Goal: Information Seeking & Learning: Learn about a topic

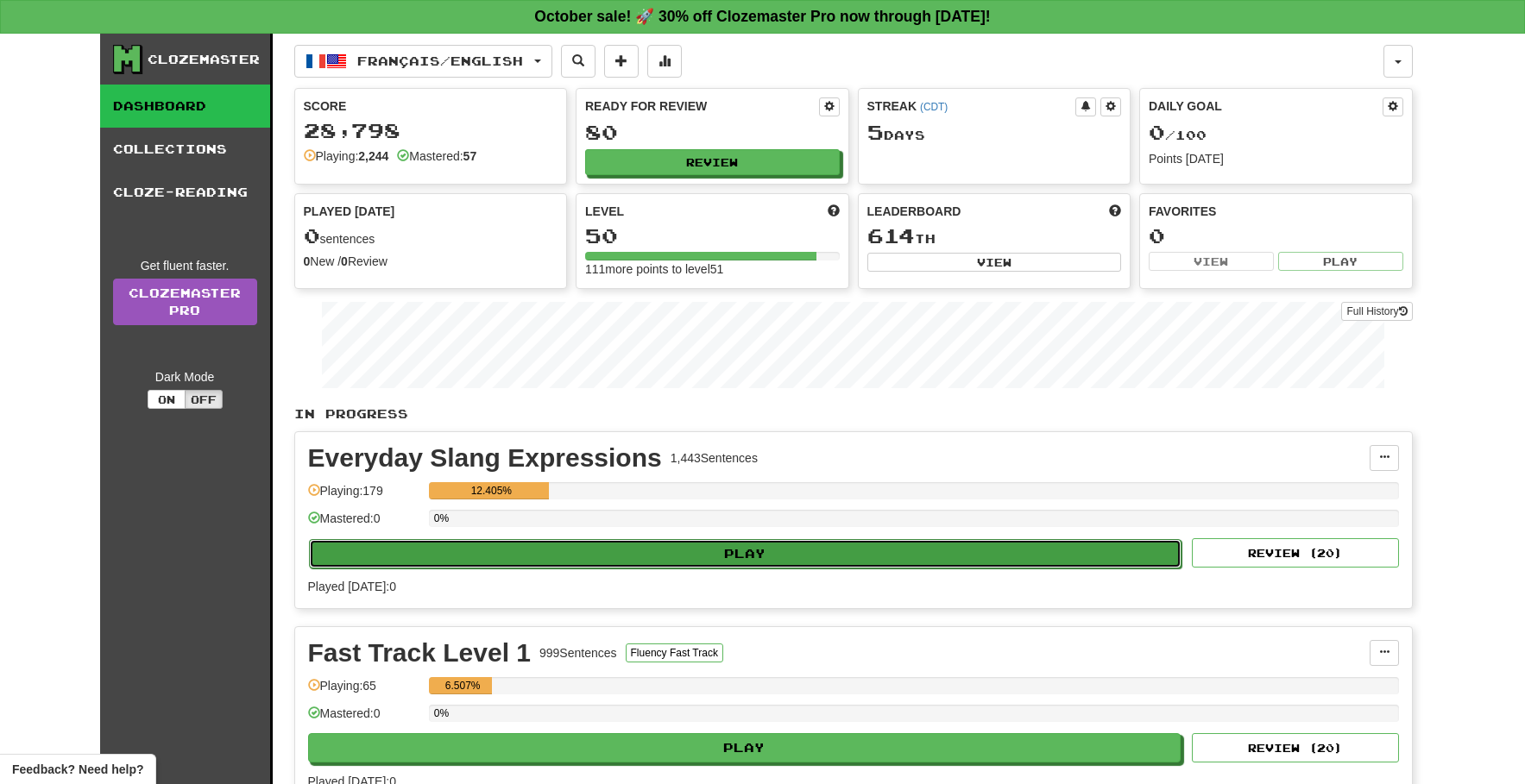
click at [410, 556] on button "Play" at bounding box center [744, 553] width 873 height 29
select select "**"
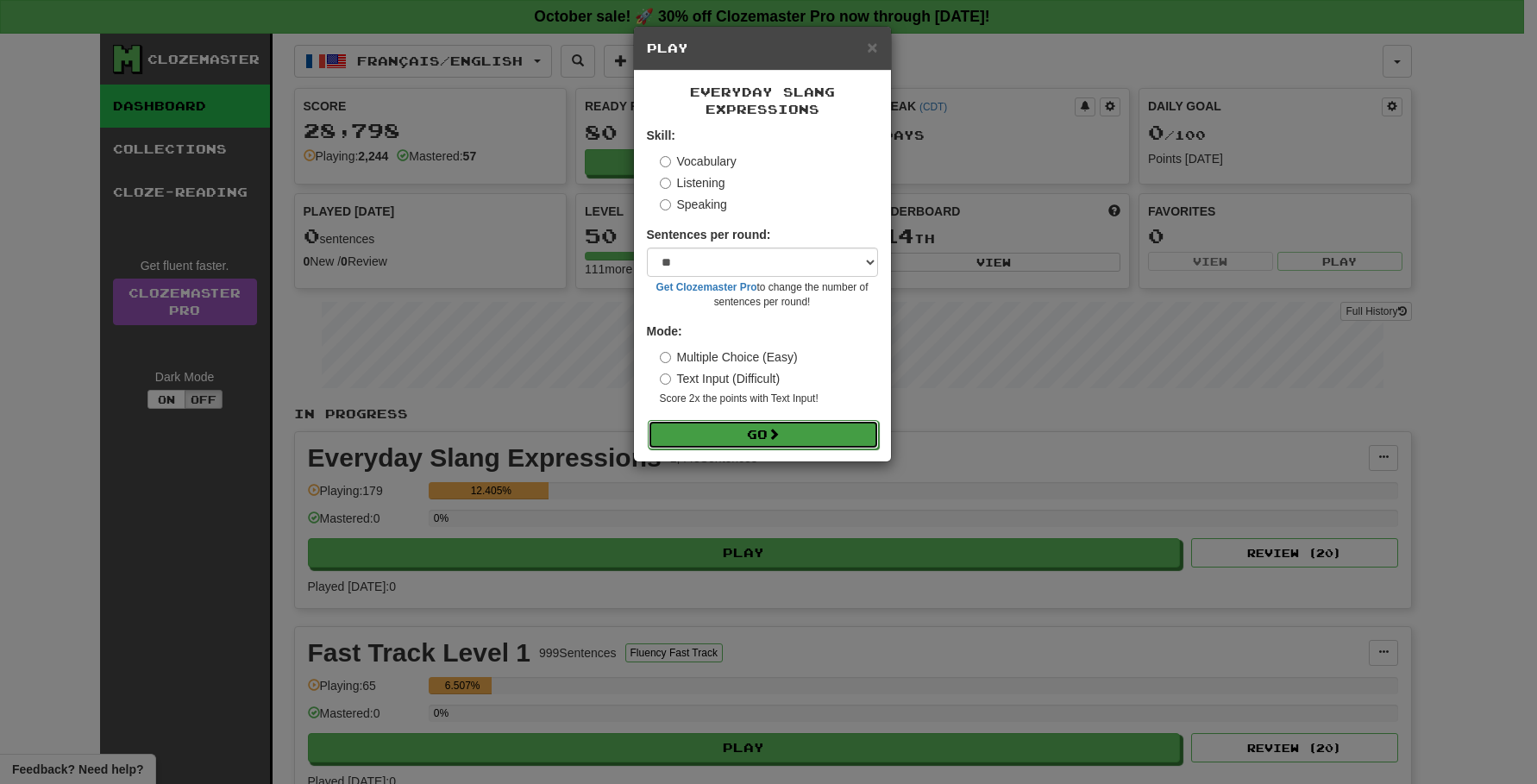
click at [750, 424] on button "Go" at bounding box center [764, 435] width 232 height 29
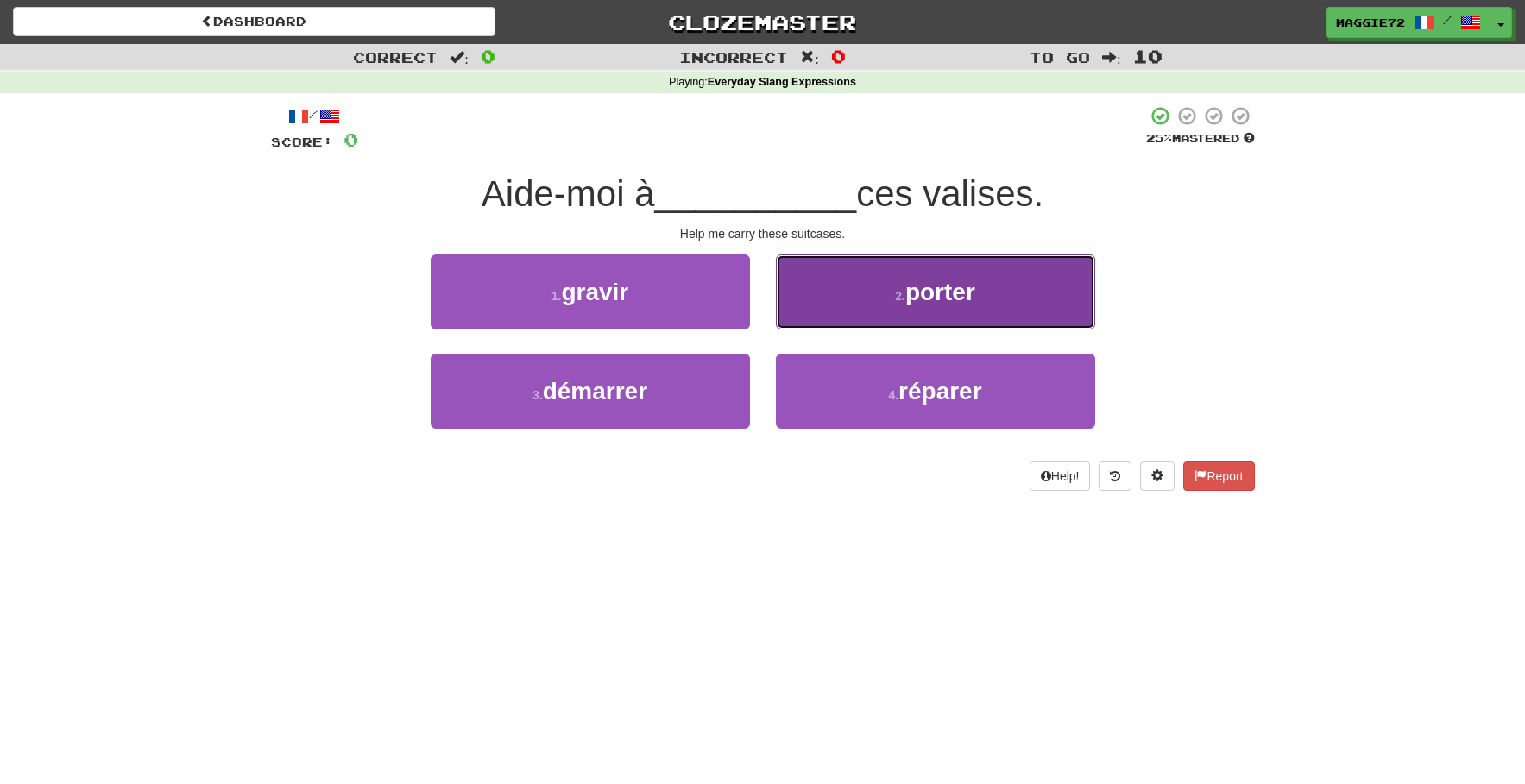
click at [872, 302] on button "2 . [PERSON_NAME]" at bounding box center [935, 292] width 319 height 75
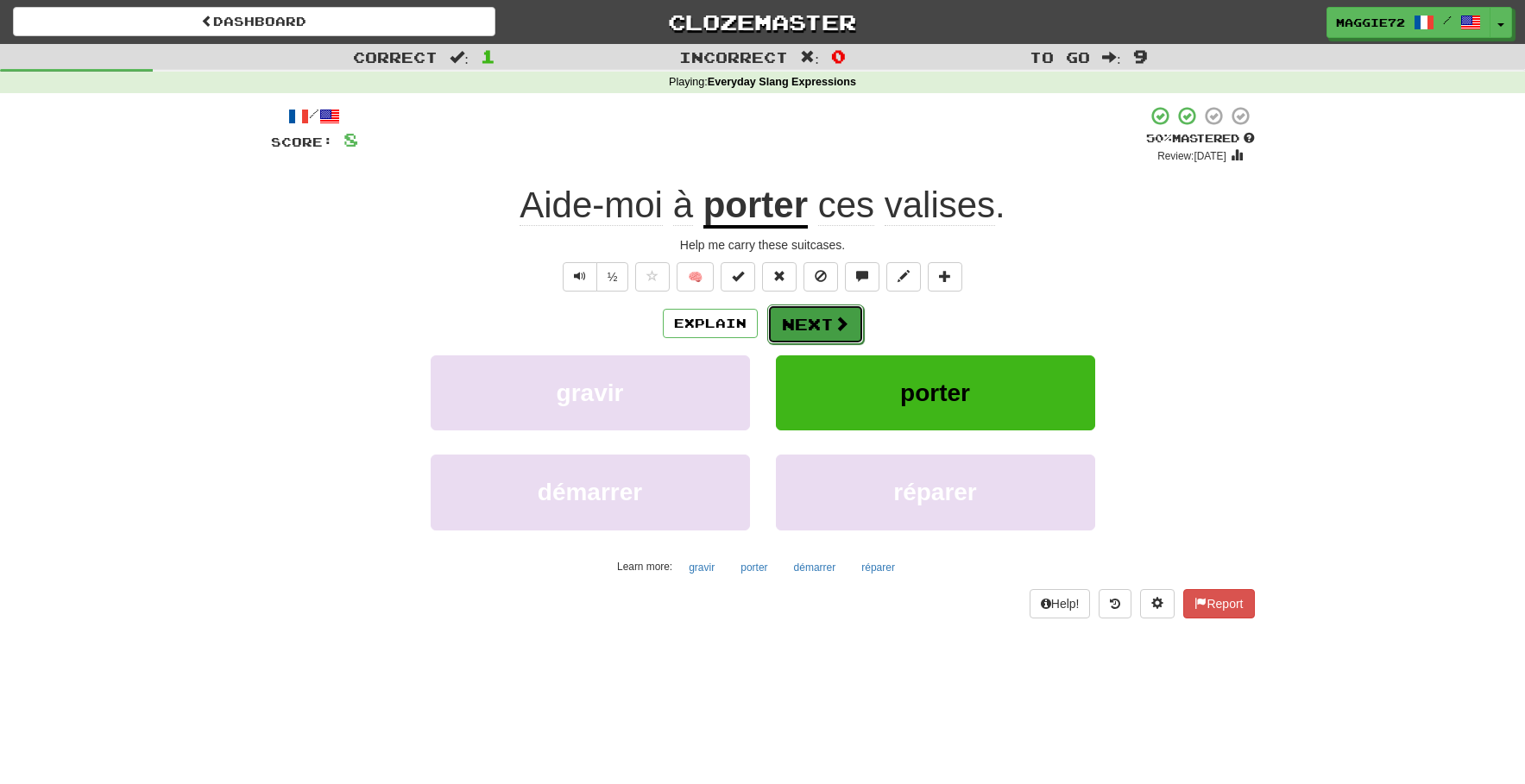
click at [815, 326] on button "Next" at bounding box center [815, 324] width 96 height 40
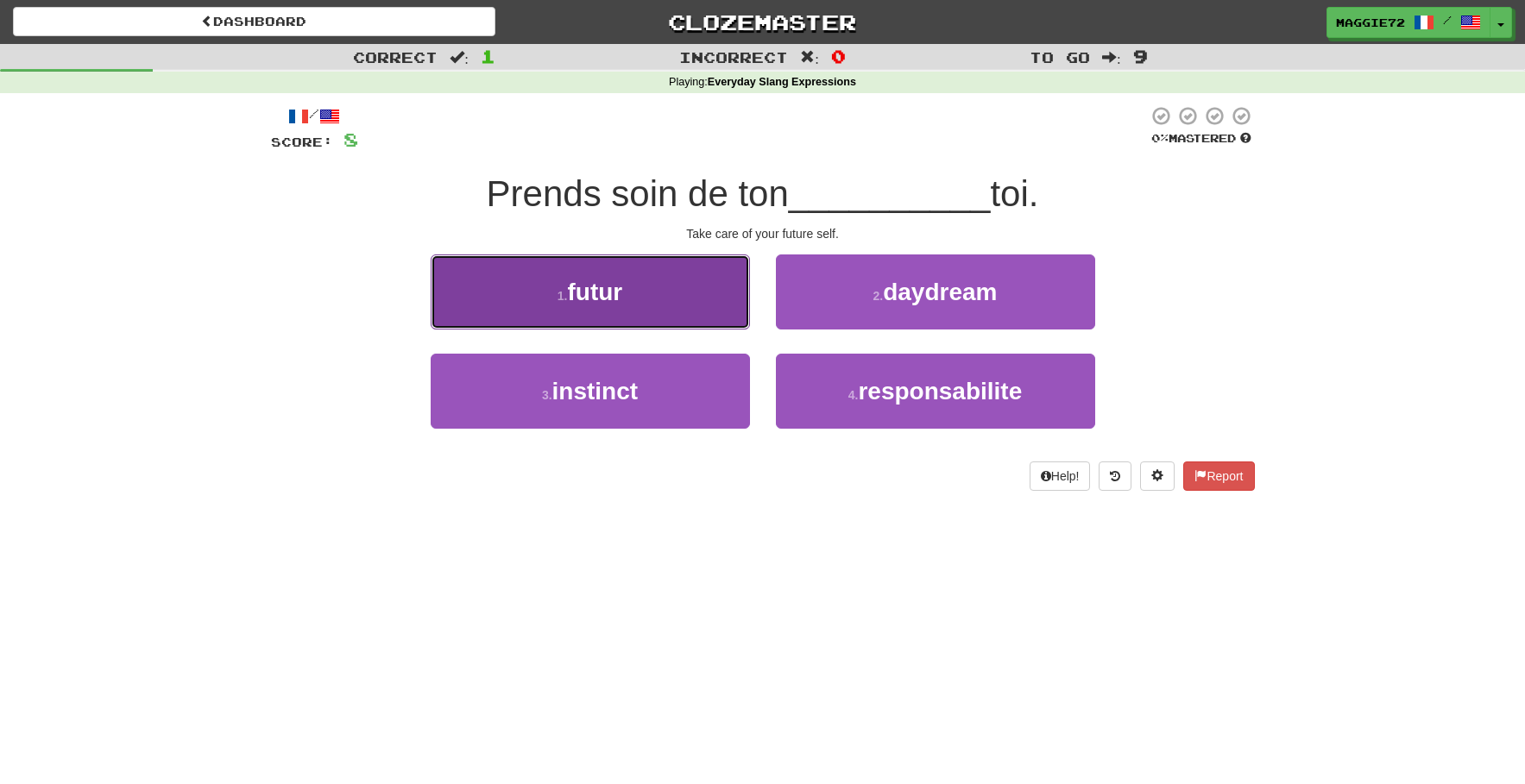
click at [657, 311] on button "1 . futur" at bounding box center [590, 292] width 319 height 75
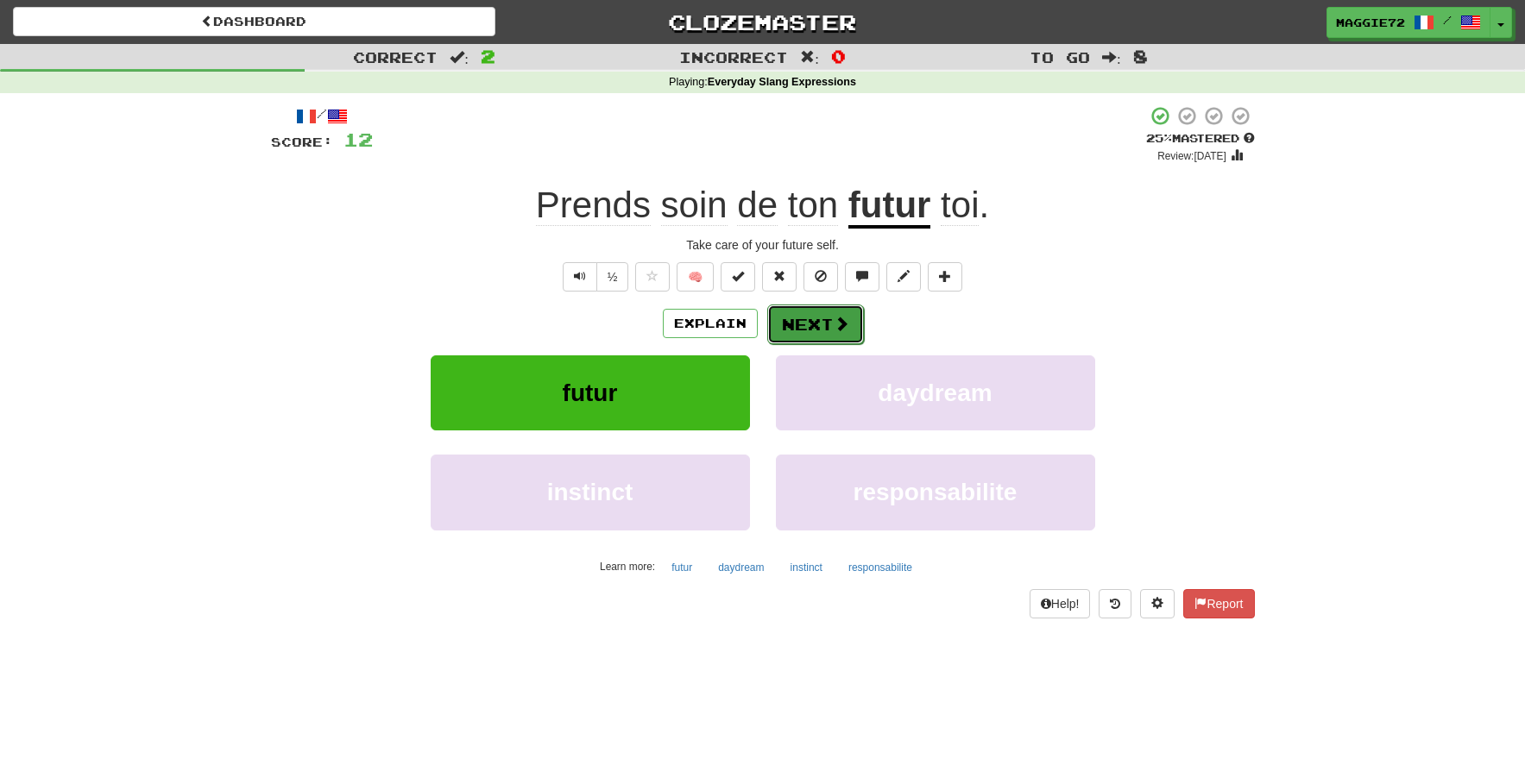
click at [813, 322] on button "Next" at bounding box center [815, 324] width 96 height 40
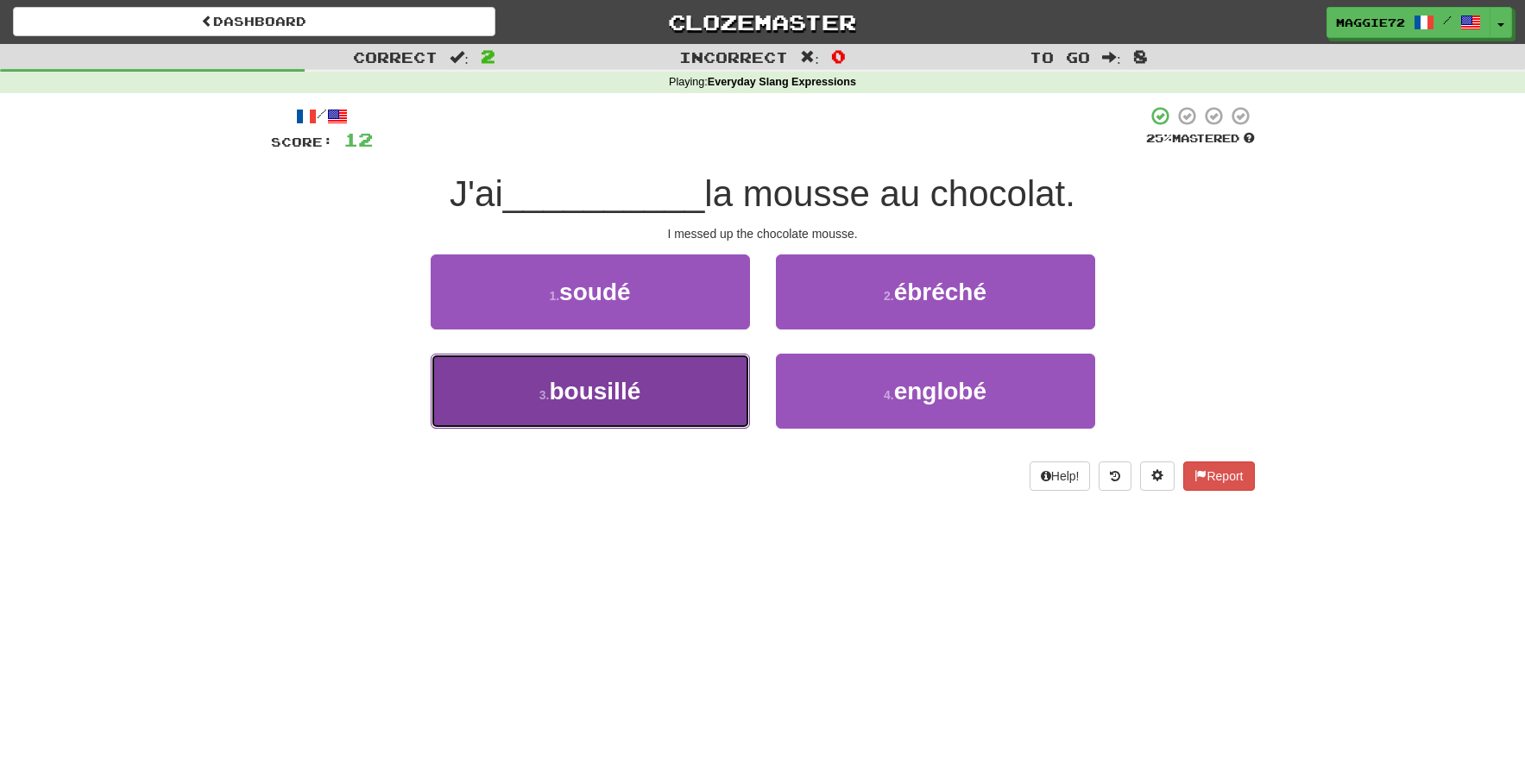
click at [643, 410] on button "3 . [GEOGRAPHIC_DATA]" at bounding box center [590, 391] width 319 height 75
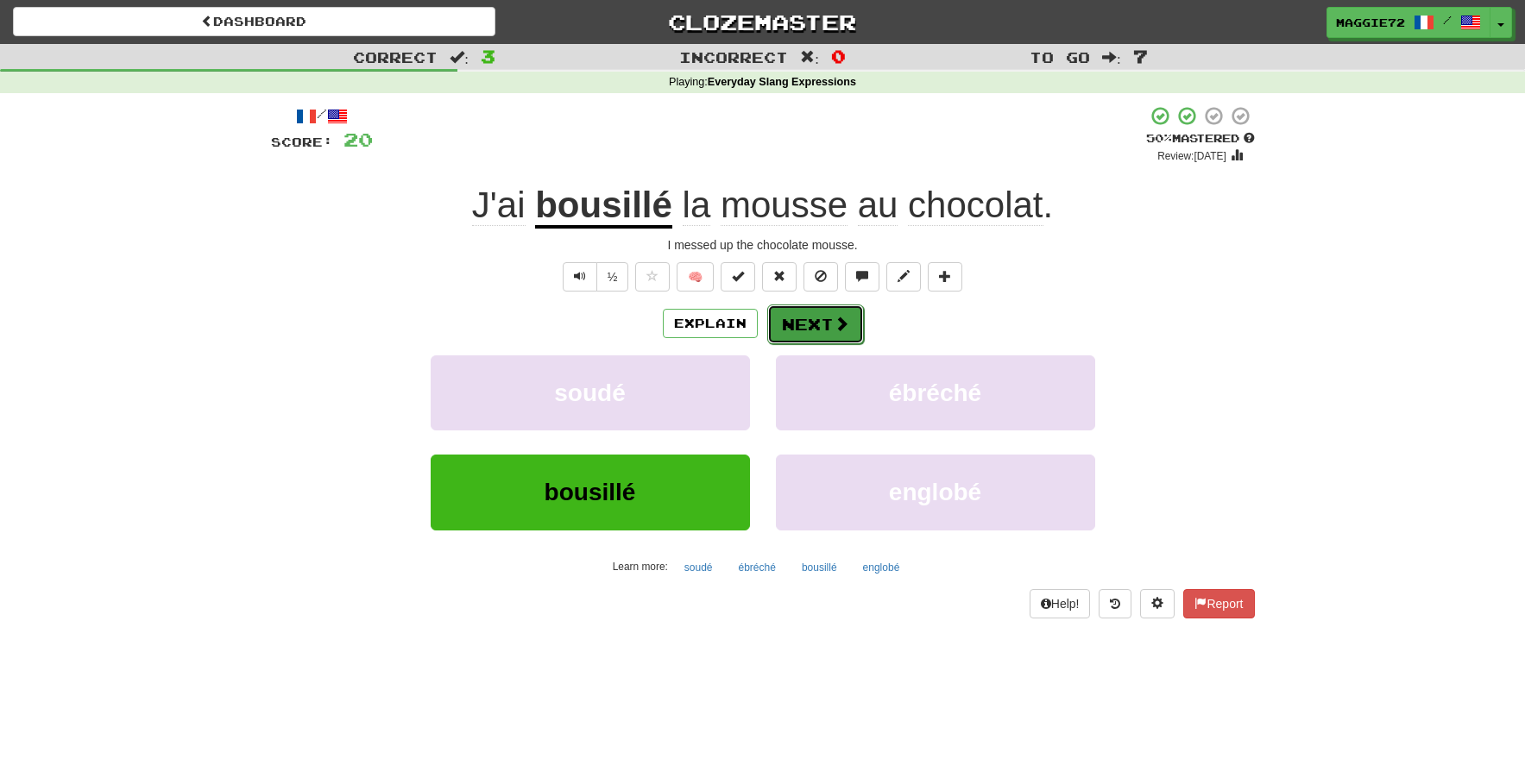
click at [809, 324] on button "Next" at bounding box center [815, 324] width 96 height 40
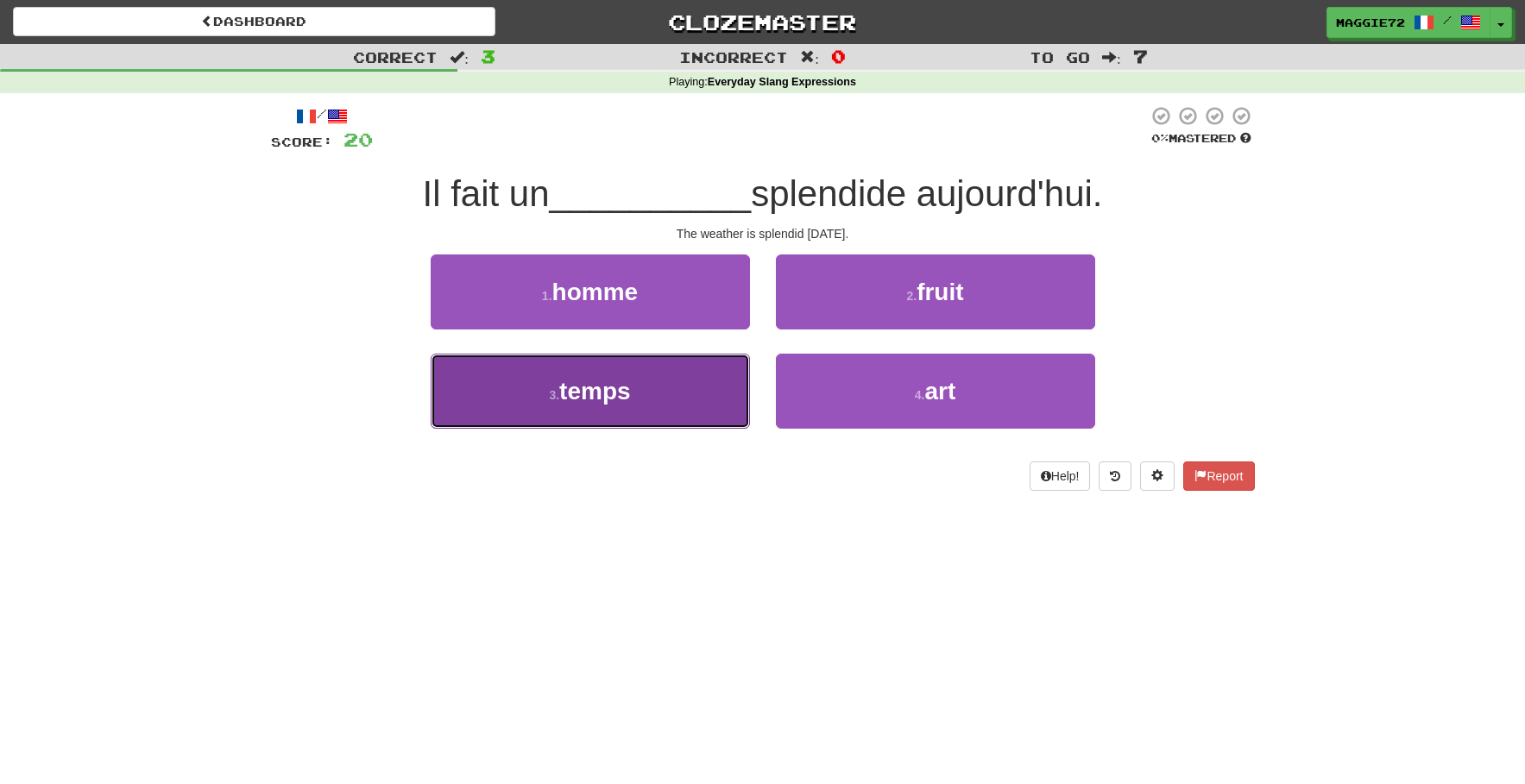
click at [579, 398] on span "temps" at bounding box center [595, 390] width 71 height 26
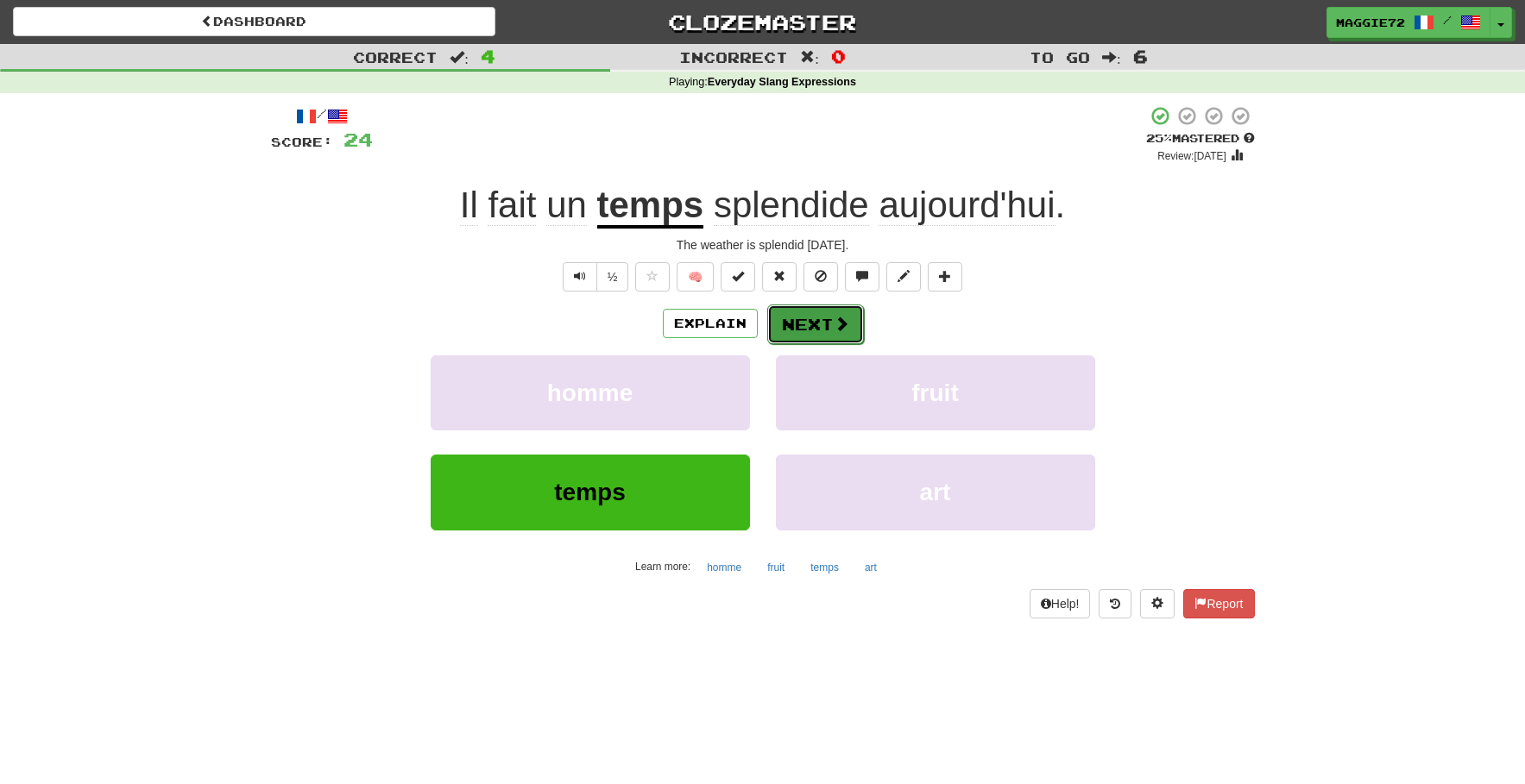
click at [809, 329] on button "Next" at bounding box center [815, 324] width 96 height 40
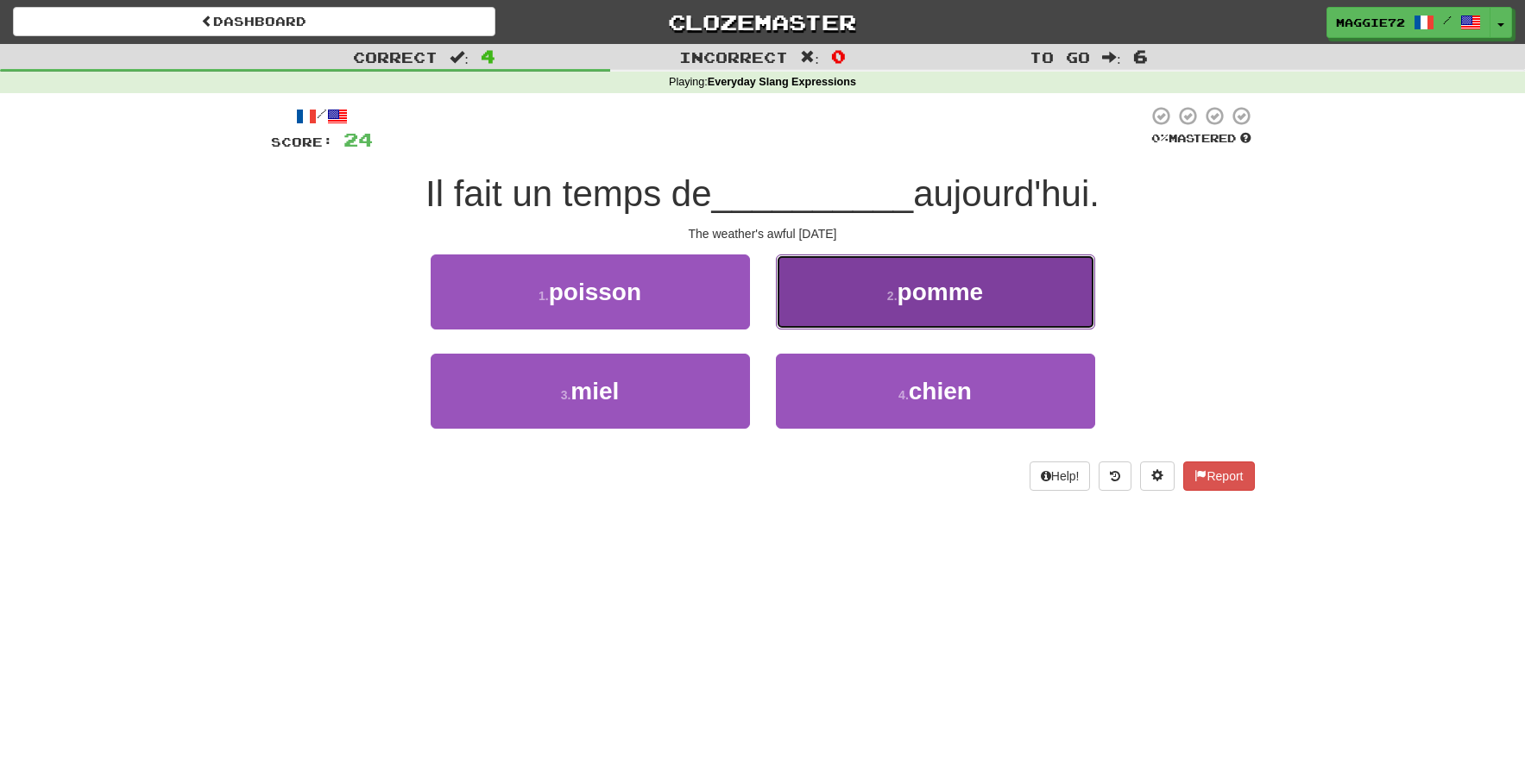
click at [878, 296] on button "2 . pomme" at bounding box center [935, 292] width 319 height 75
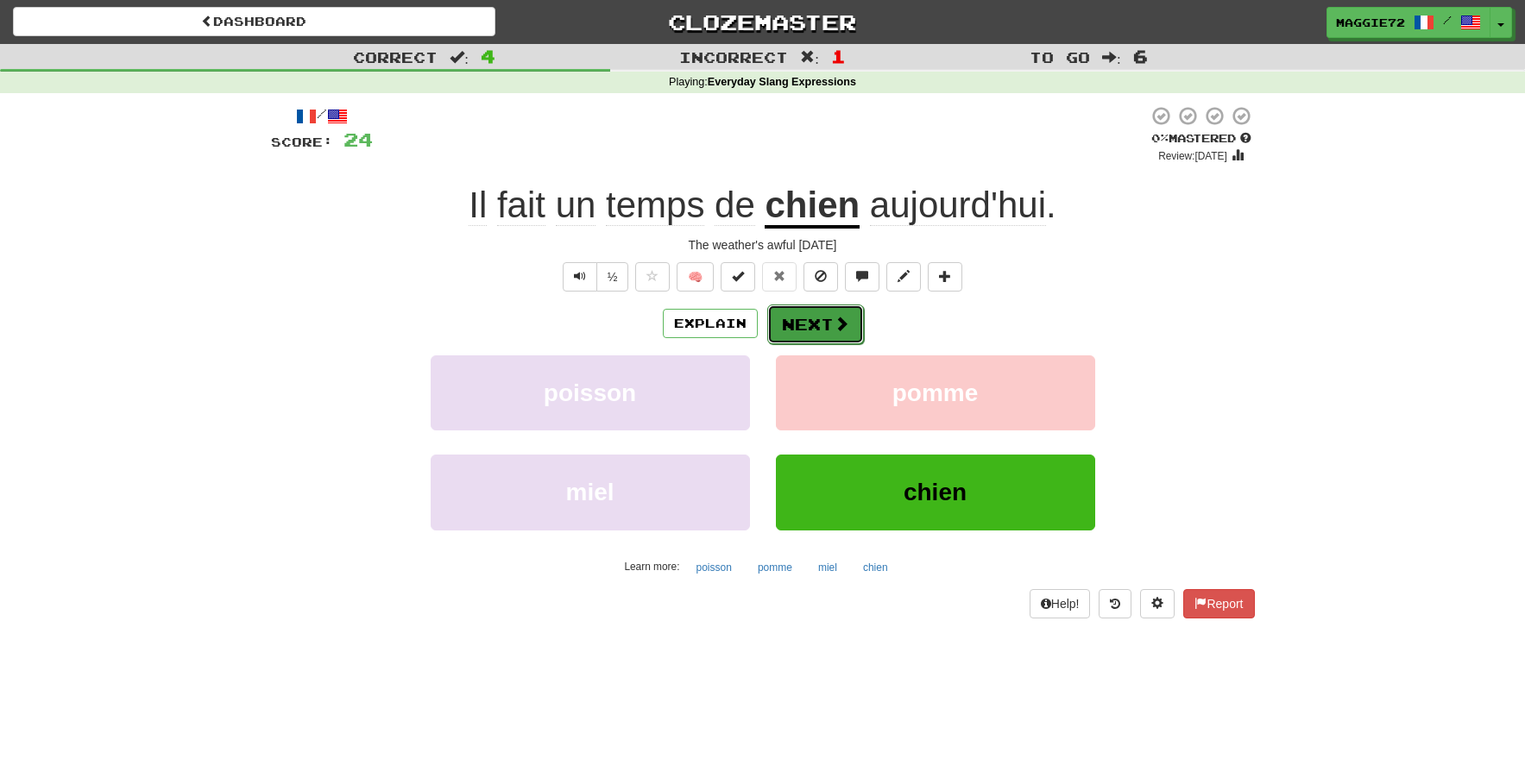
click at [814, 327] on button "Next" at bounding box center [815, 324] width 96 height 40
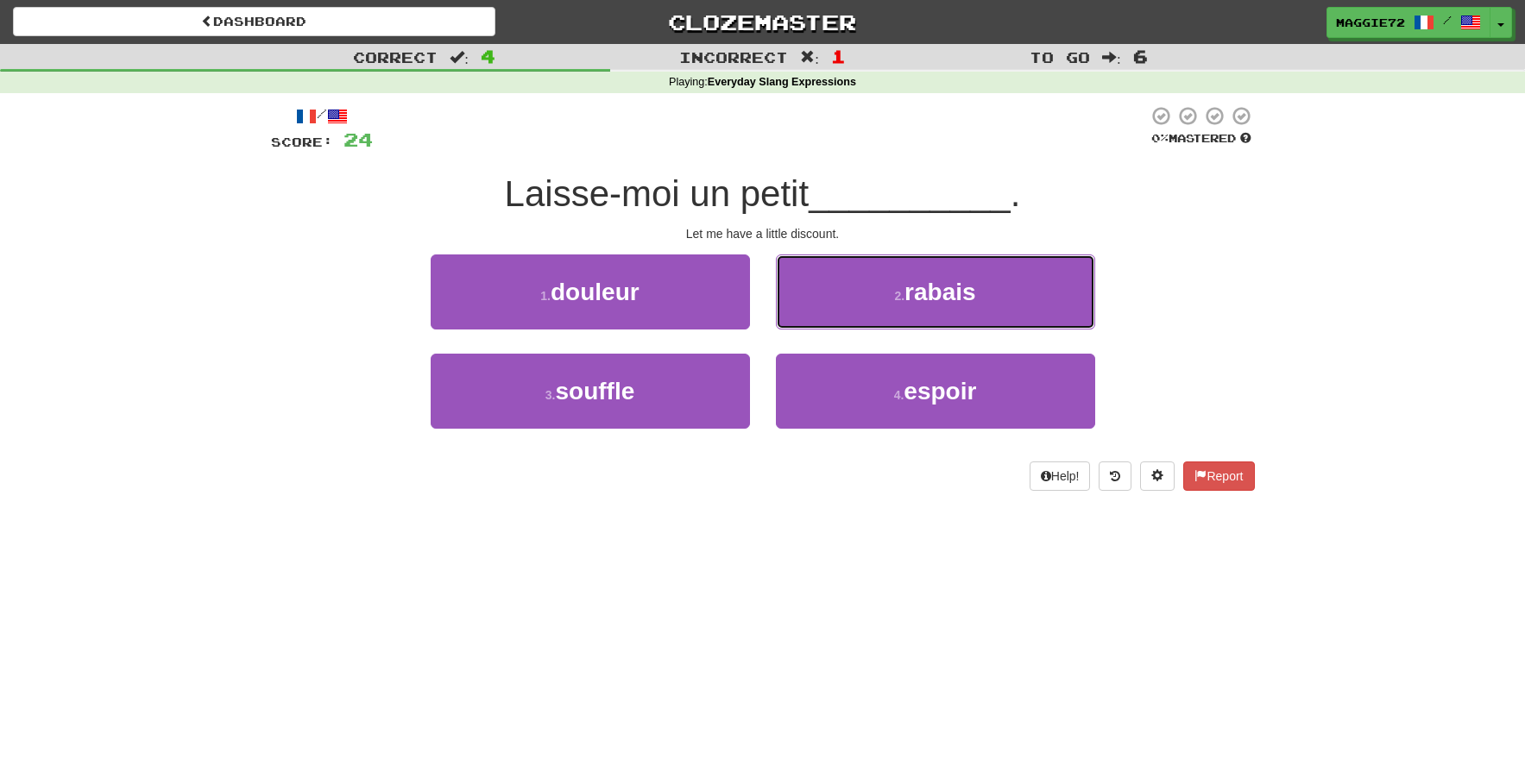
click at [926, 301] on span "rabais" at bounding box center [940, 291] width 72 height 26
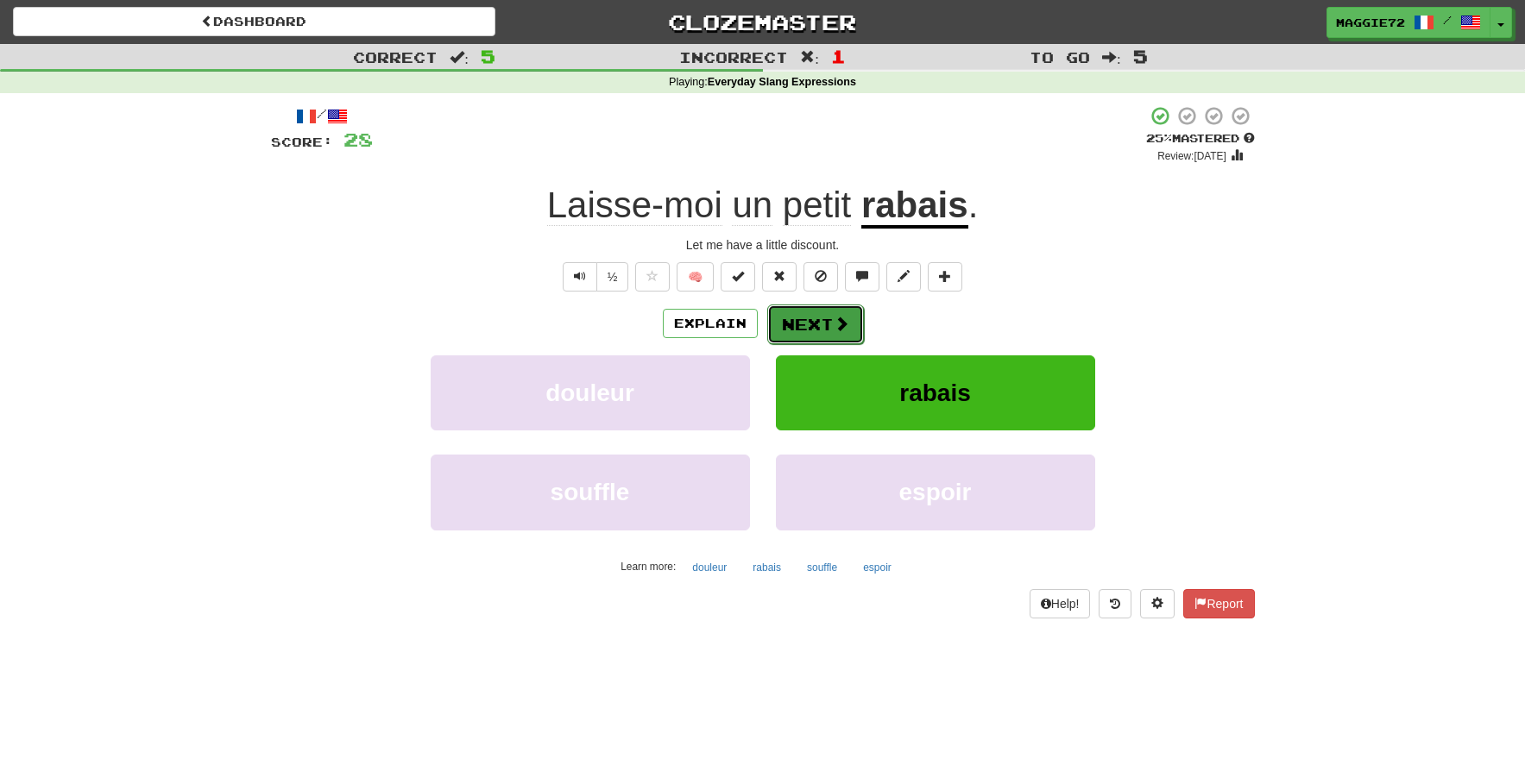
click at [793, 322] on button "Next" at bounding box center [815, 324] width 96 height 40
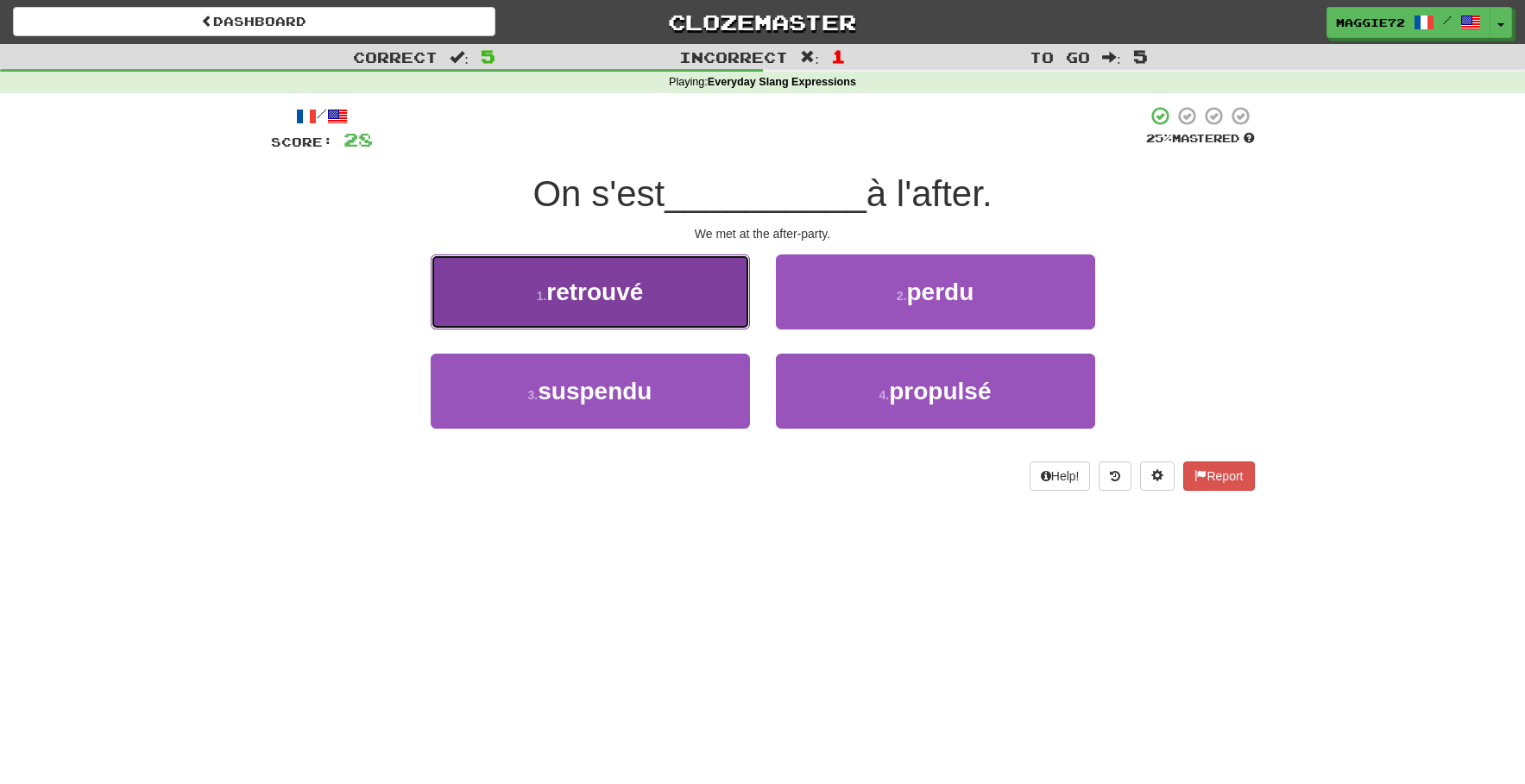
click at [563, 302] on span "retrouvé" at bounding box center [594, 291] width 96 height 26
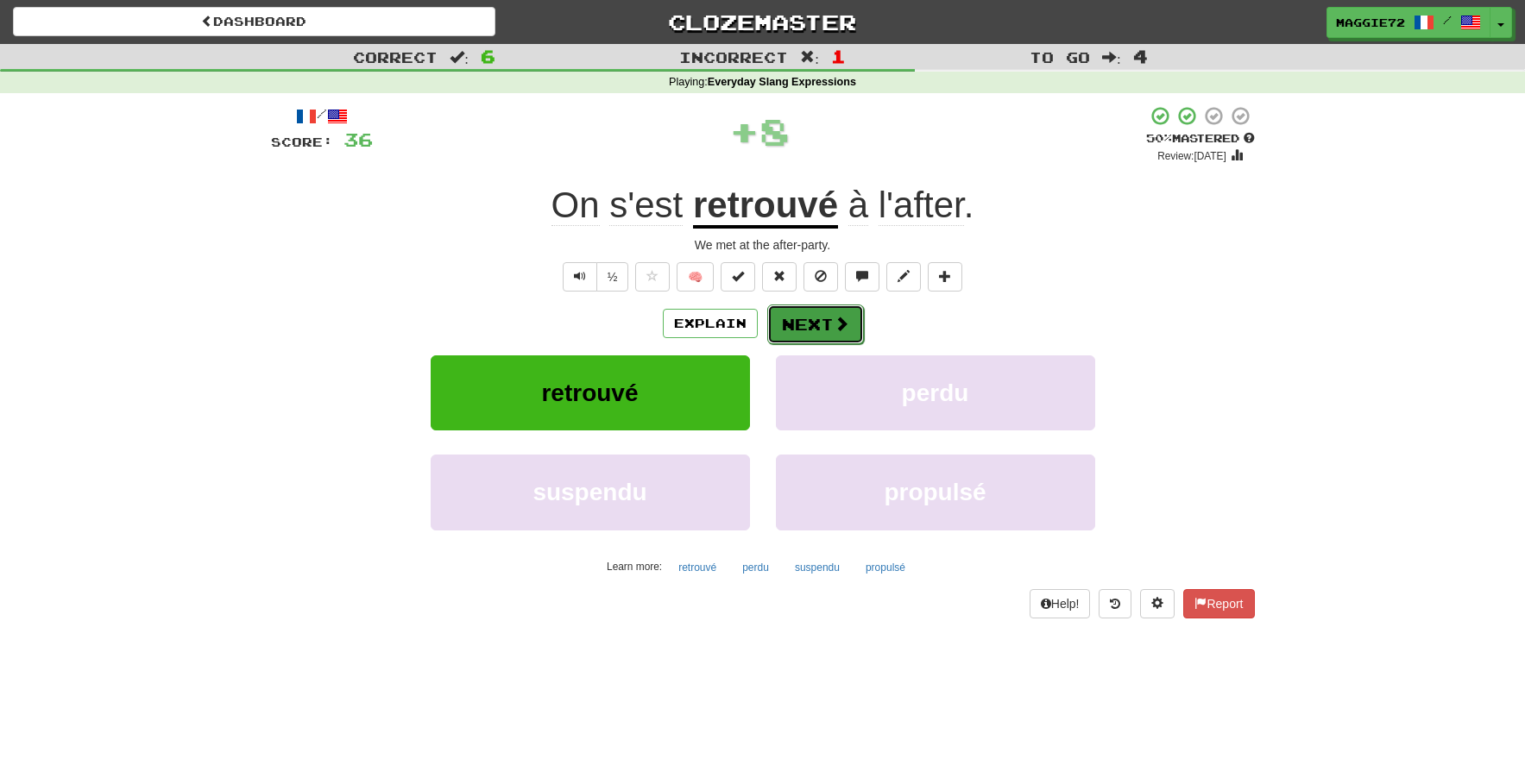
click at [821, 324] on button "Next" at bounding box center [815, 324] width 96 height 40
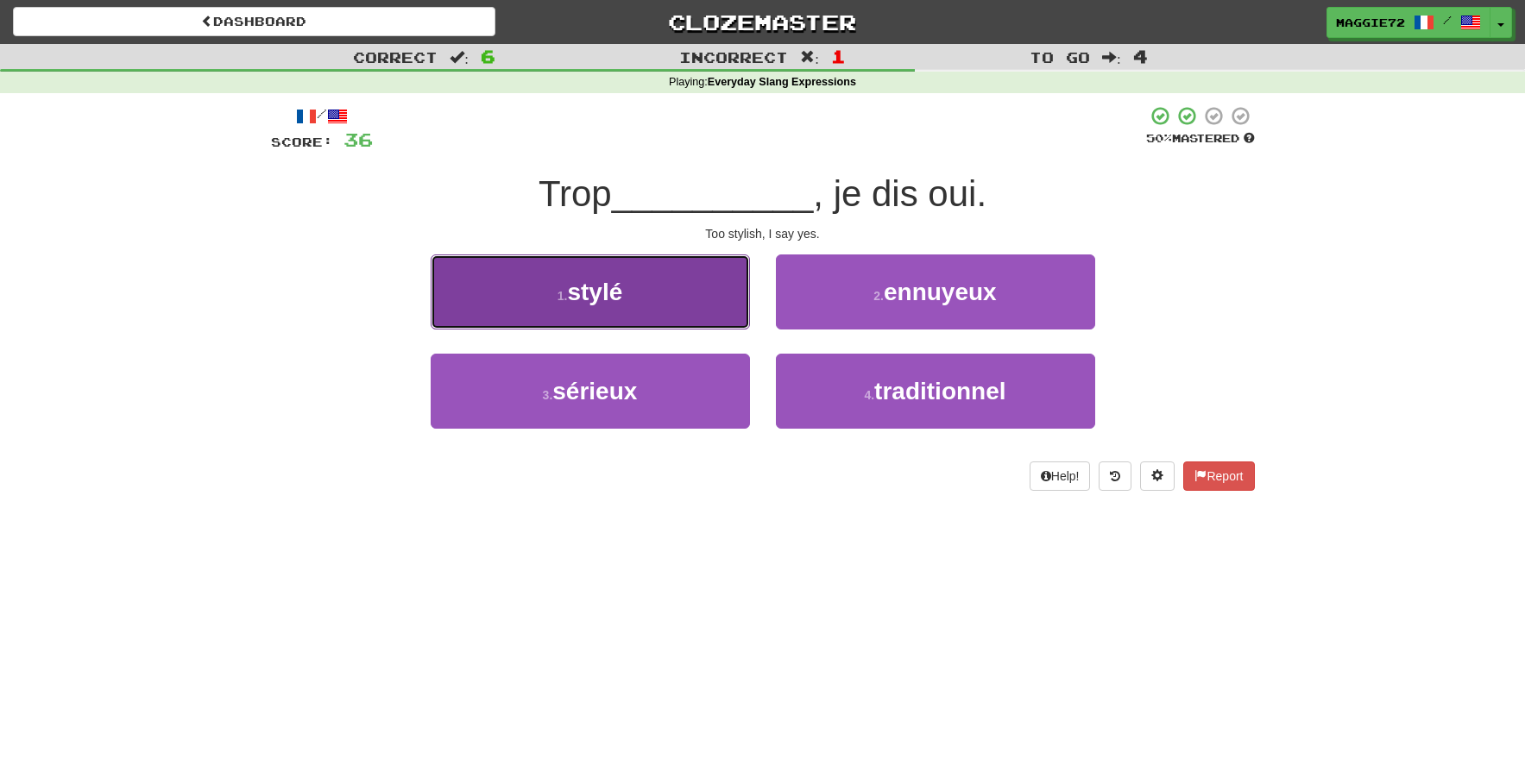
click at [613, 305] on button "1 . stylé" at bounding box center [590, 292] width 319 height 75
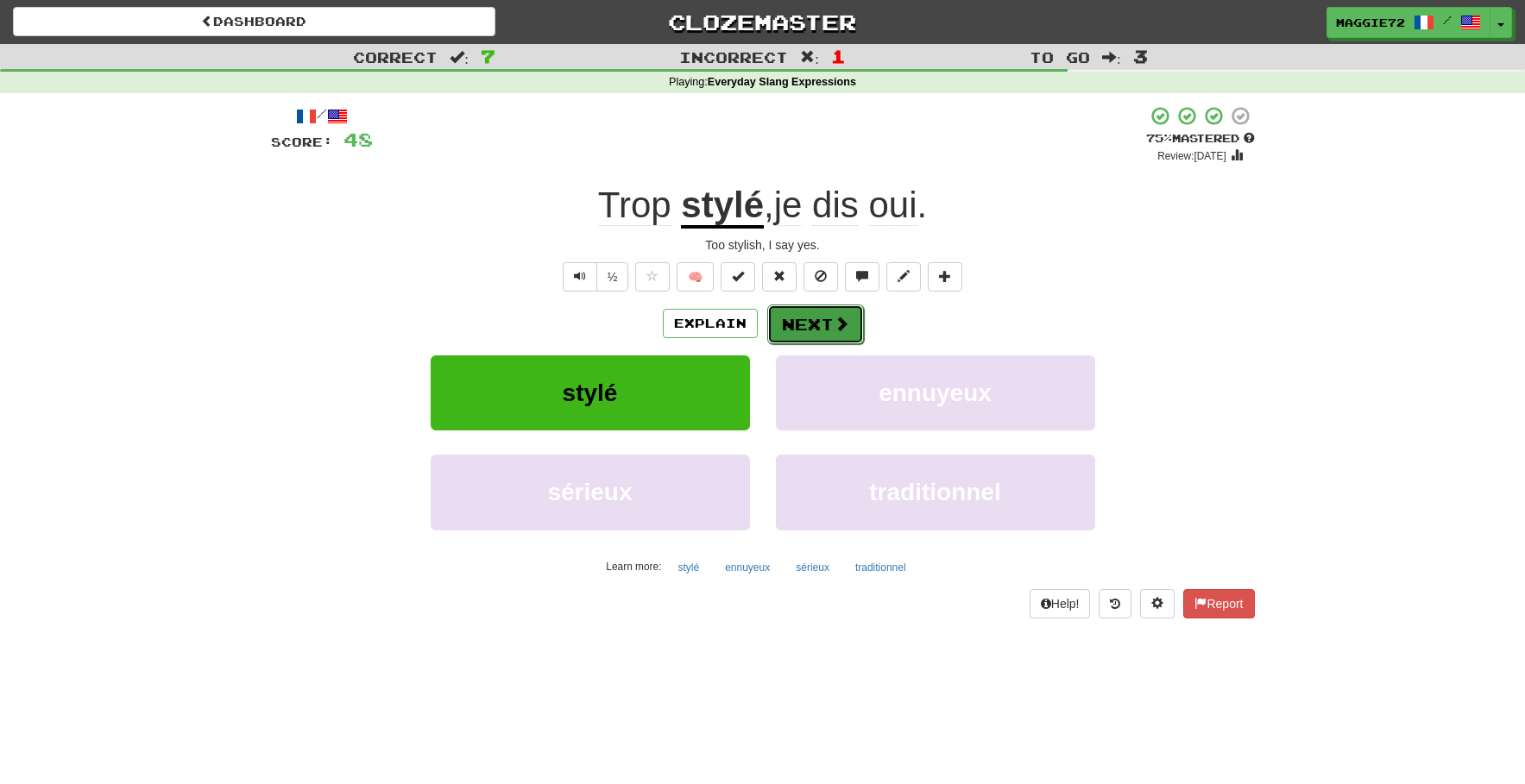
click at [804, 334] on button "Next" at bounding box center [815, 324] width 96 height 40
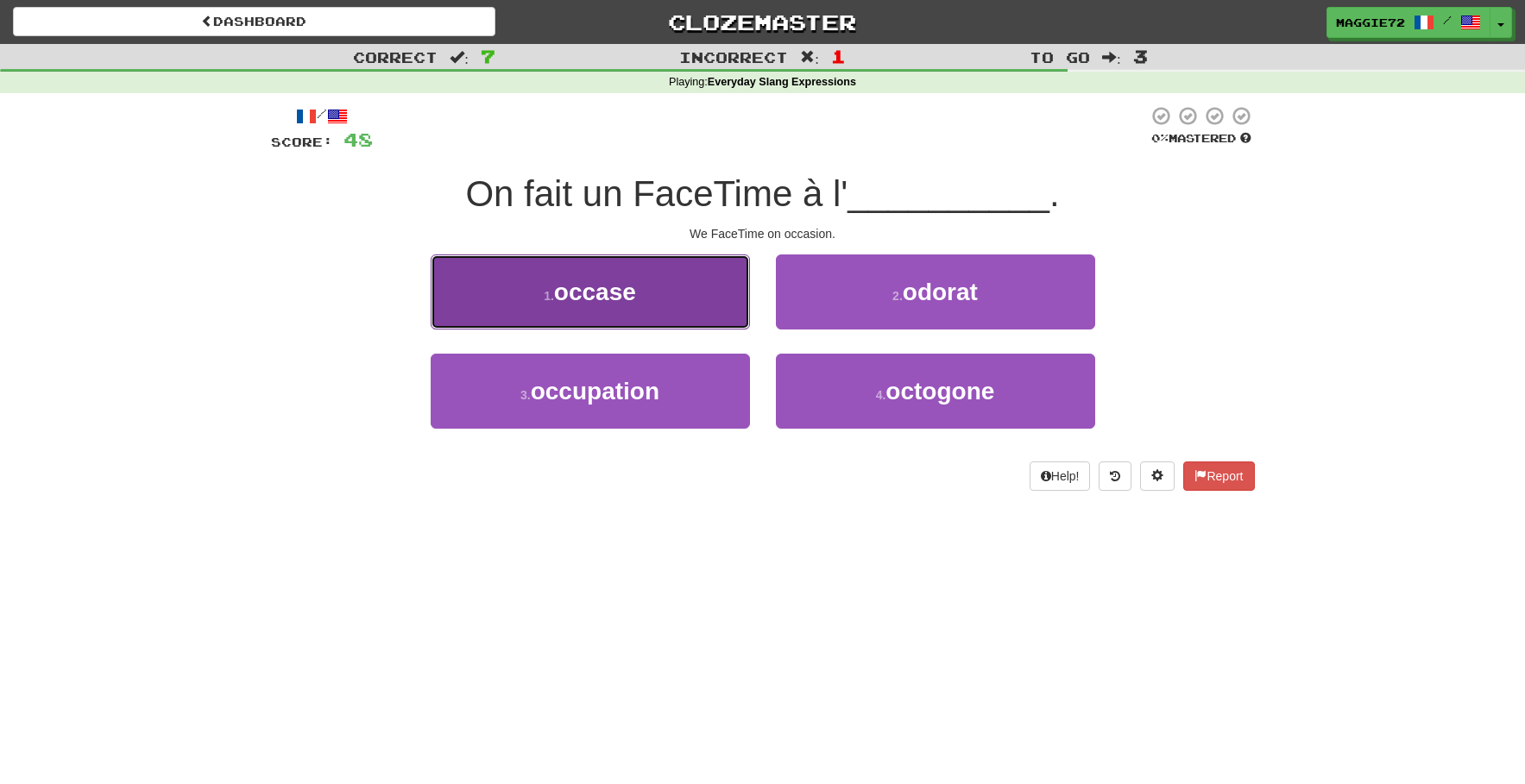
click at [606, 289] on span "occase" at bounding box center [595, 291] width 82 height 26
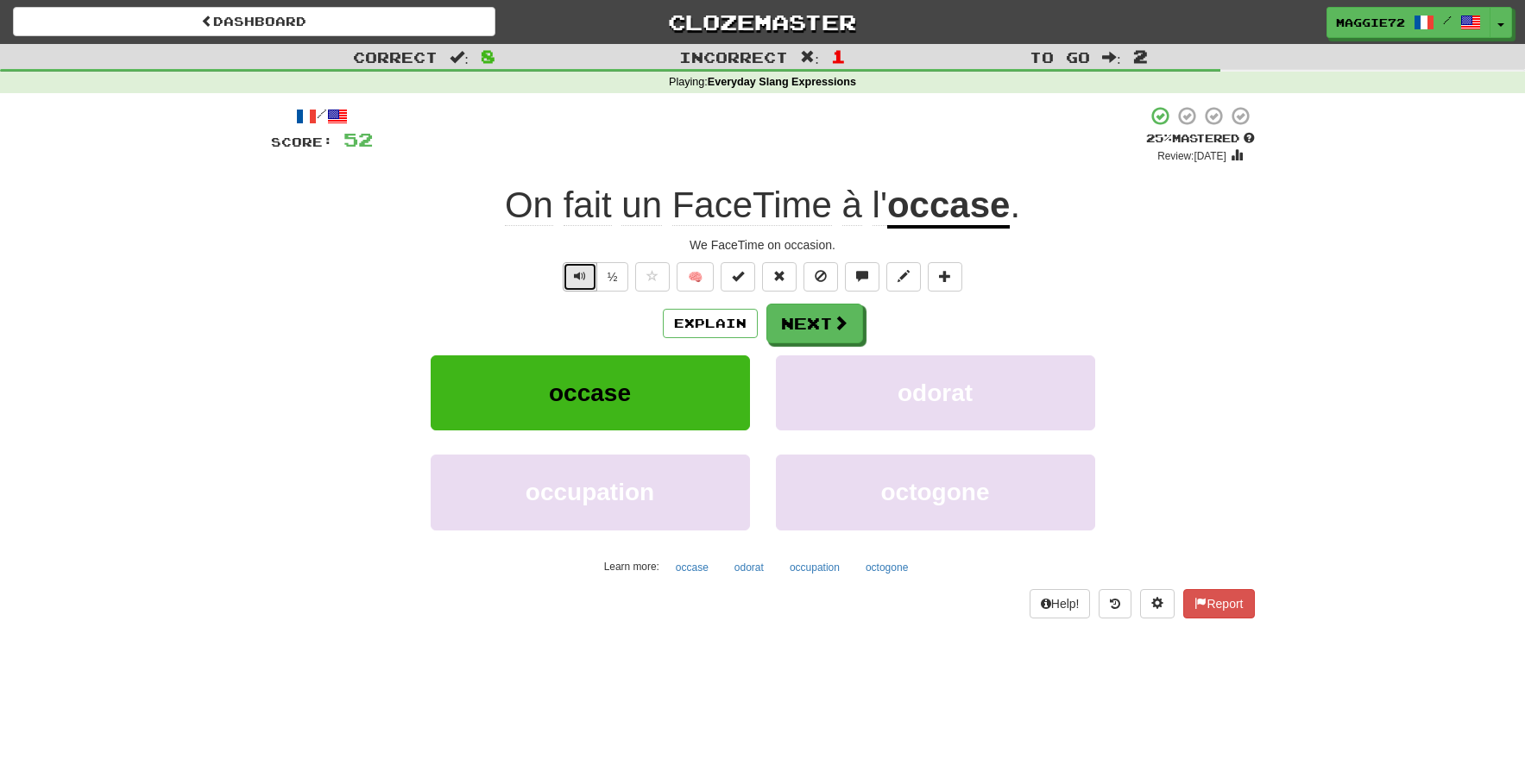
click at [569, 269] on button "Text-to-speech controls" at bounding box center [579, 277] width 34 height 29
click at [821, 320] on button "Next" at bounding box center [815, 324] width 96 height 40
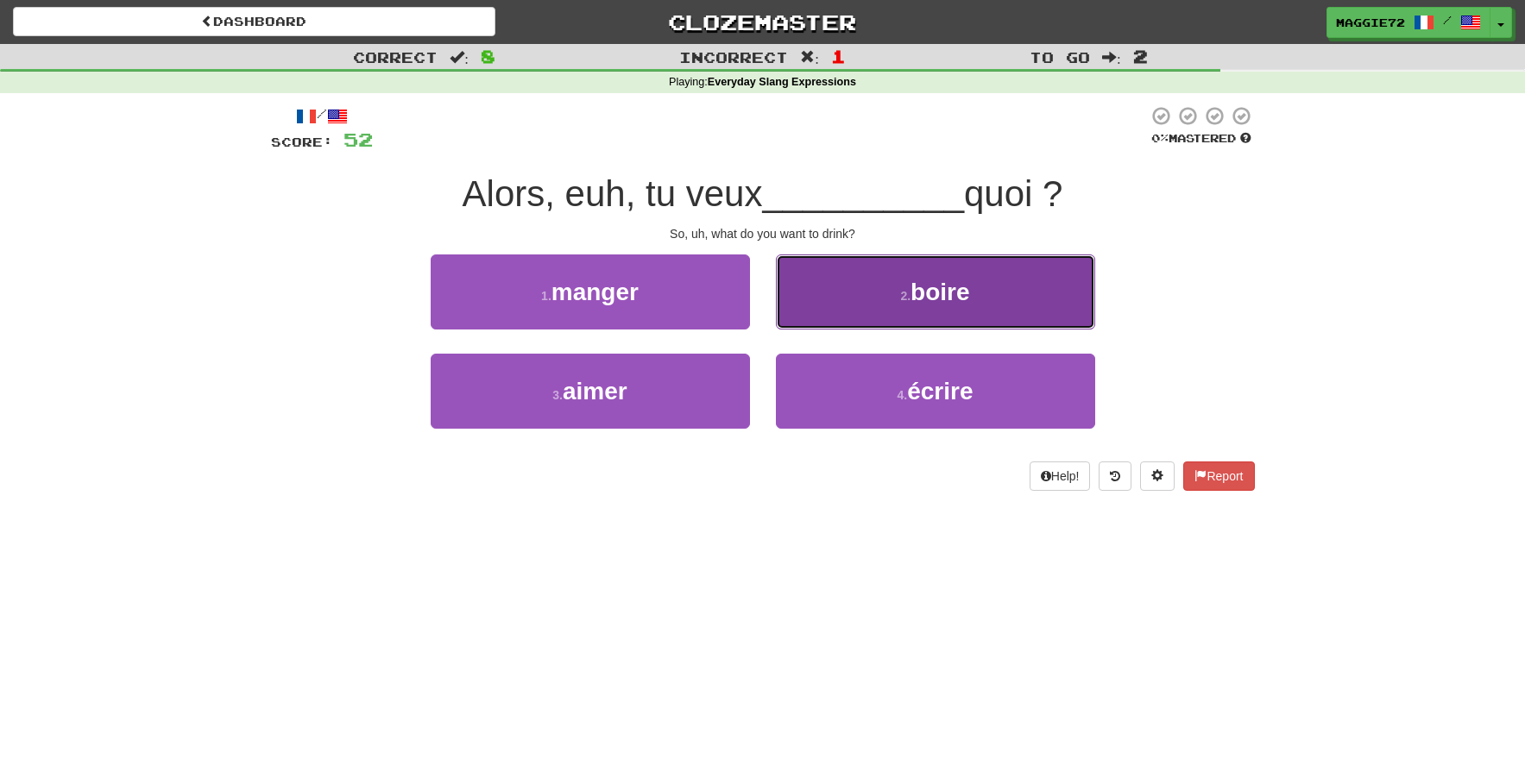
click at [897, 303] on button "2 . [PERSON_NAME]" at bounding box center [935, 292] width 319 height 75
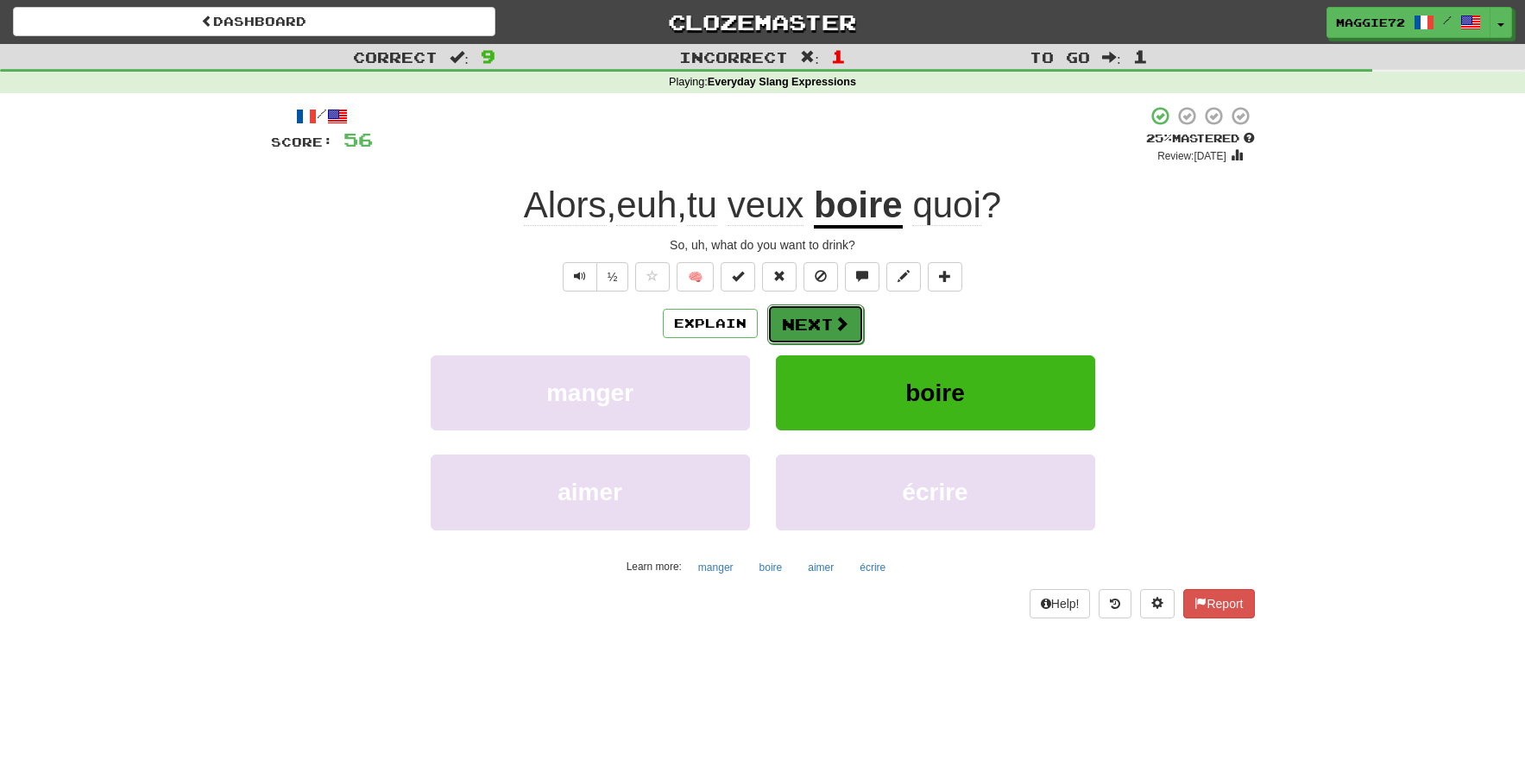
click at [791, 328] on button "Next" at bounding box center [815, 324] width 96 height 40
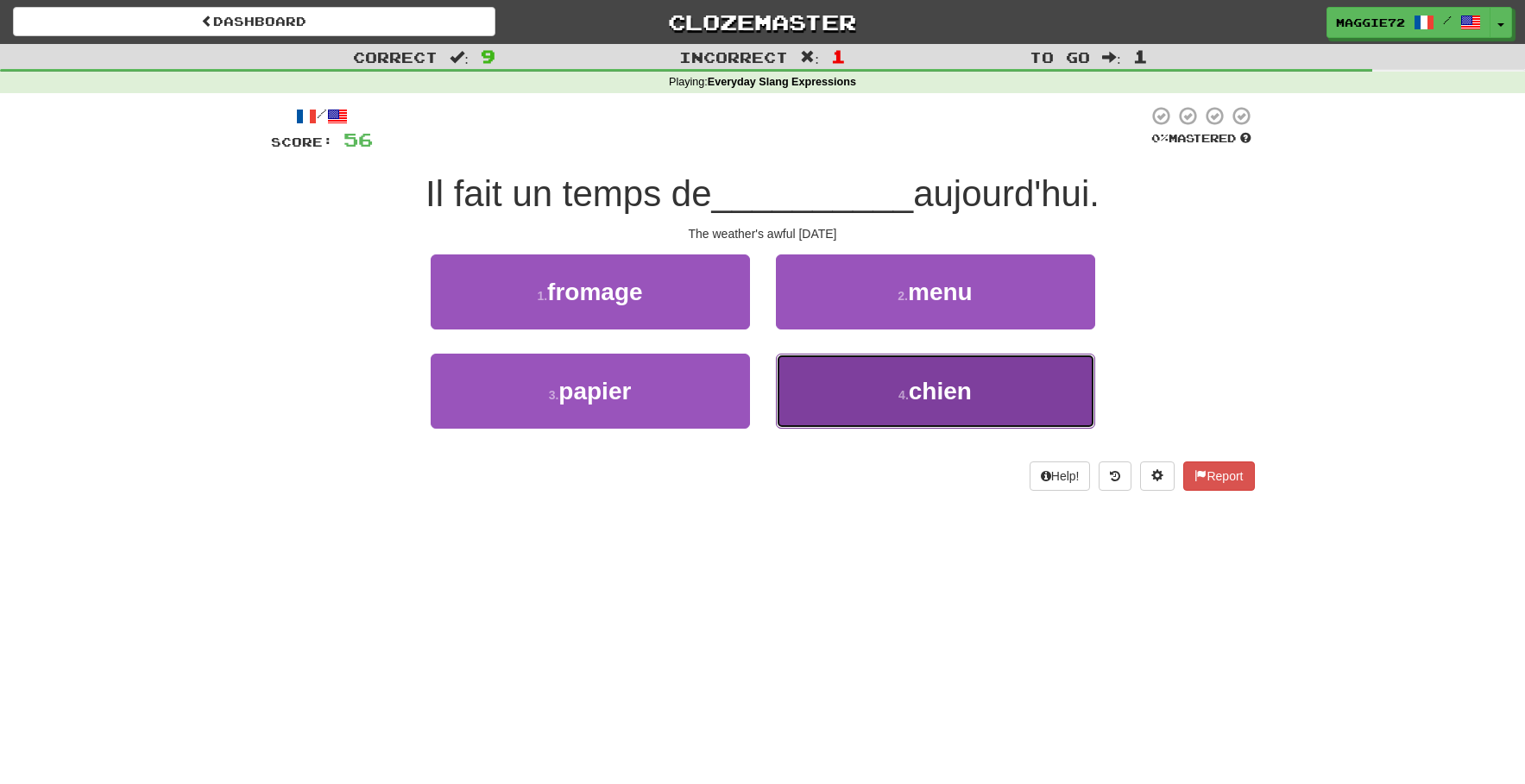
click at [884, 394] on button "4 . chien" at bounding box center [935, 391] width 319 height 75
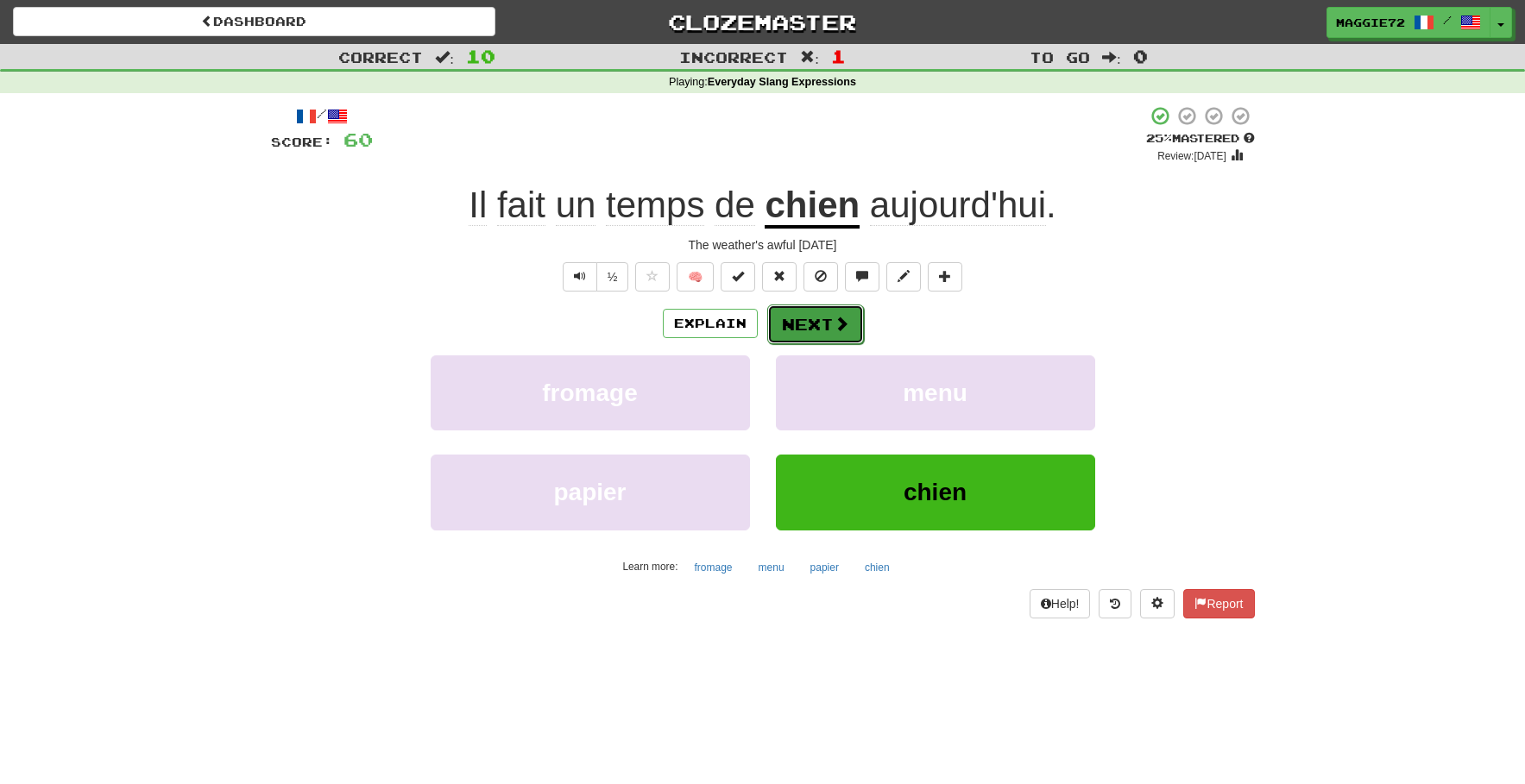
click at [796, 320] on button "Next" at bounding box center [815, 324] width 96 height 40
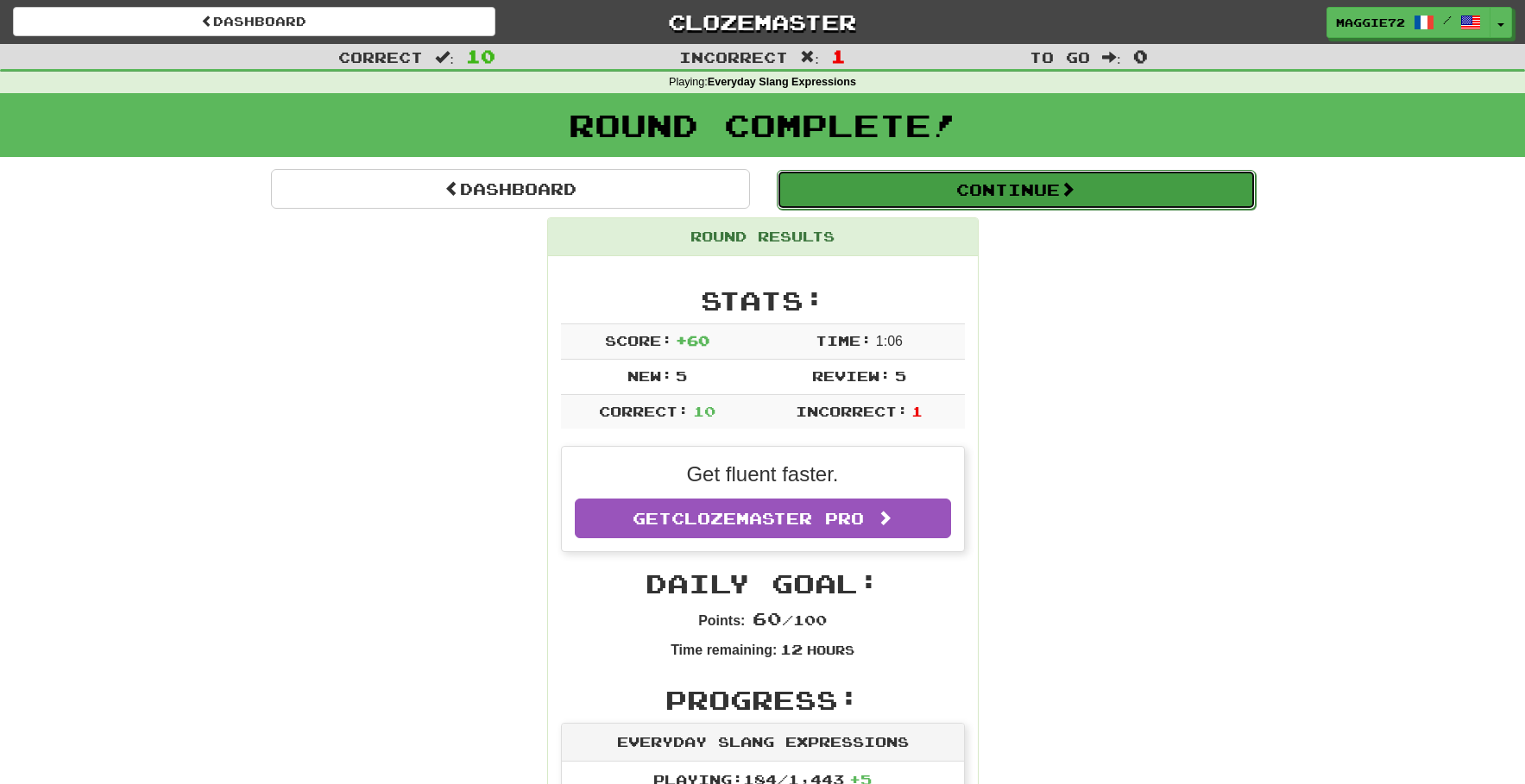
click at [924, 195] on button "Continue" at bounding box center [1016, 190] width 479 height 40
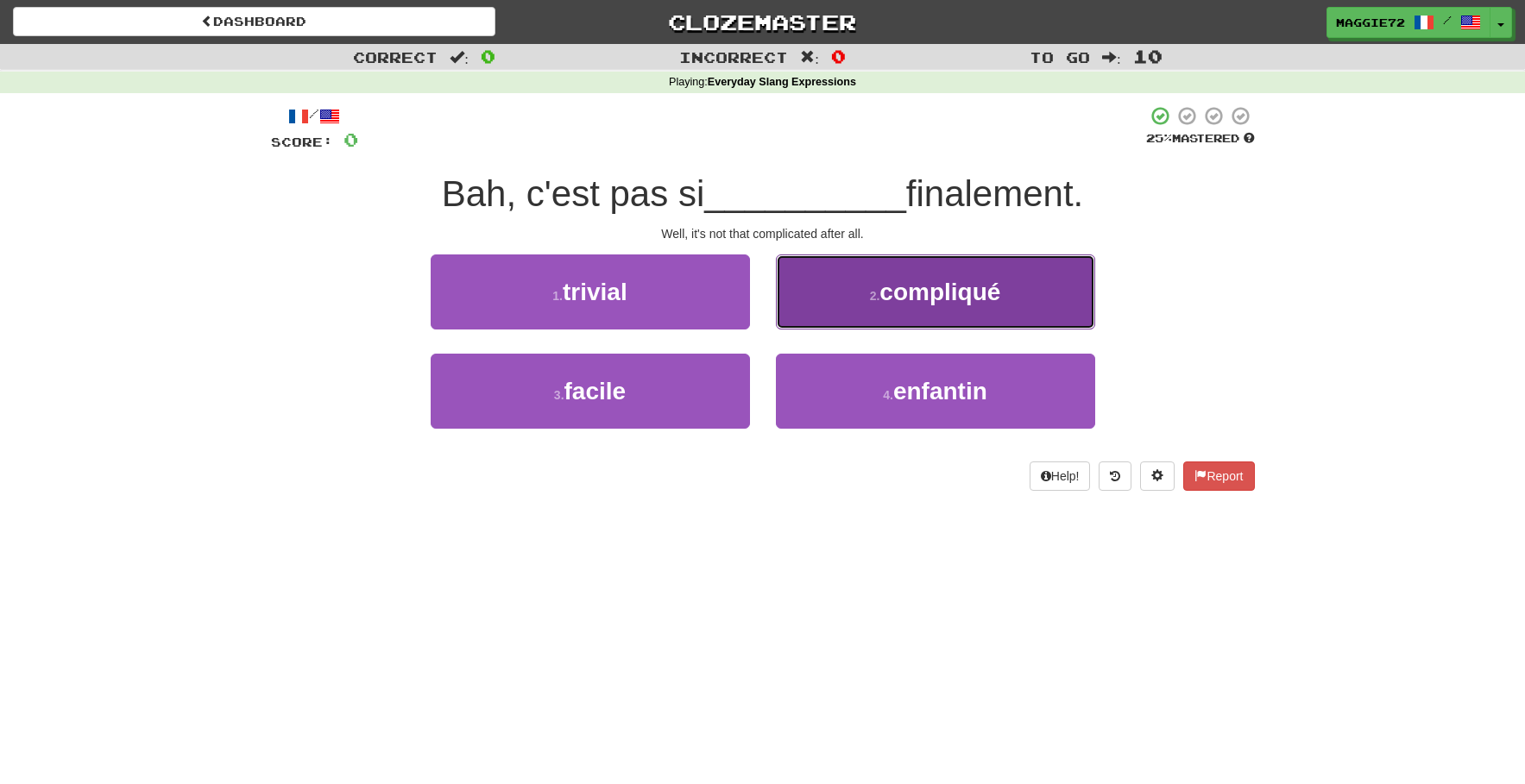
click at [895, 312] on button "2 . compliqué" at bounding box center [935, 292] width 319 height 75
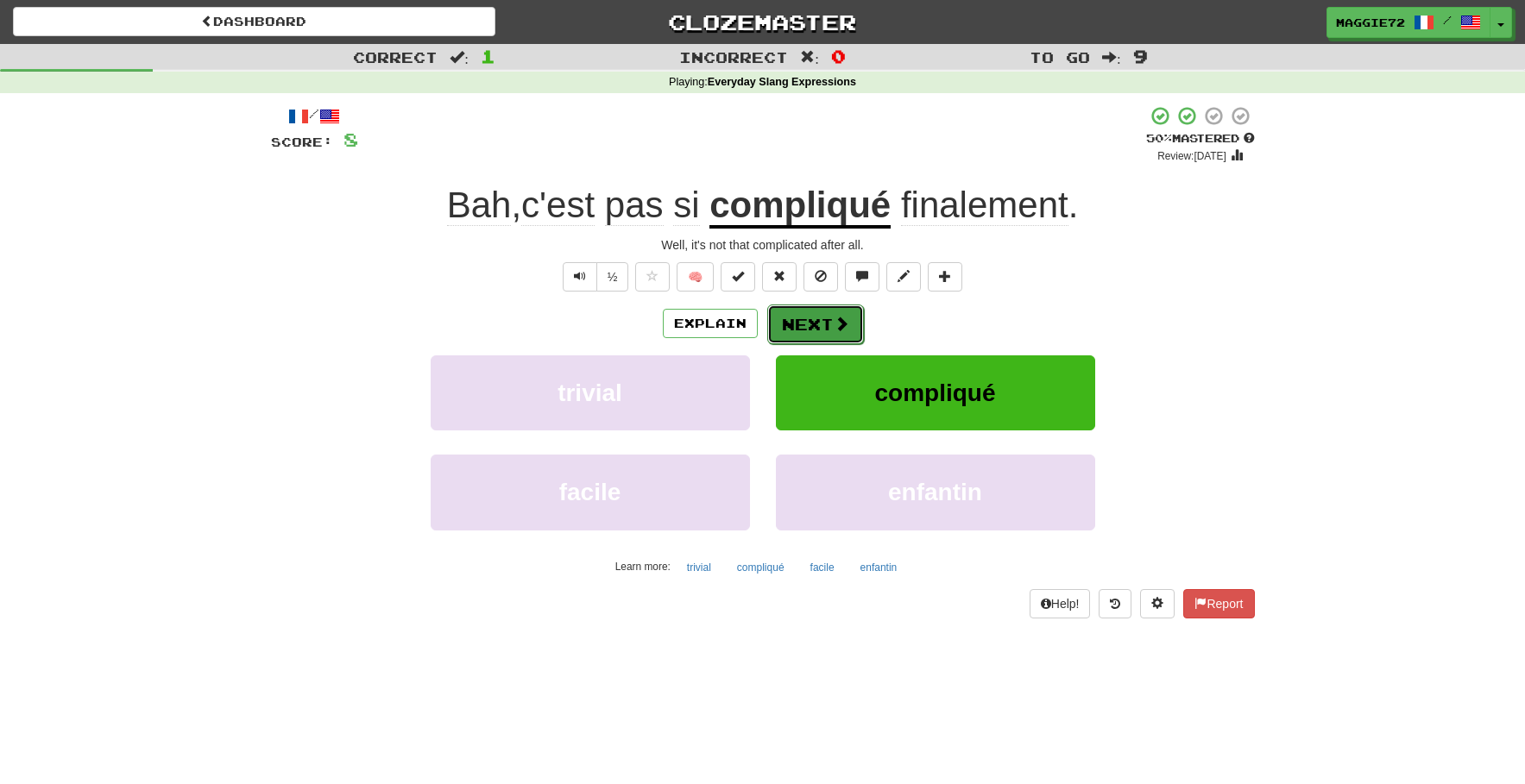
click at [806, 324] on button "Next" at bounding box center [815, 324] width 96 height 40
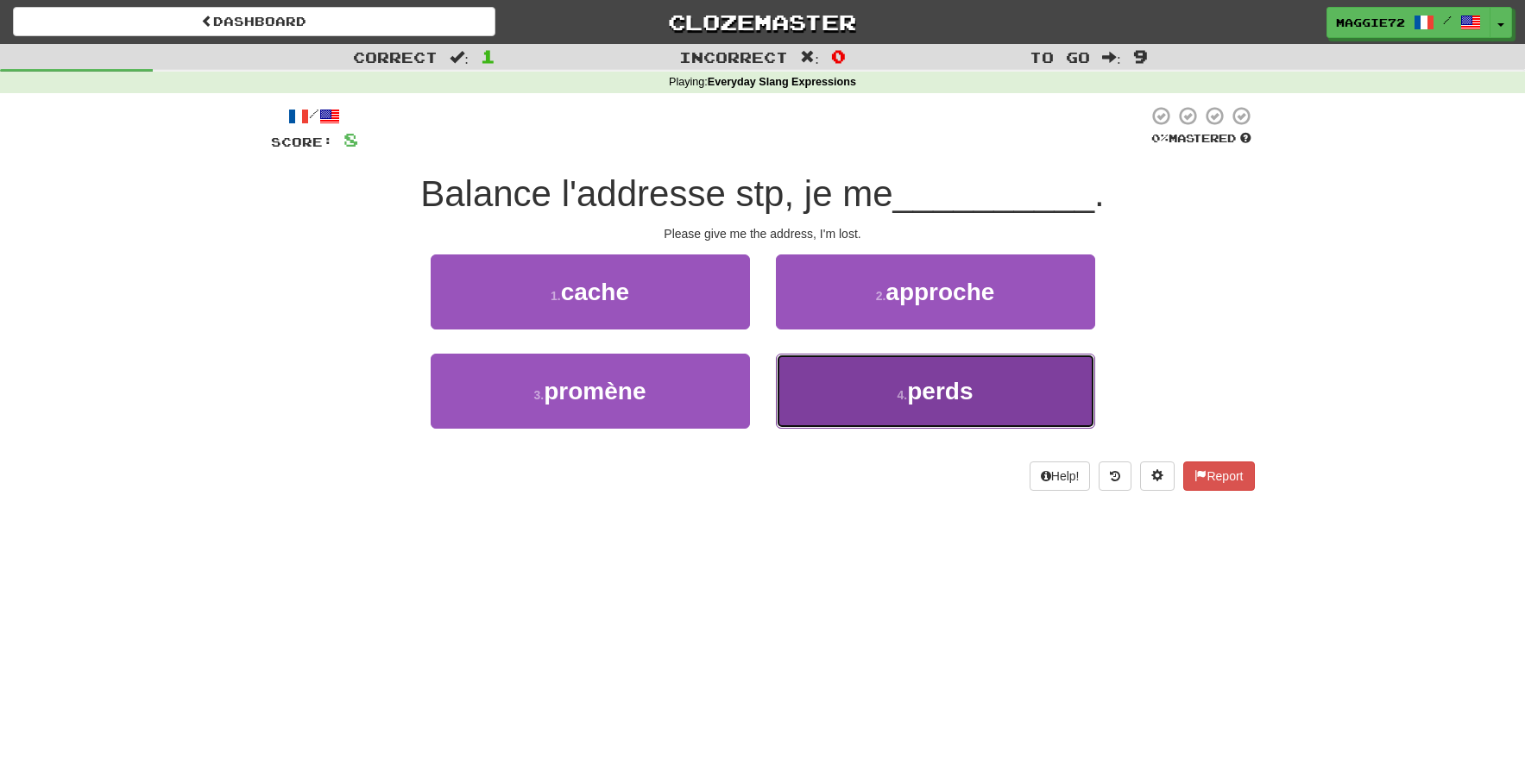
click at [880, 403] on button "4 . perds" at bounding box center [935, 391] width 319 height 75
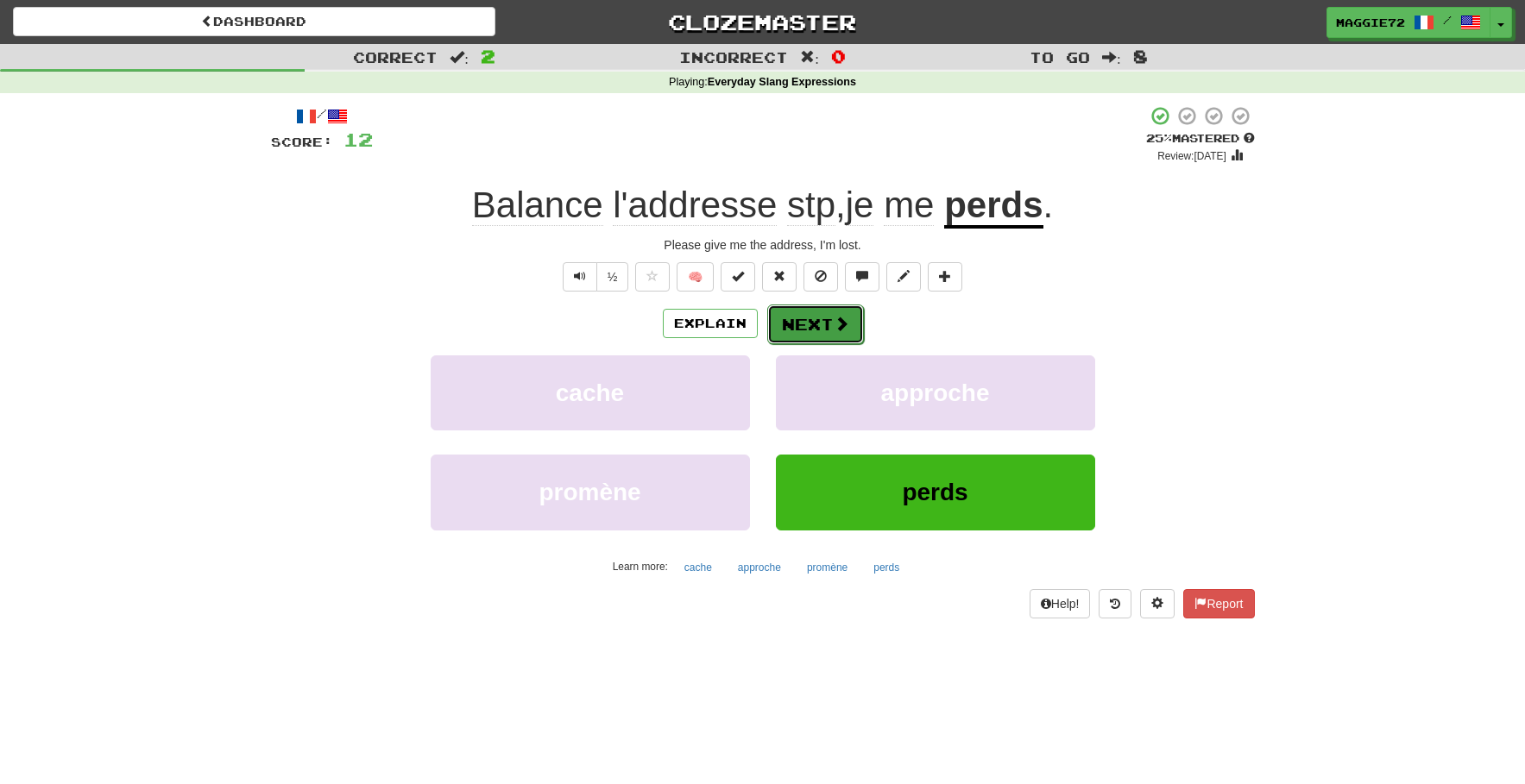
click at [825, 327] on button "Next" at bounding box center [815, 324] width 96 height 40
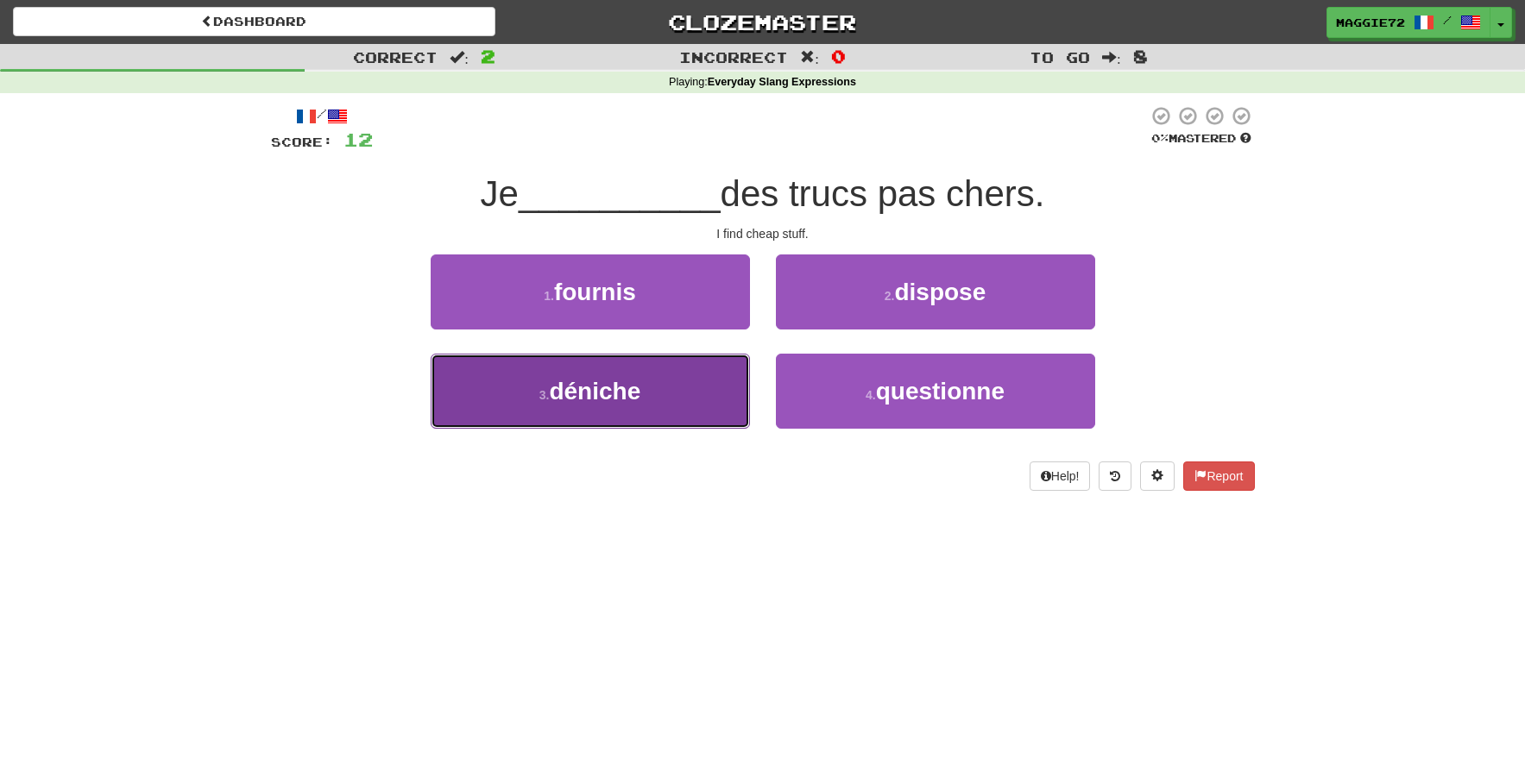
click at [665, 389] on button "3 . déniche" at bounding box center [590, 391] width 319 height 75
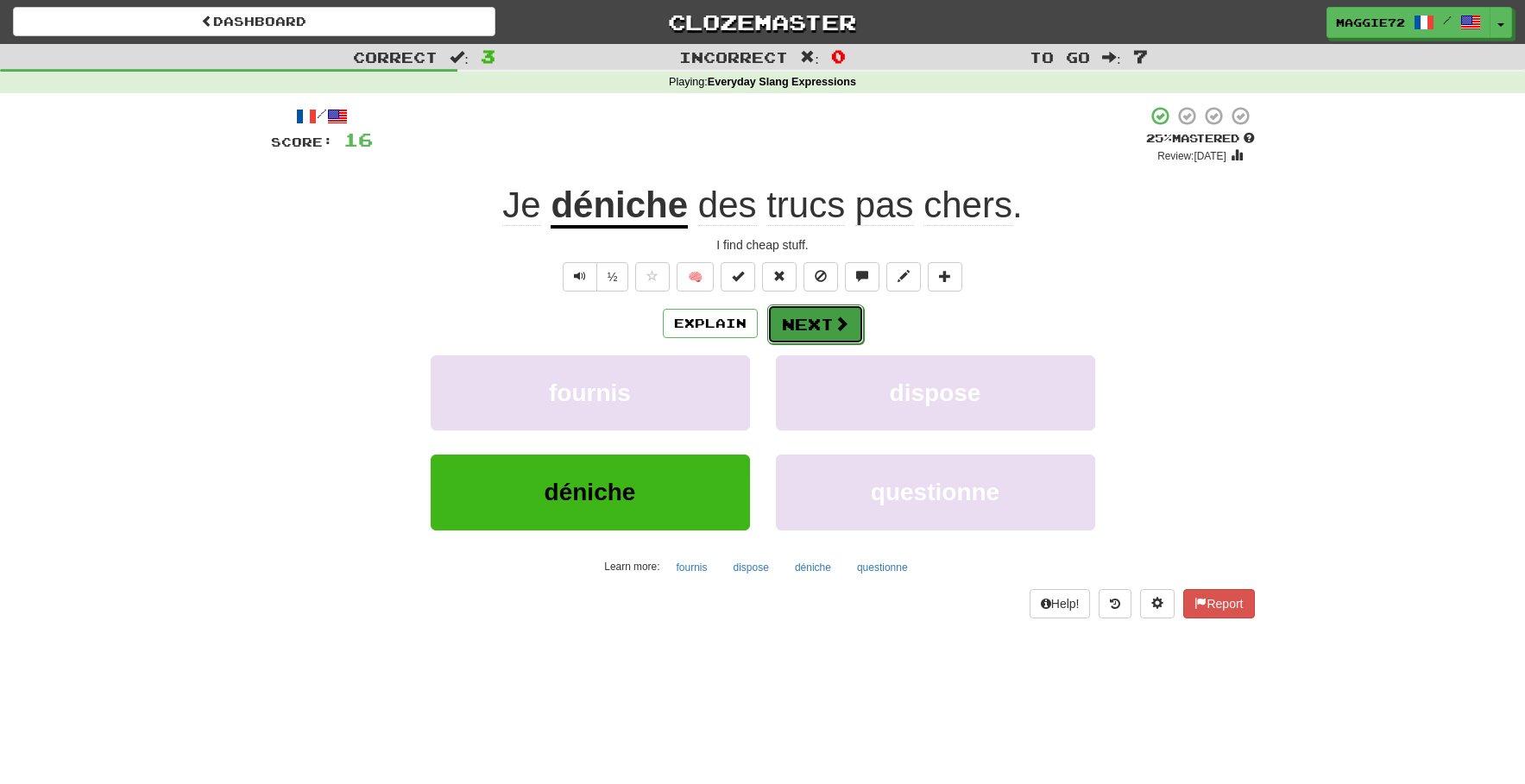
click at [822, 333] on button "Next" at bounding box center [815, 324] width 96 height 40
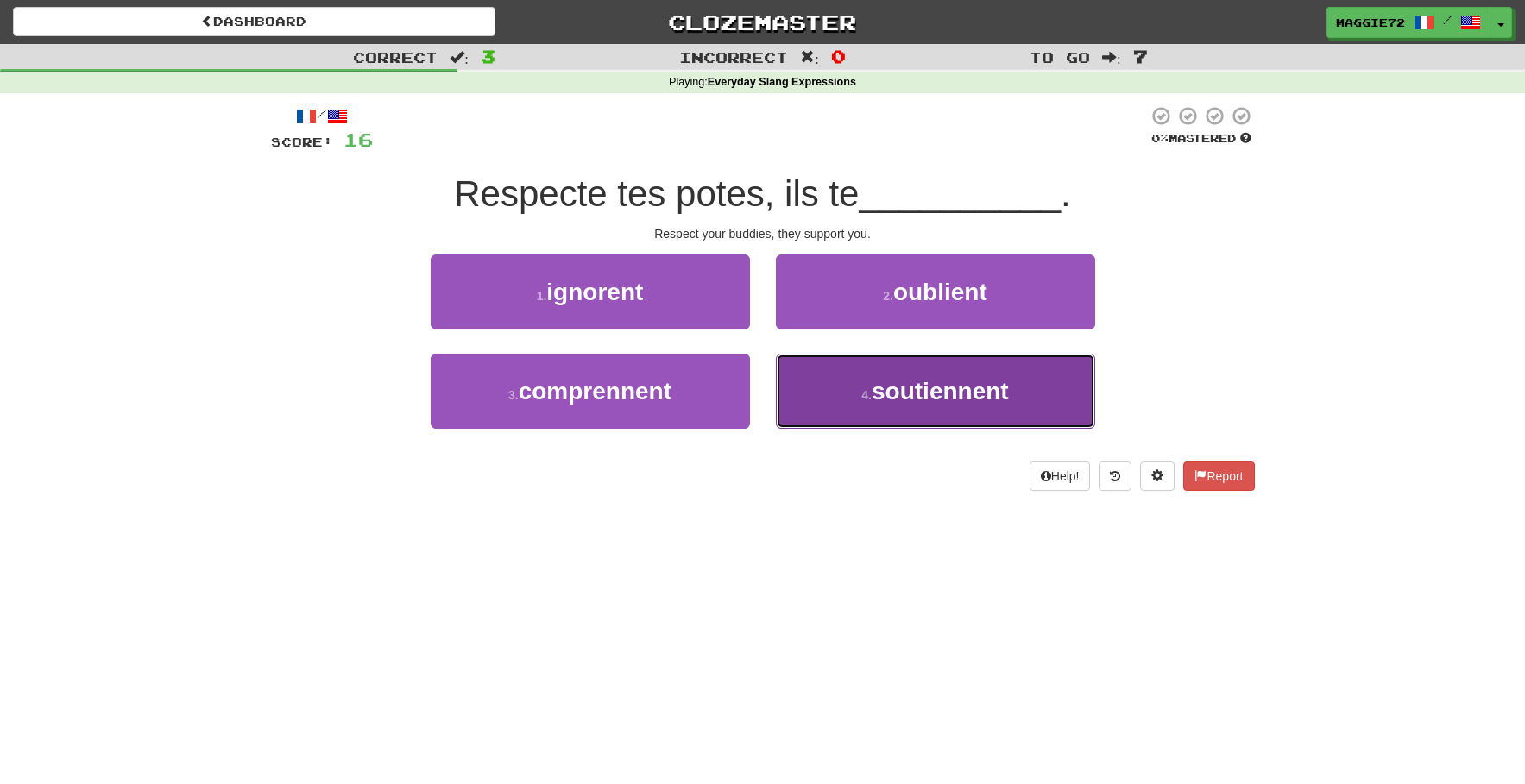
click at [888, 400] on span "soutiennent" at bounding box center [940, 390] width 137 height 26
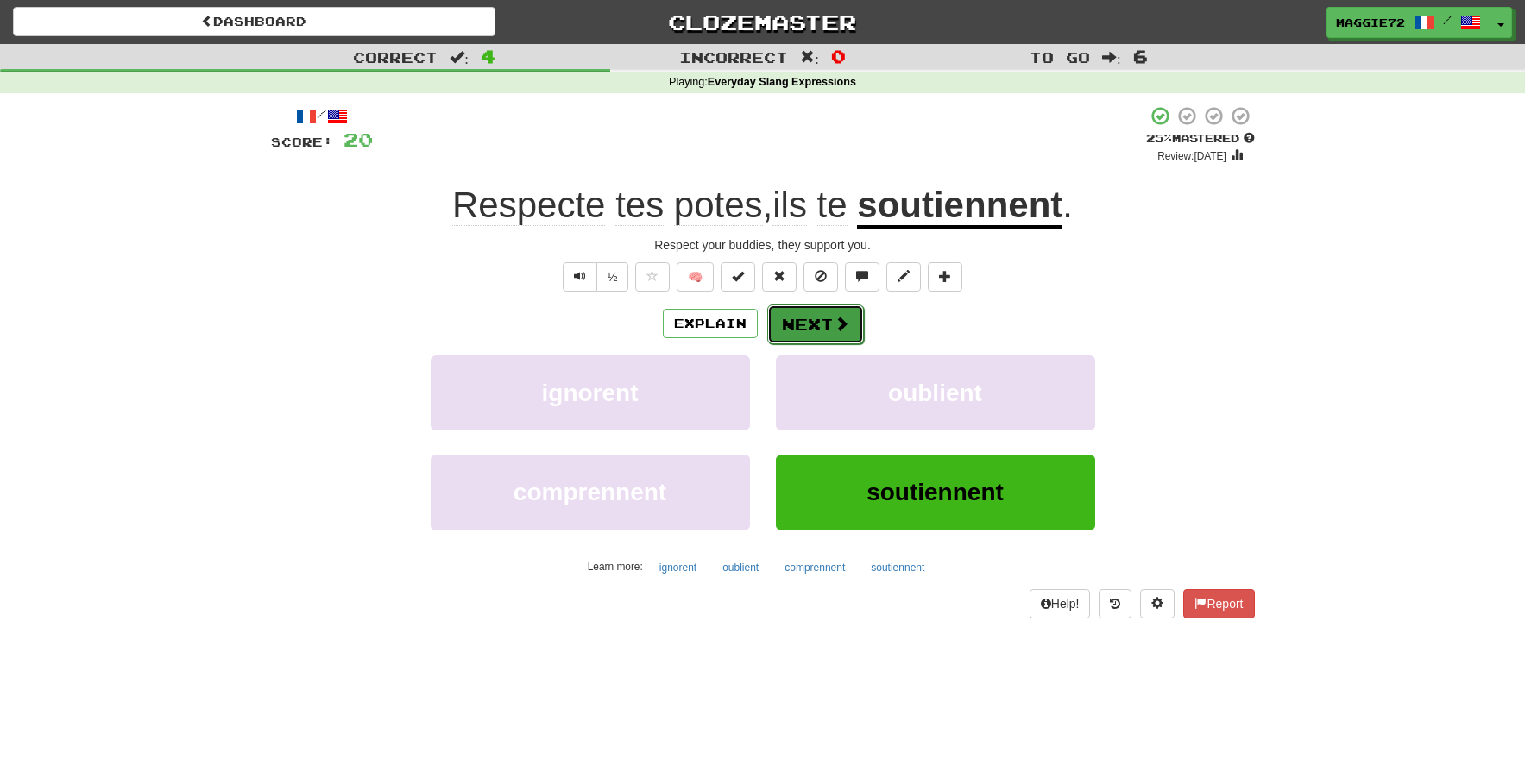
click at [820, 328] on button "Next" at bounding box center [815, 324] width 96 height 40
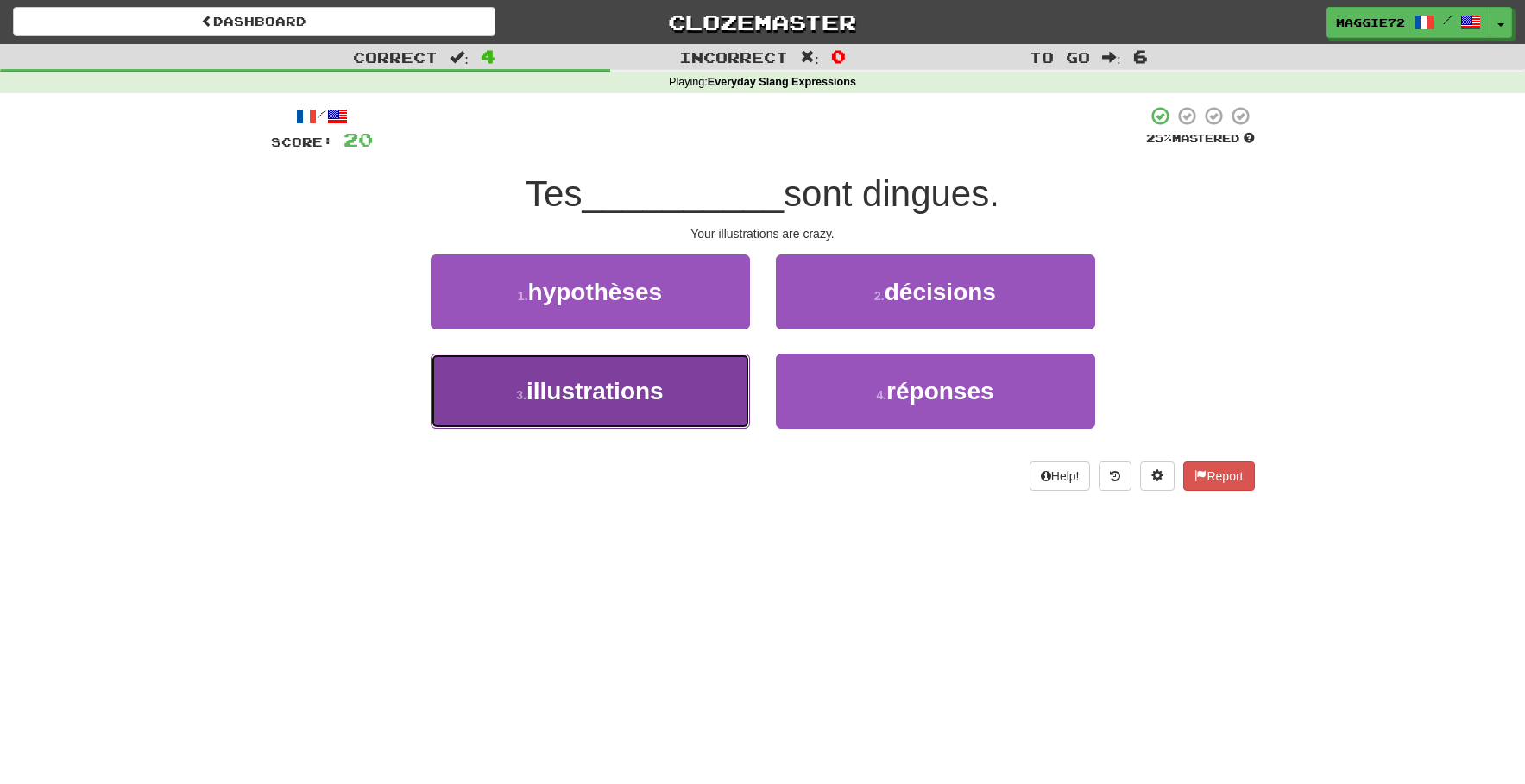
click at [670, 387] on button "3 . illustrations" at bounding box center [590, 391] width 319 height 75
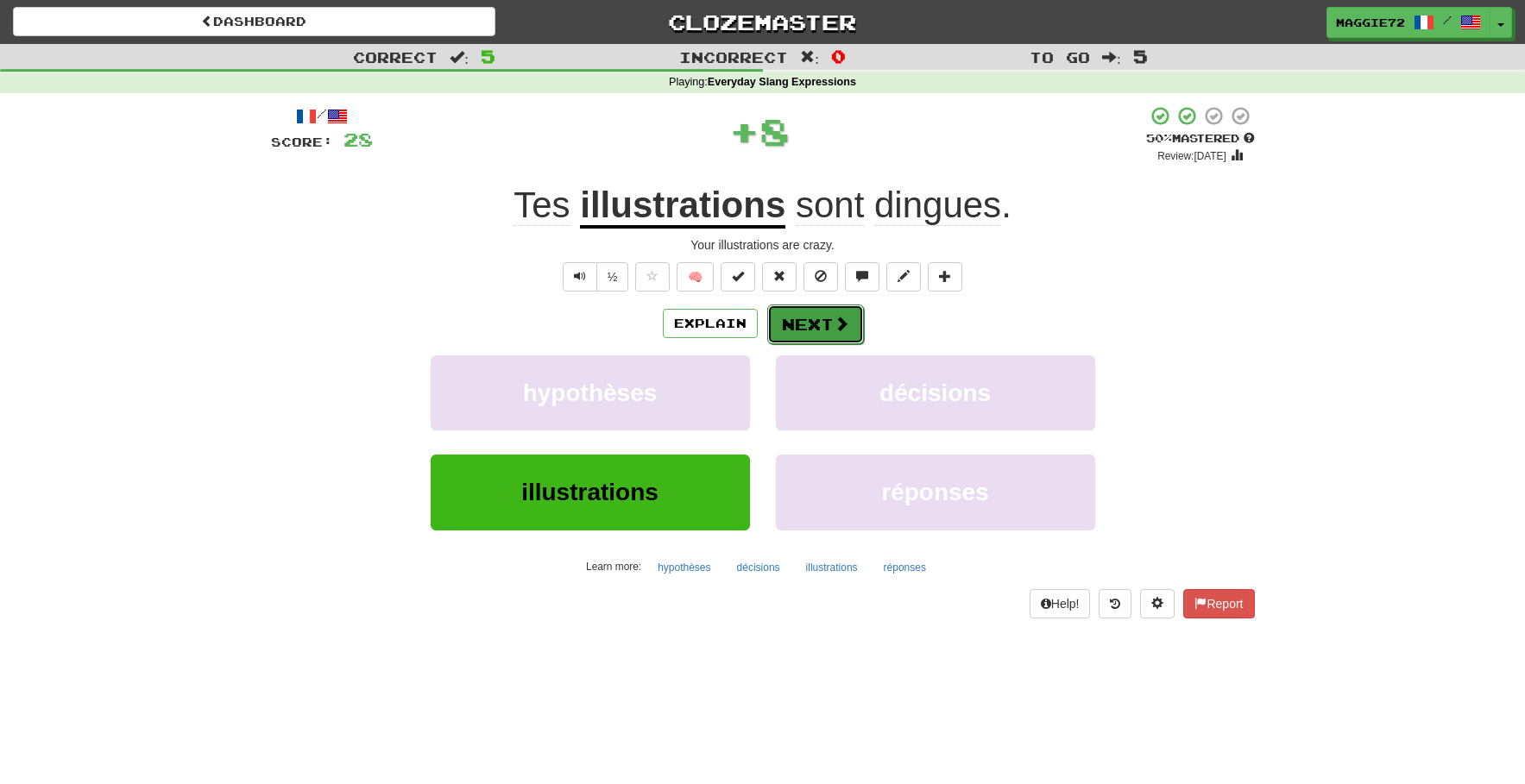
click at [797, 333] on button "Next" at bounding box center [815, 324] width 96 height 40
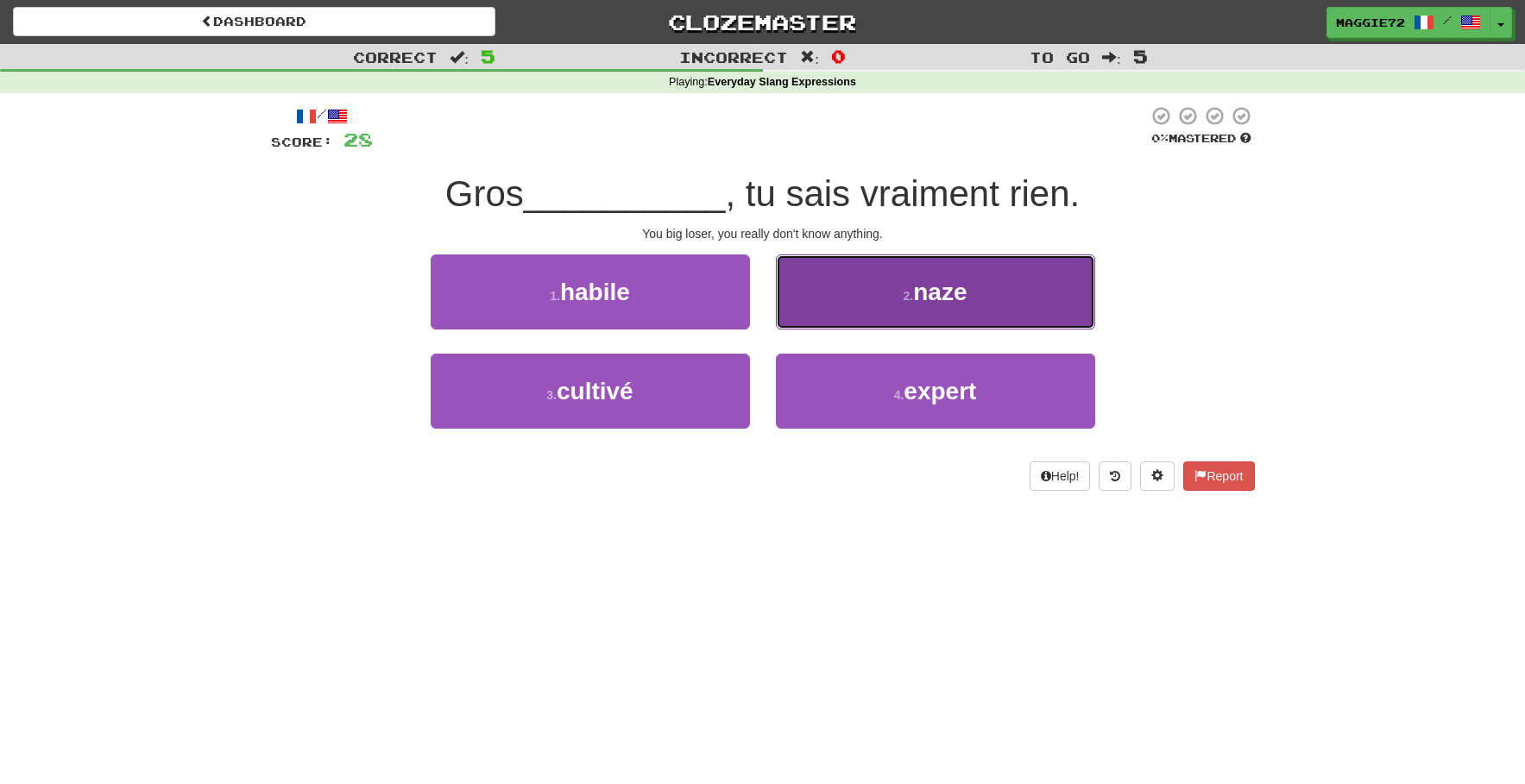
click at [873, 305] on button "2 . naze" at bounding box center [935, 292] width 319 height 75
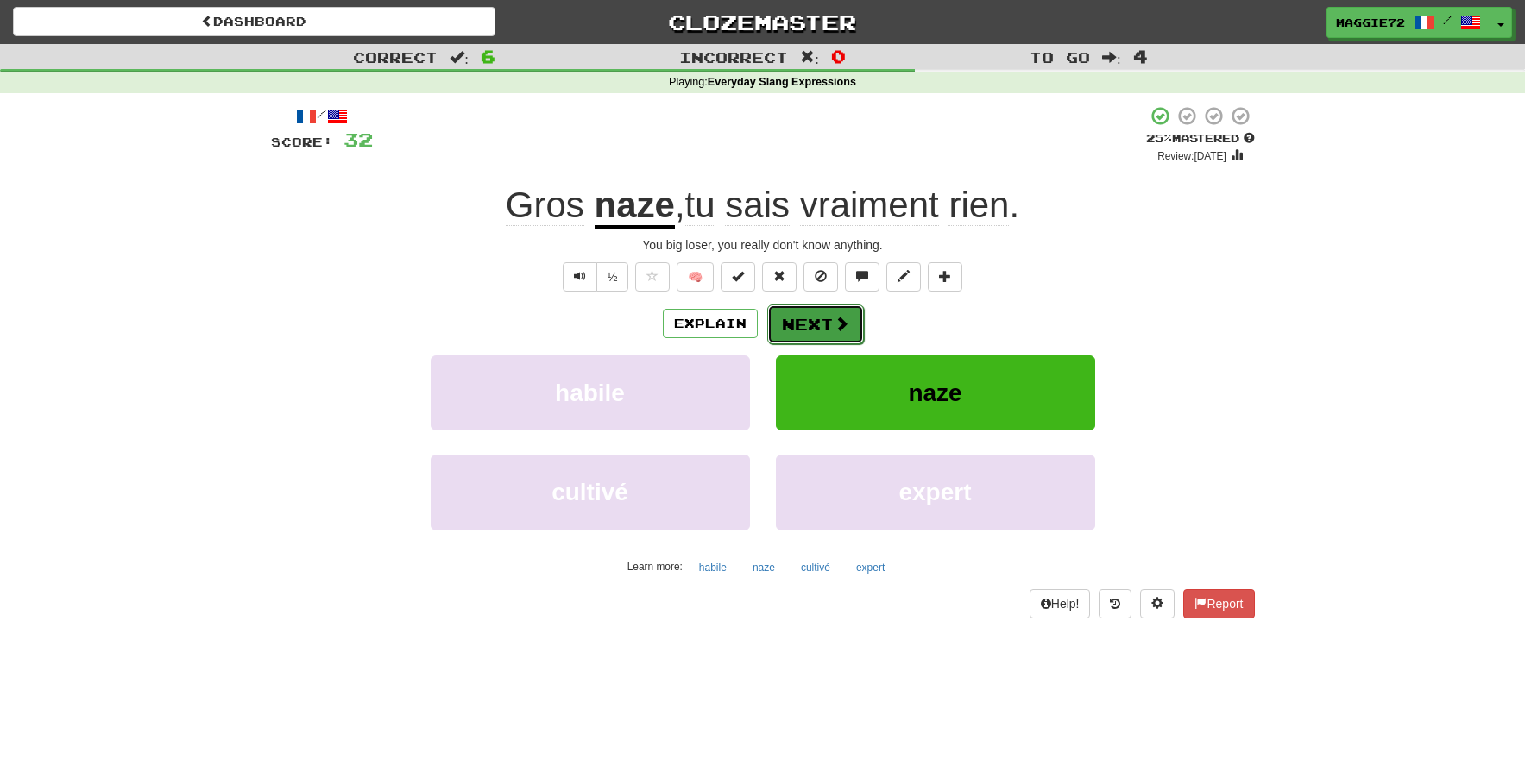
click at [804, 331] on button "Next" at bounding box center [815, 324] width 96 height 40
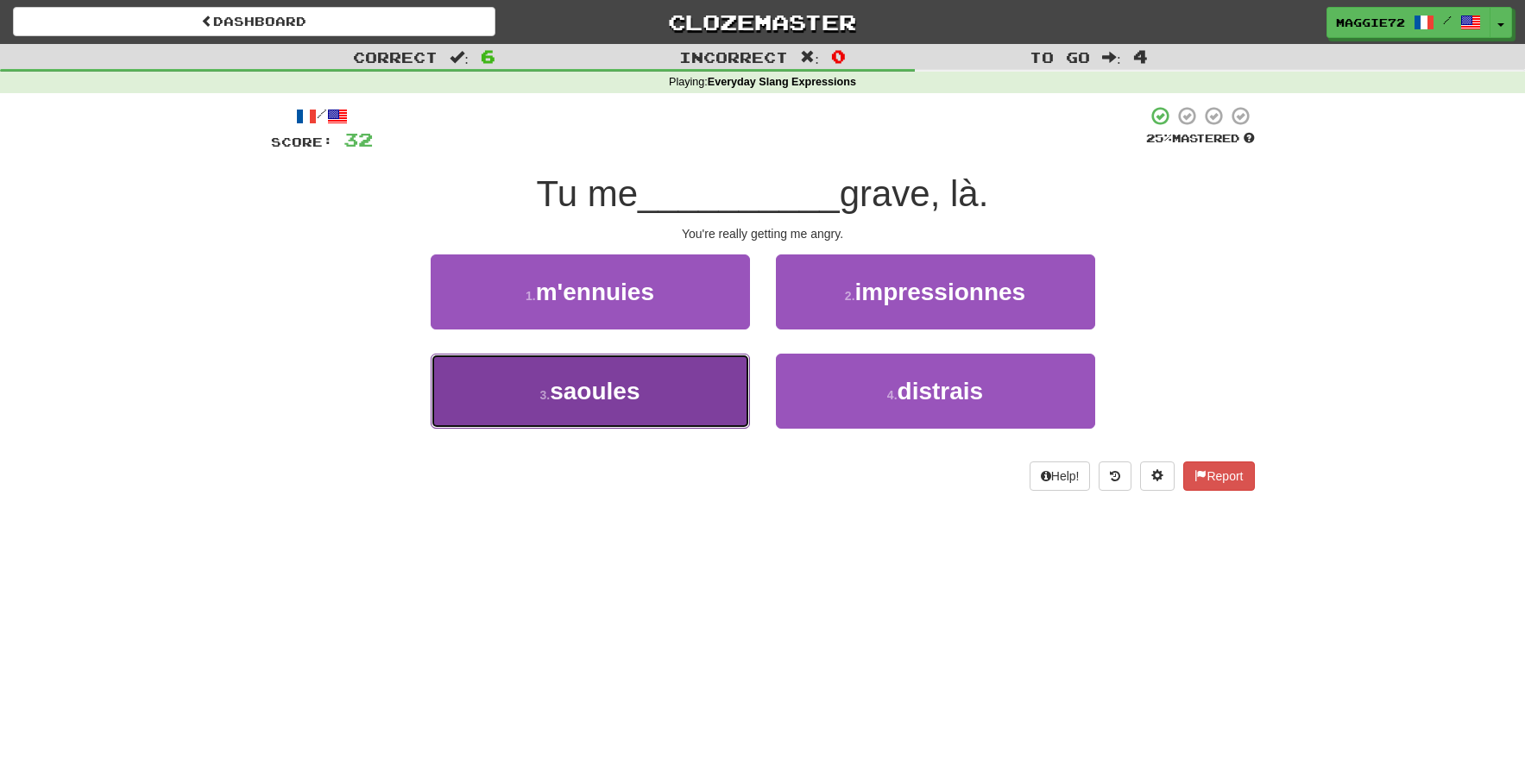
click at [613, 374] on button "3 . saoules" at bounding box center [590, 391] width 319 height 75
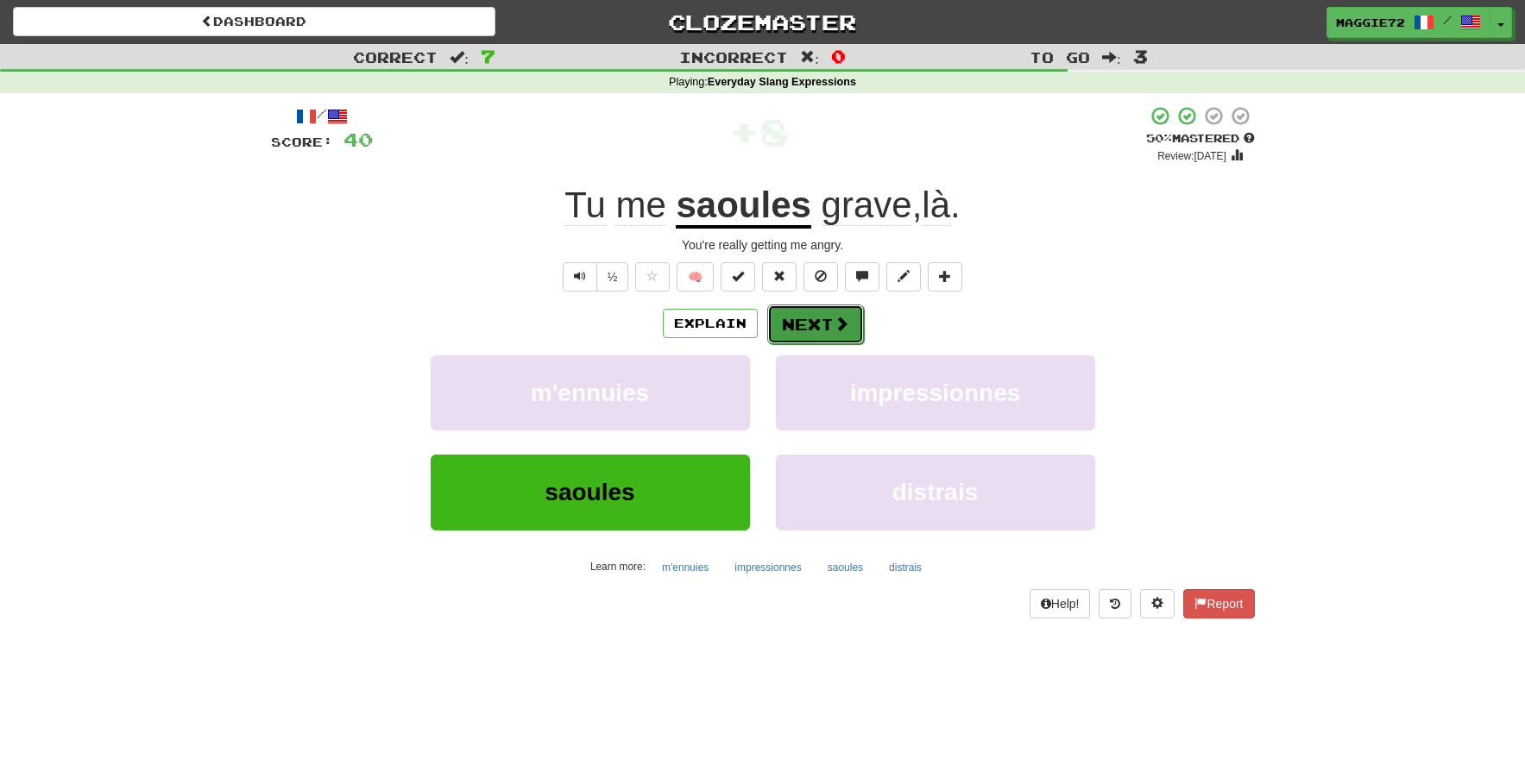
click at [831, 312] on button "Next" at bounding box center [815, 324] width 96 height 40
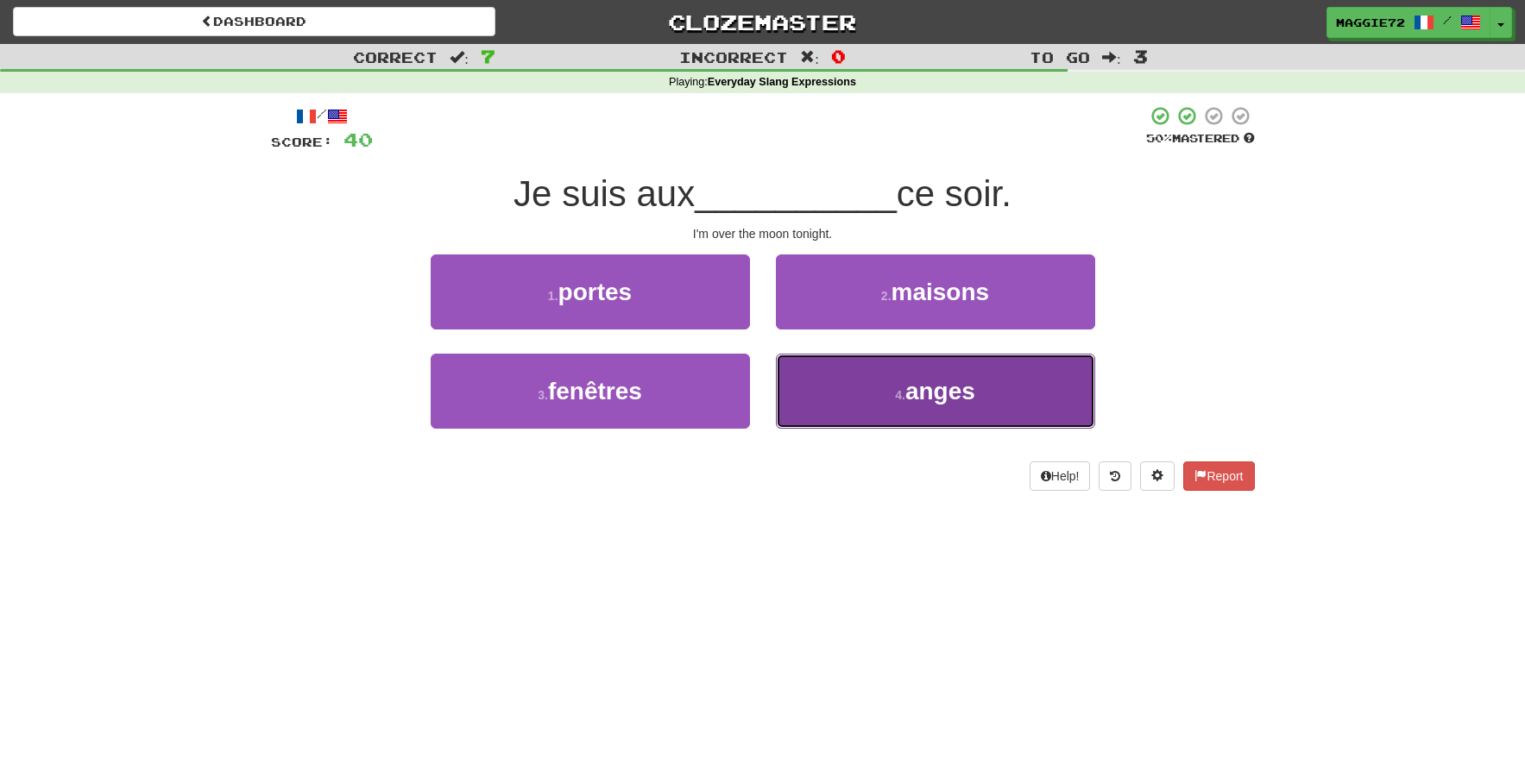
click at [873, 394] on button "4 . anges" at bounding box center [935, 391] width 319 height 75
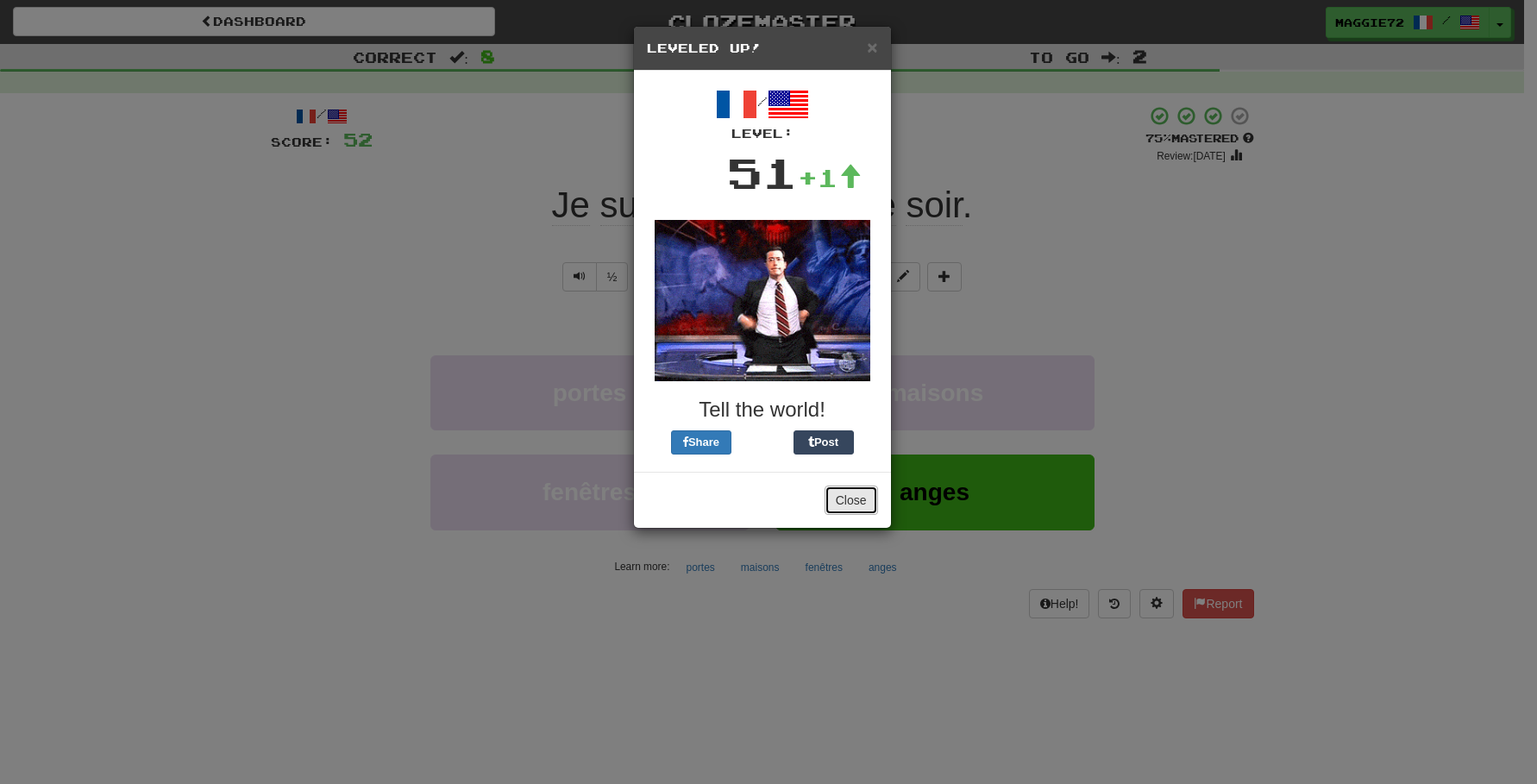
click at [832, 498] on button "Close" at bounding box center [851, 500] width 54 height 29
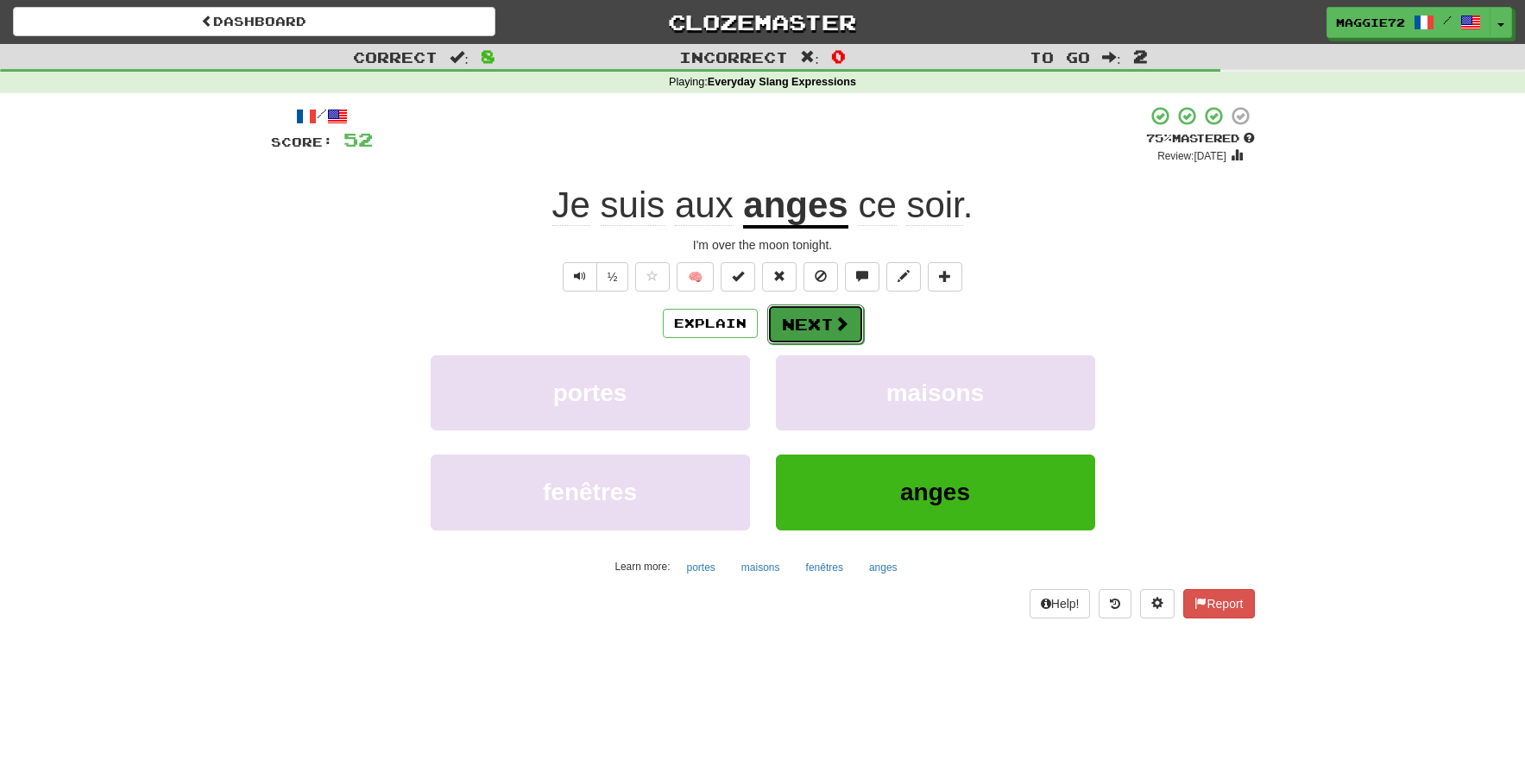
click at [818, 318] on button "Next" at bounding box center [815, 324] width 96 height 40
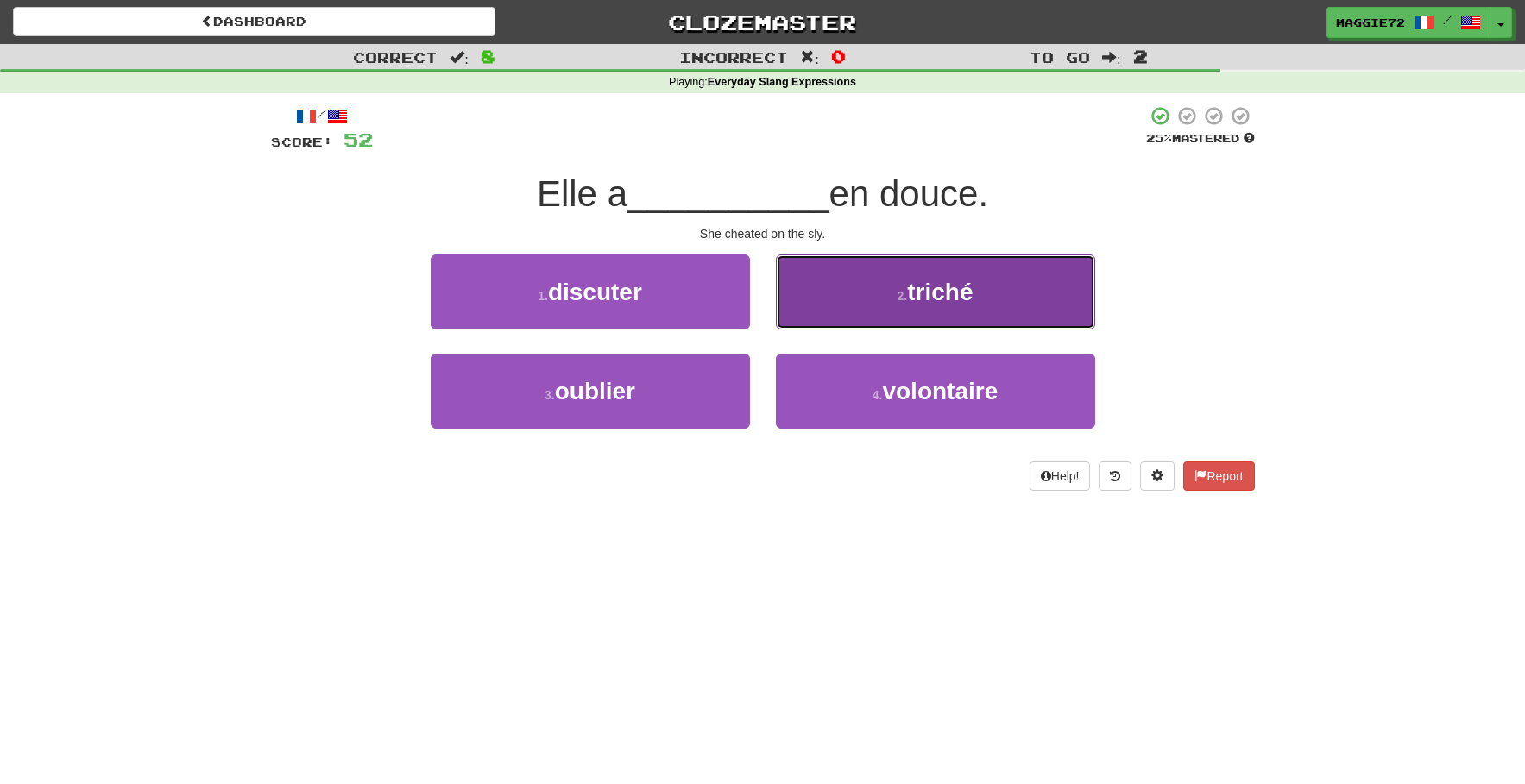
click at [886, 308] on button "2 . [PERSON_NAME]" at bounding box center [935, 292] width 319 height 75
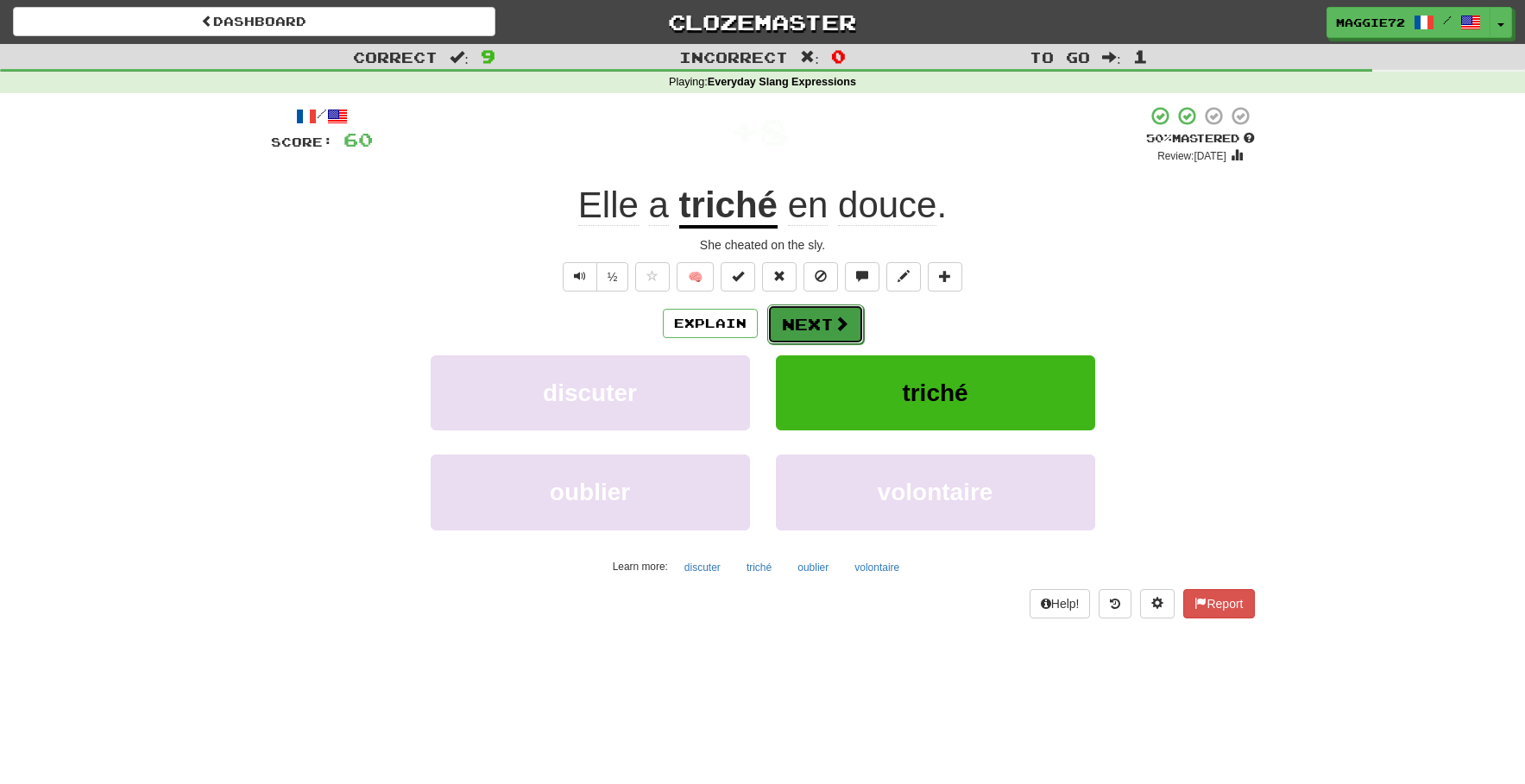
click at [784, 325] on button "Next" at bounding box center [815, 324] width 96 height 40
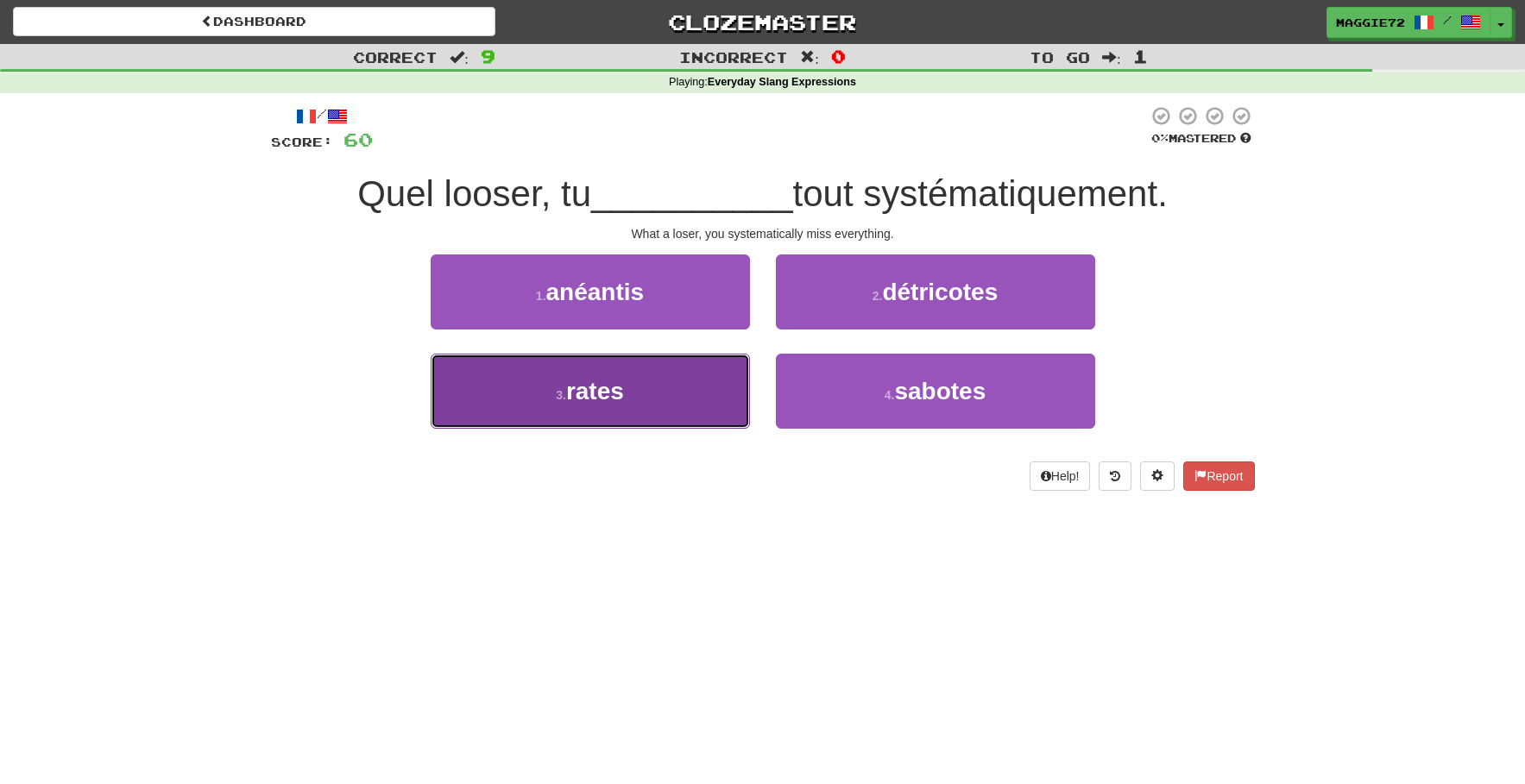
click at [629, 376] on button "3 . rates" at bounding box center [590, 391] width 319 height 75
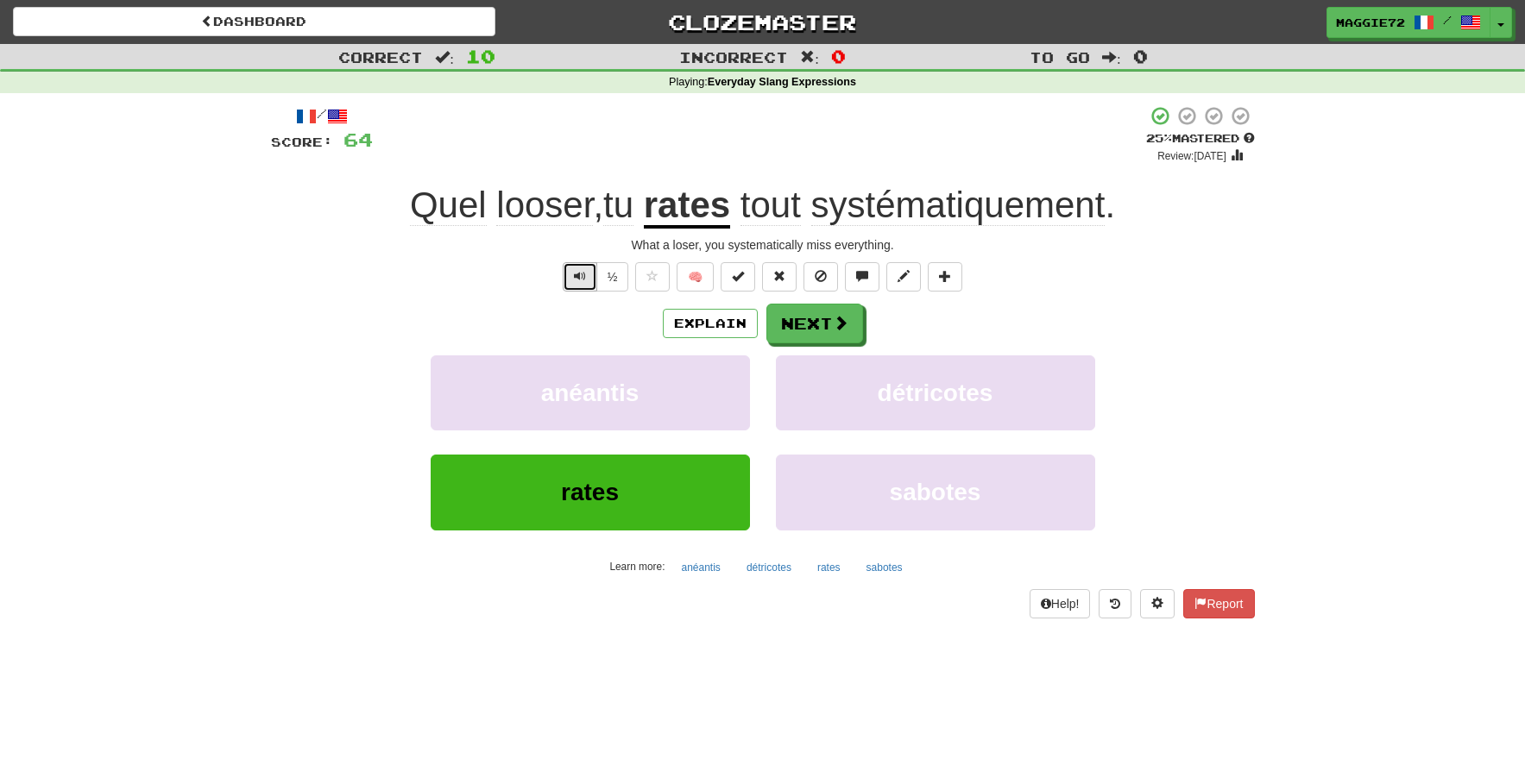
click at [580, 277] on span "Text-to-speech controls" at bounding box center [580, 276] width 12 height 12
click at [791, 324] on button "Next" at bounding box center [815, 324] width 96 height 40
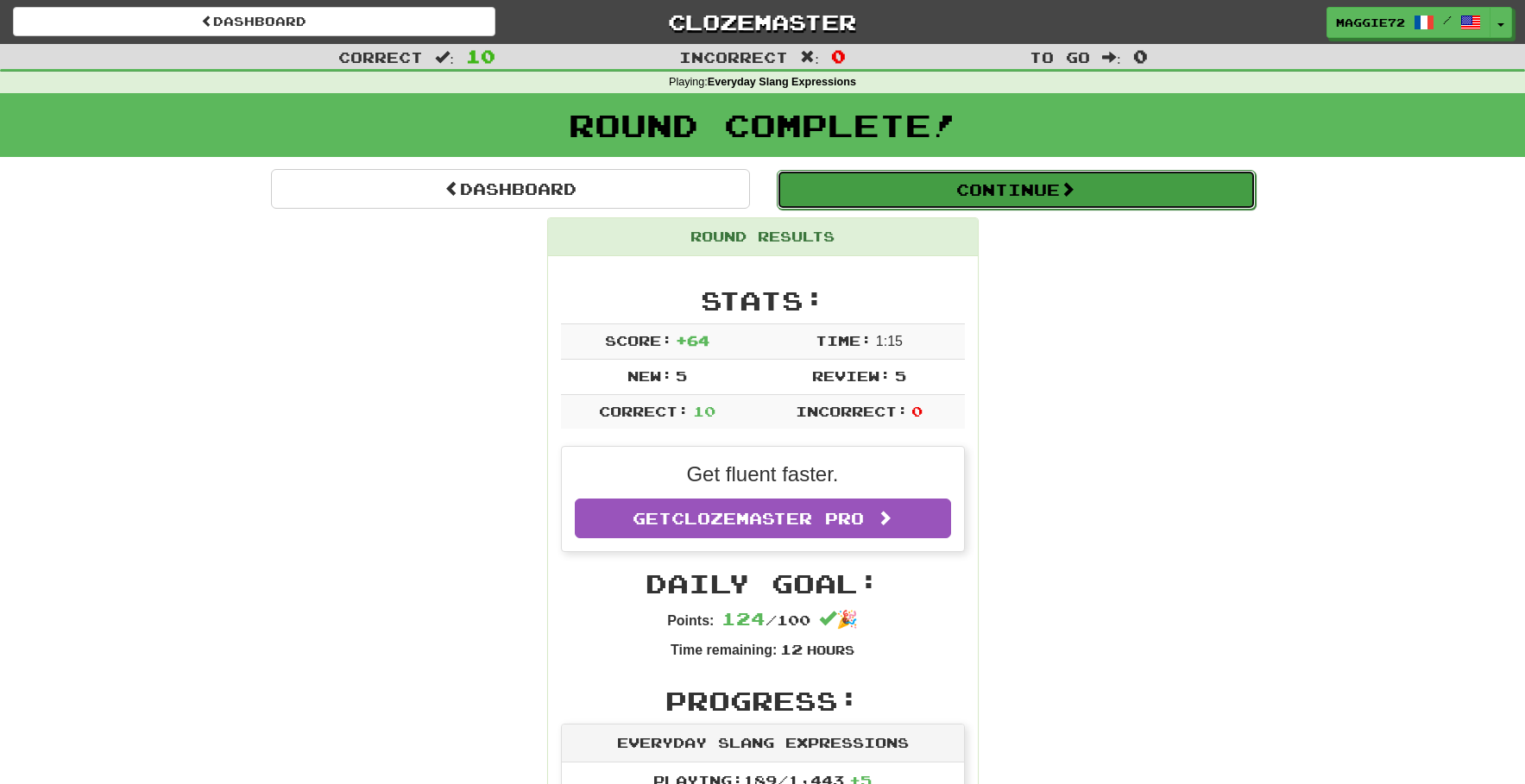
click at [934, 193] on button "Continue" at bounding box center [1016, 190] width 479 height 40
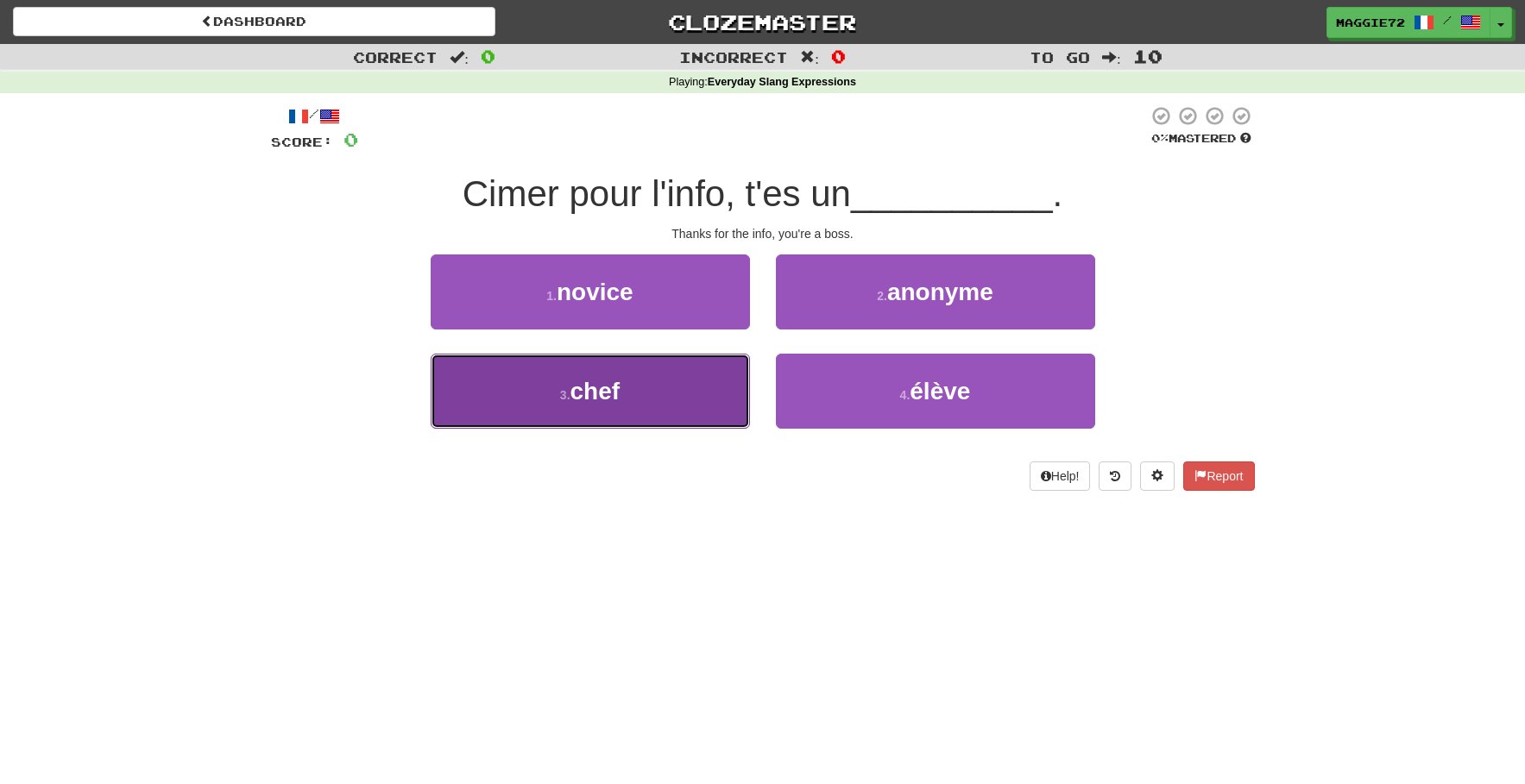
click at [578, 370] on button "3 . chef" at bounding box center [590, 391] width 319 height 75
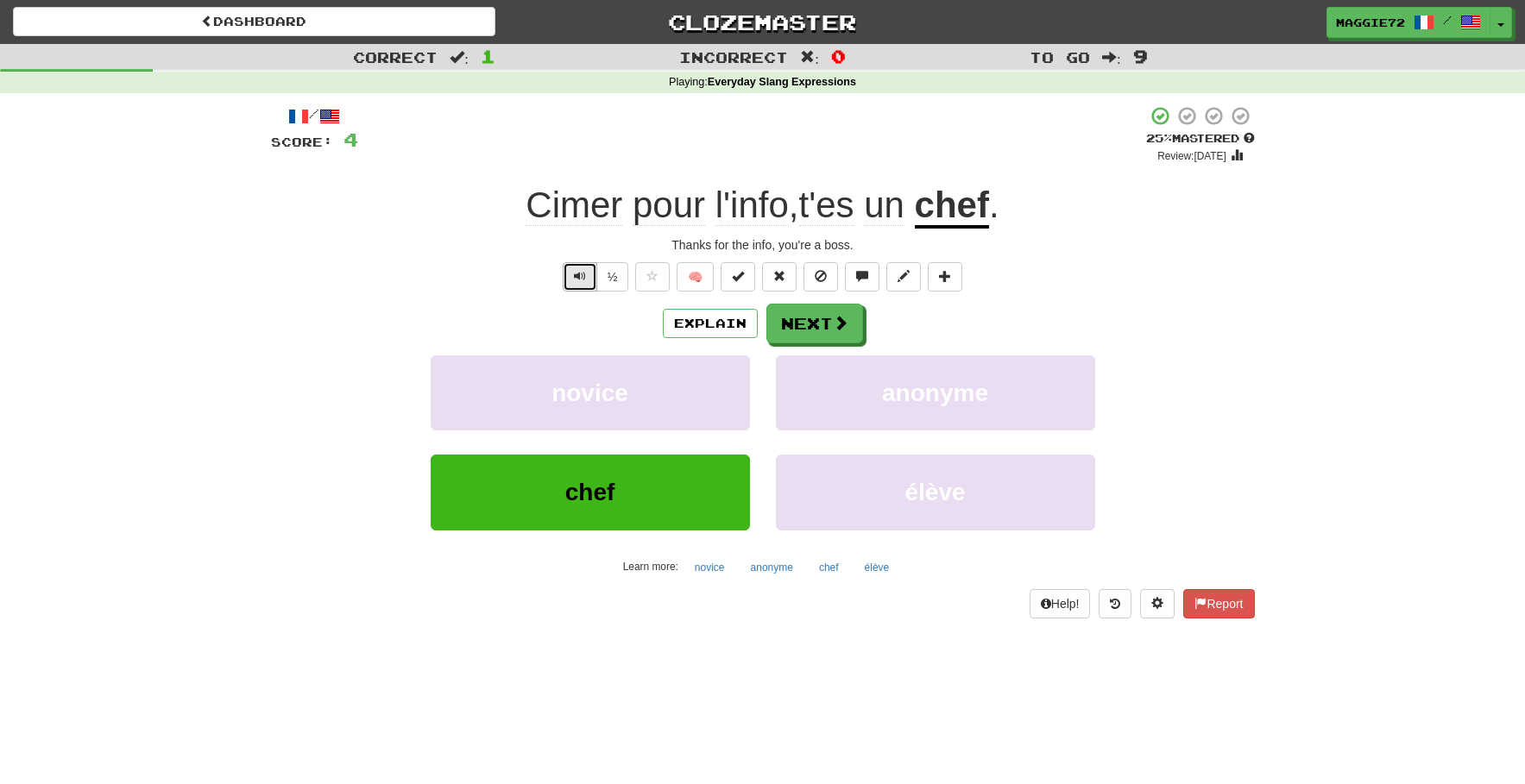
click at [569, 271] on button "Text-to-speech controls" at bounding box center [579, 277] width 34 height 29
click at [801, 320] on button "Next" at bounding box center [815, 324] width 96 height 40
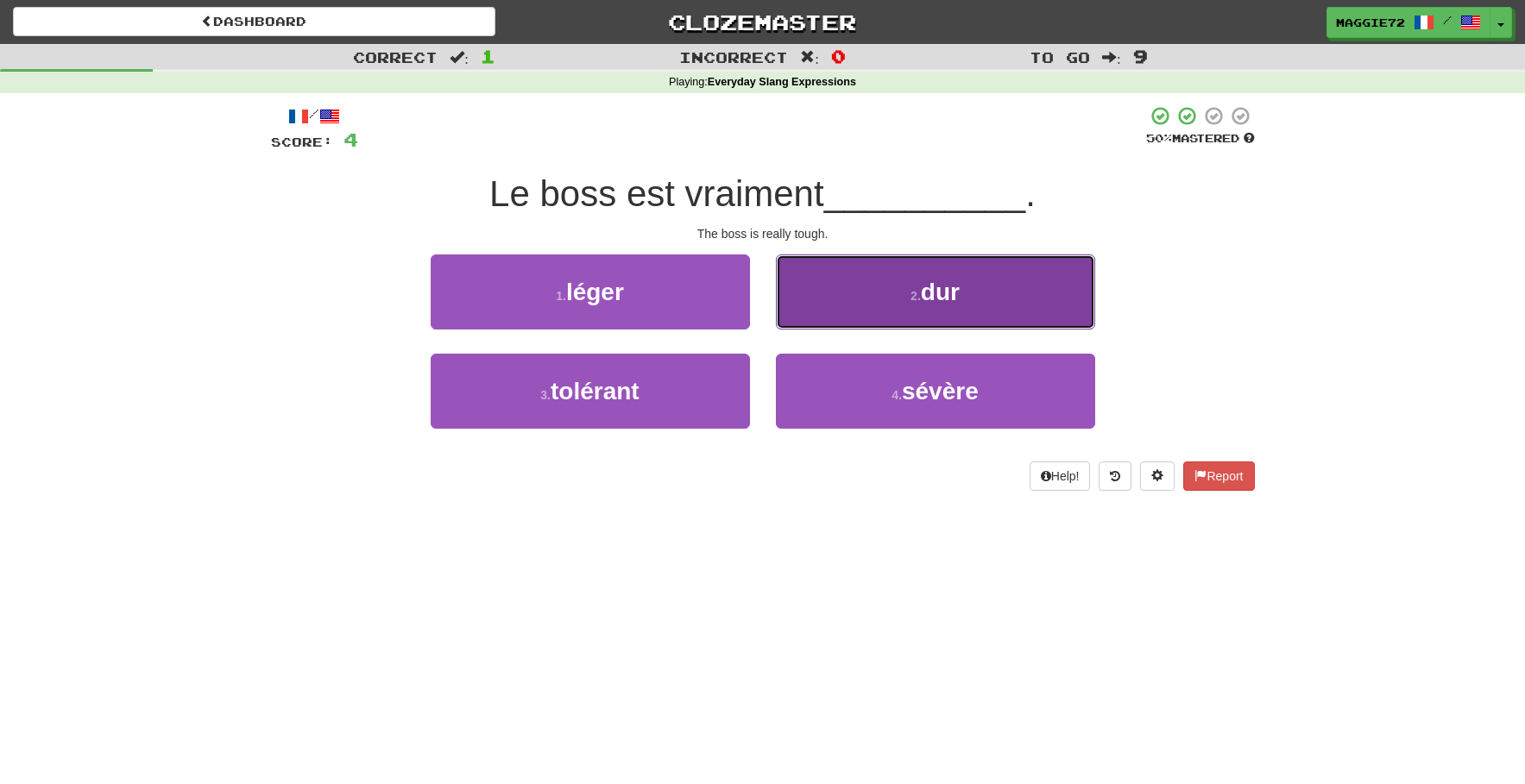
click at [856, 308] on button "2 . dur" at bounding box center [935, 292] width 319 height 75
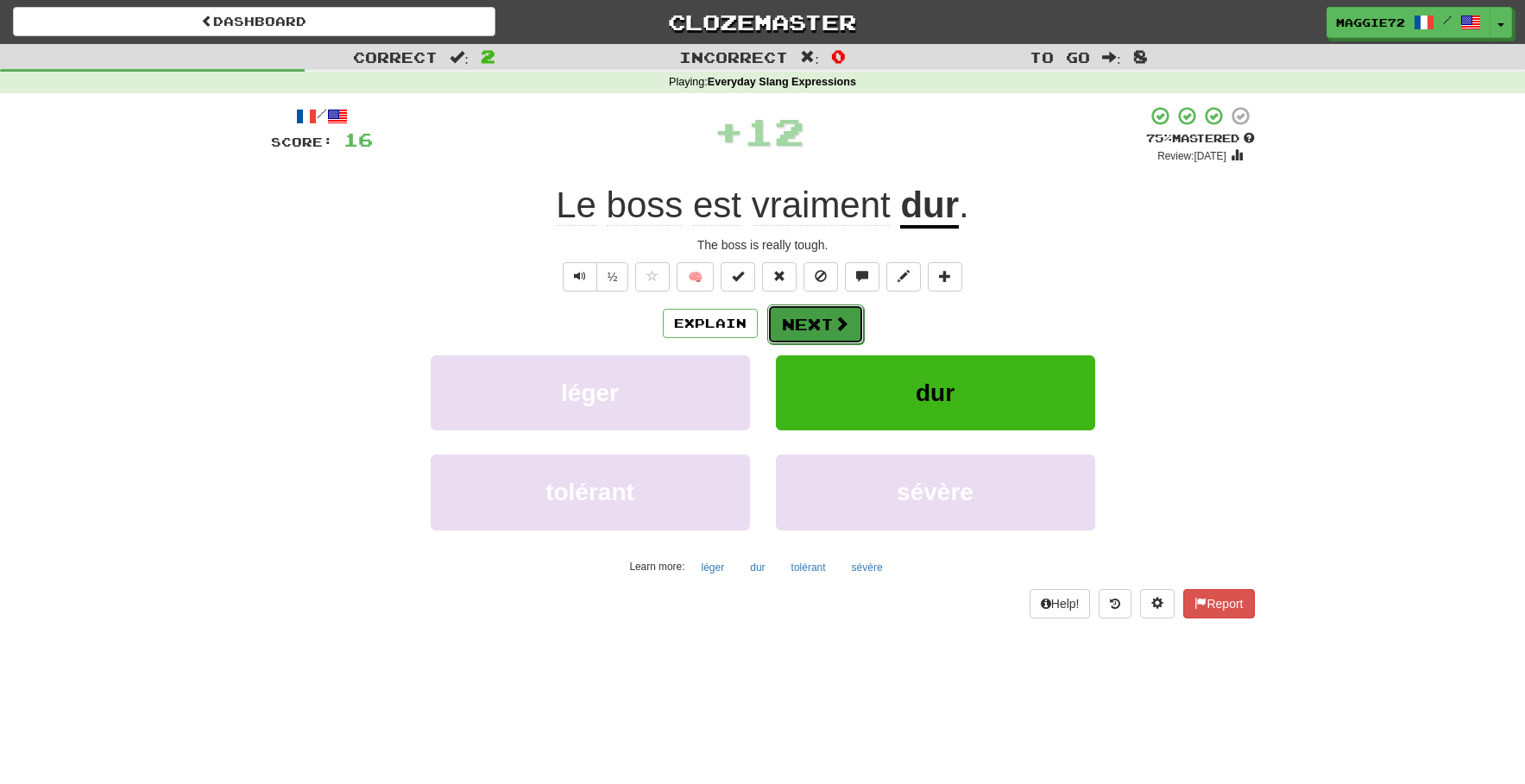
click at [781, 319] on button "Next" at bounding box center [815, 324] width 96 height 40
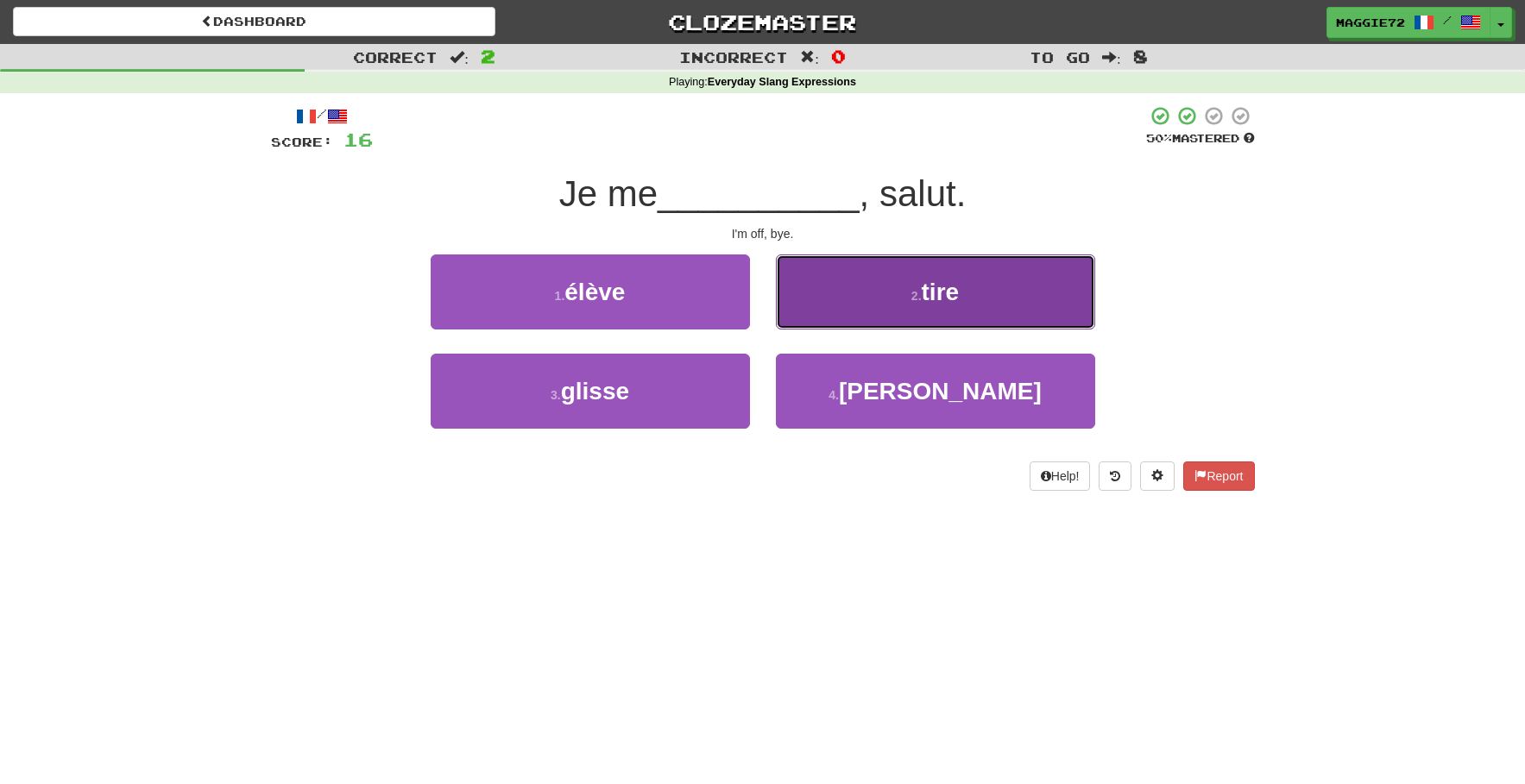
click at [906, 316] on button "2 . tire" at bounding box center [935, 292] width 319 height 75
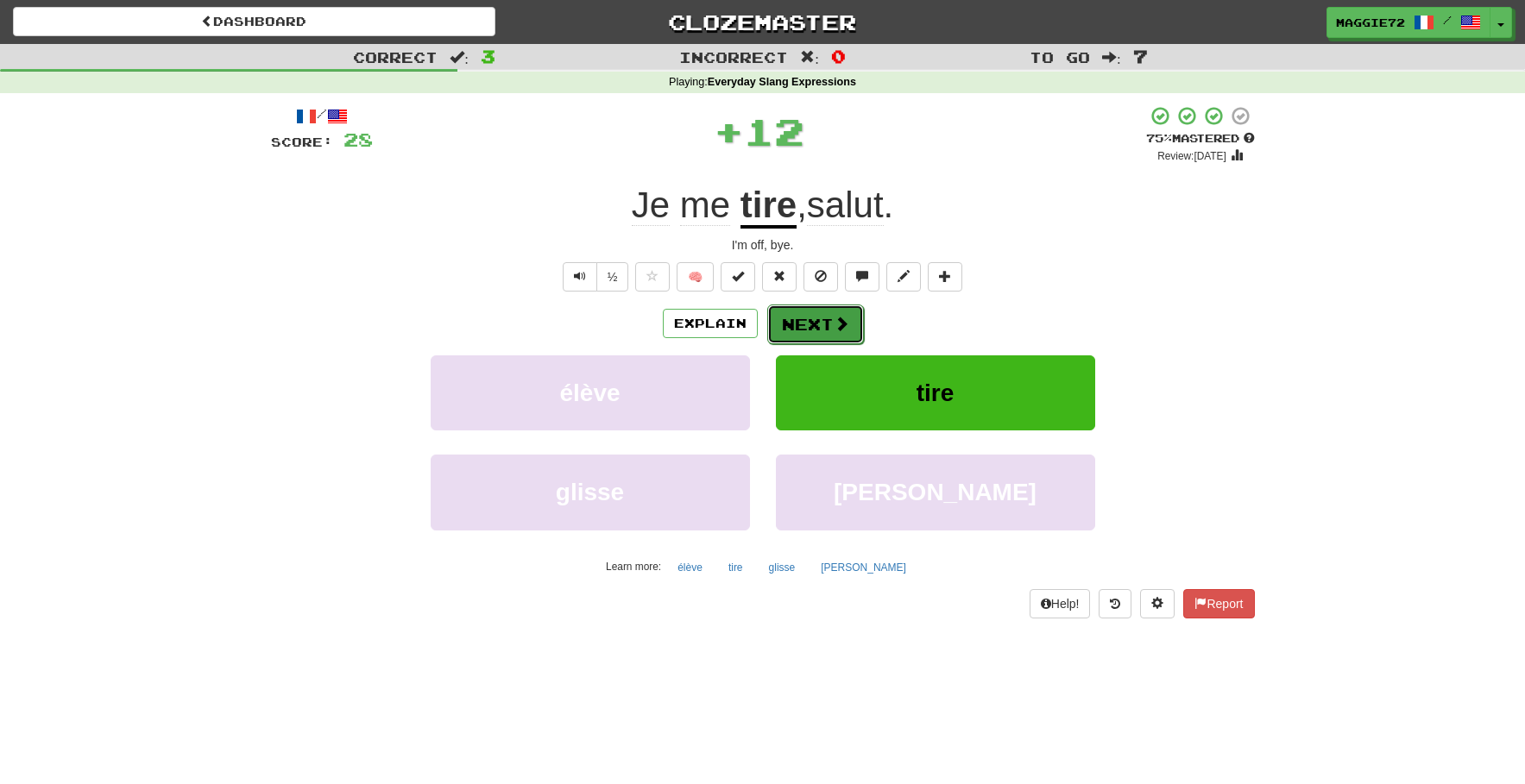
click at [801, 327] on button "Next" at bounding box center [815, 324] width 96 height 40
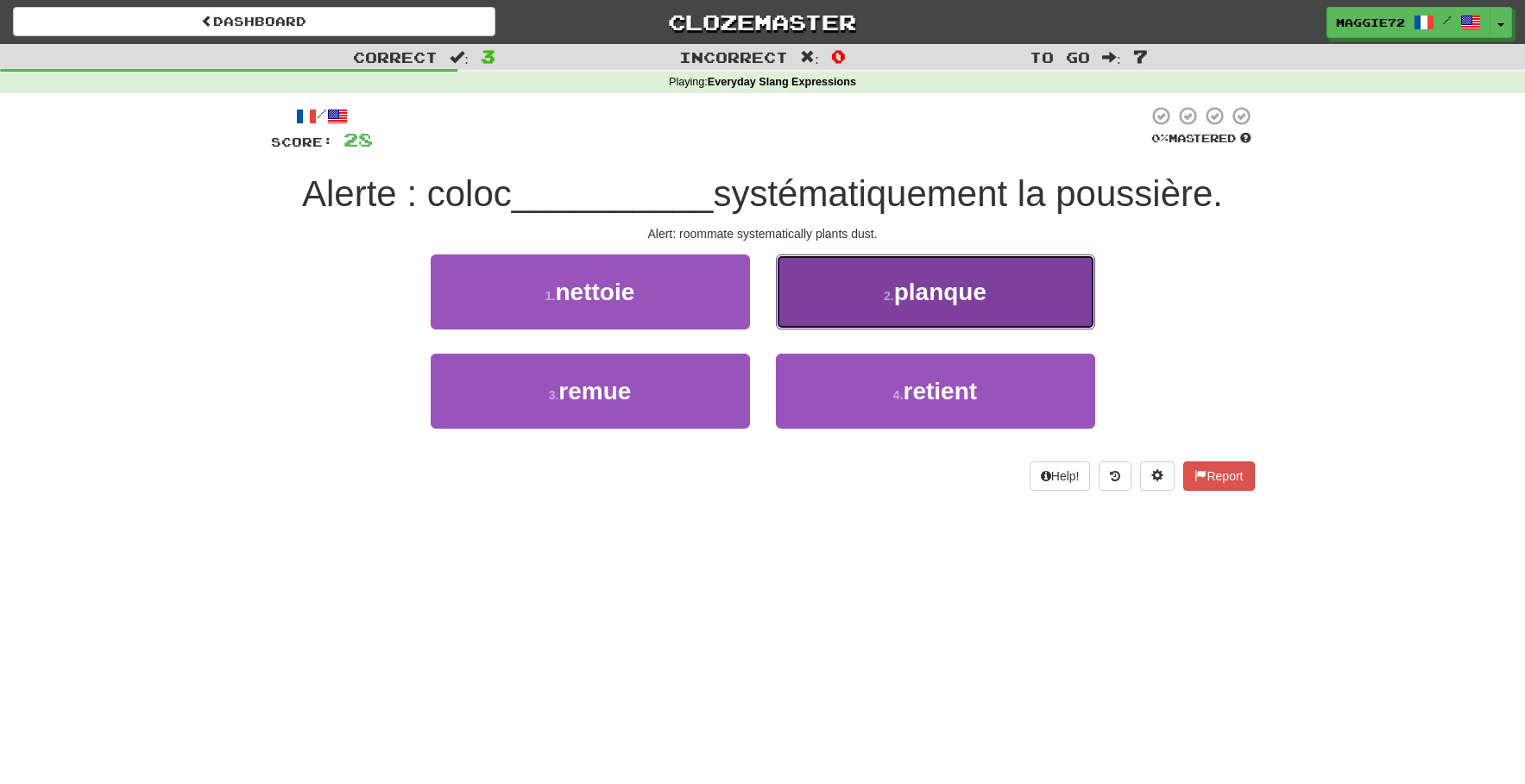
click at [931, 313] on button "2 . planque" at bounding box center [935, 292] width 319 height 75
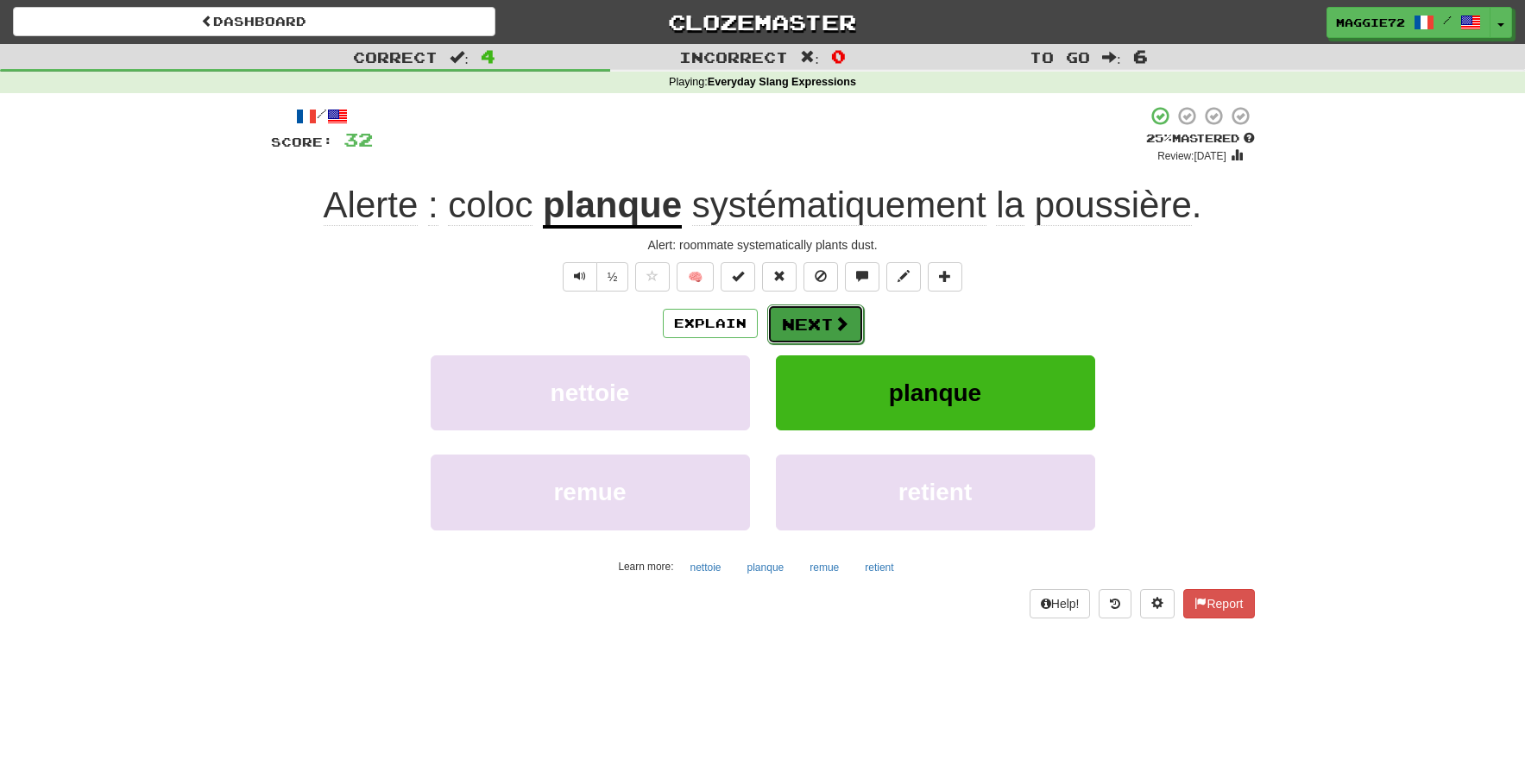
click at [782, 325] on button "Next" at bounding box center [815, 324] width 96 height 40
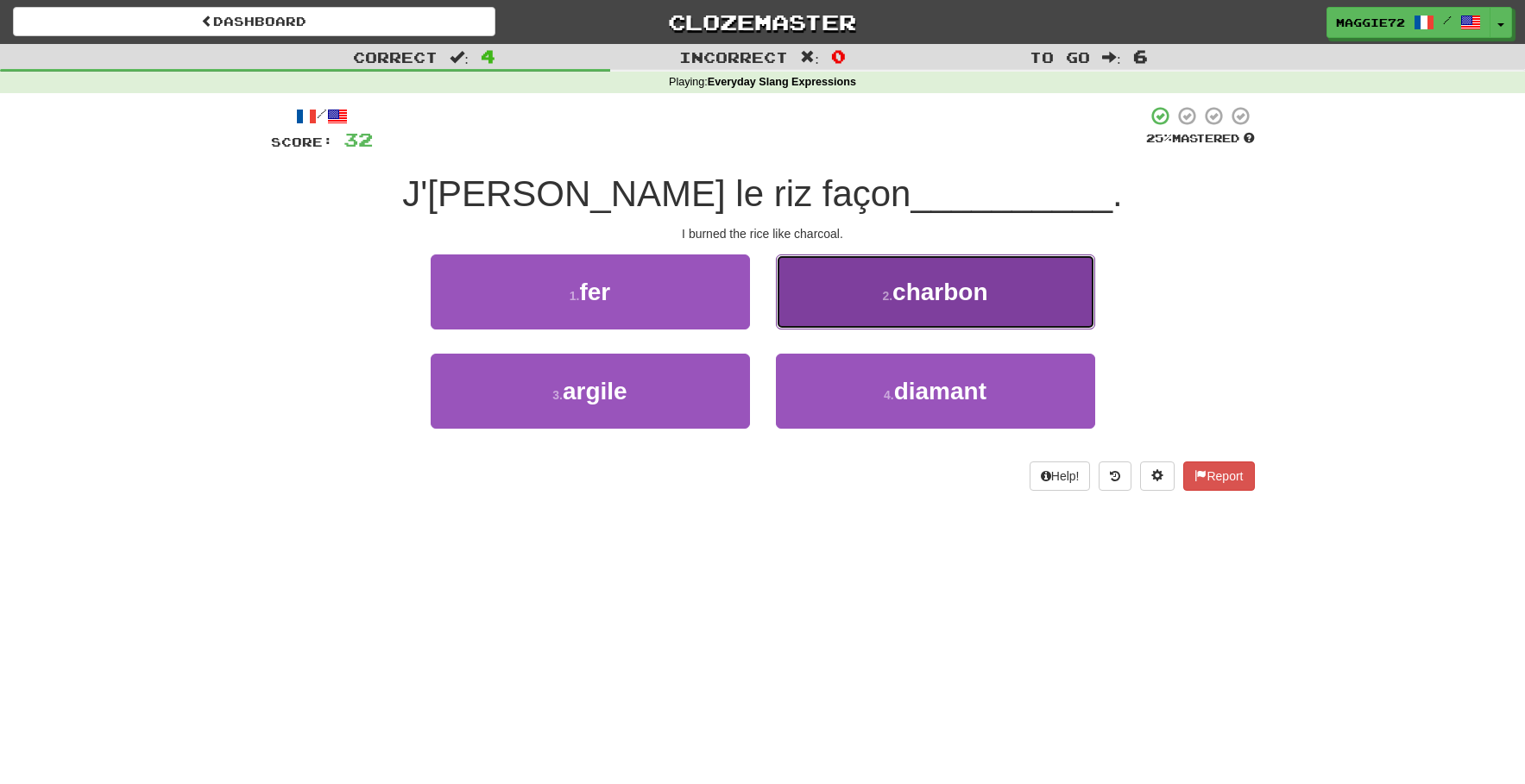
click at [889, 301] on small "2 ." at bounding box center [887, 296] width 11 height 14
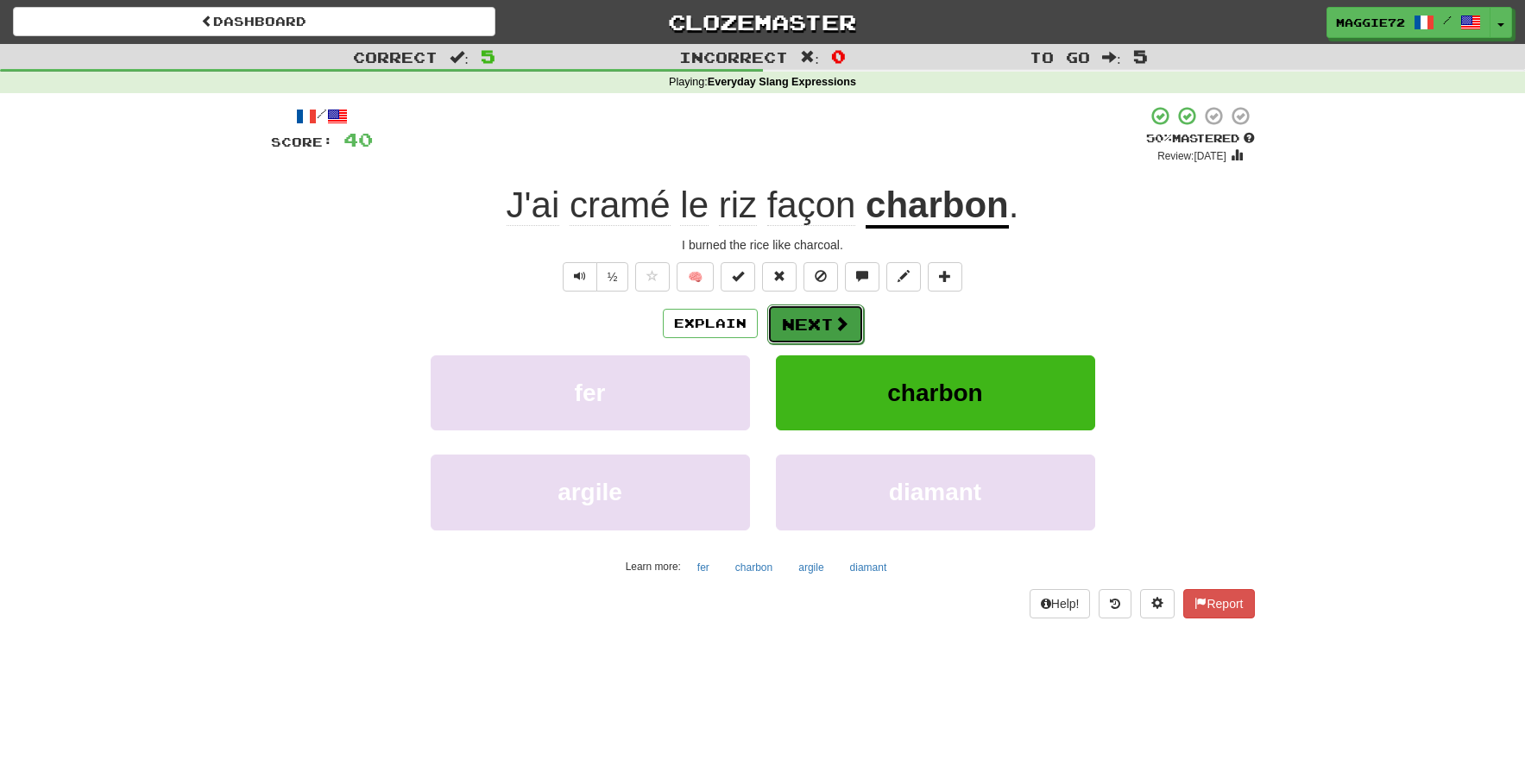
click at [793, 317] on button "Next" at bounding box center [815, 324] width 96 height 40
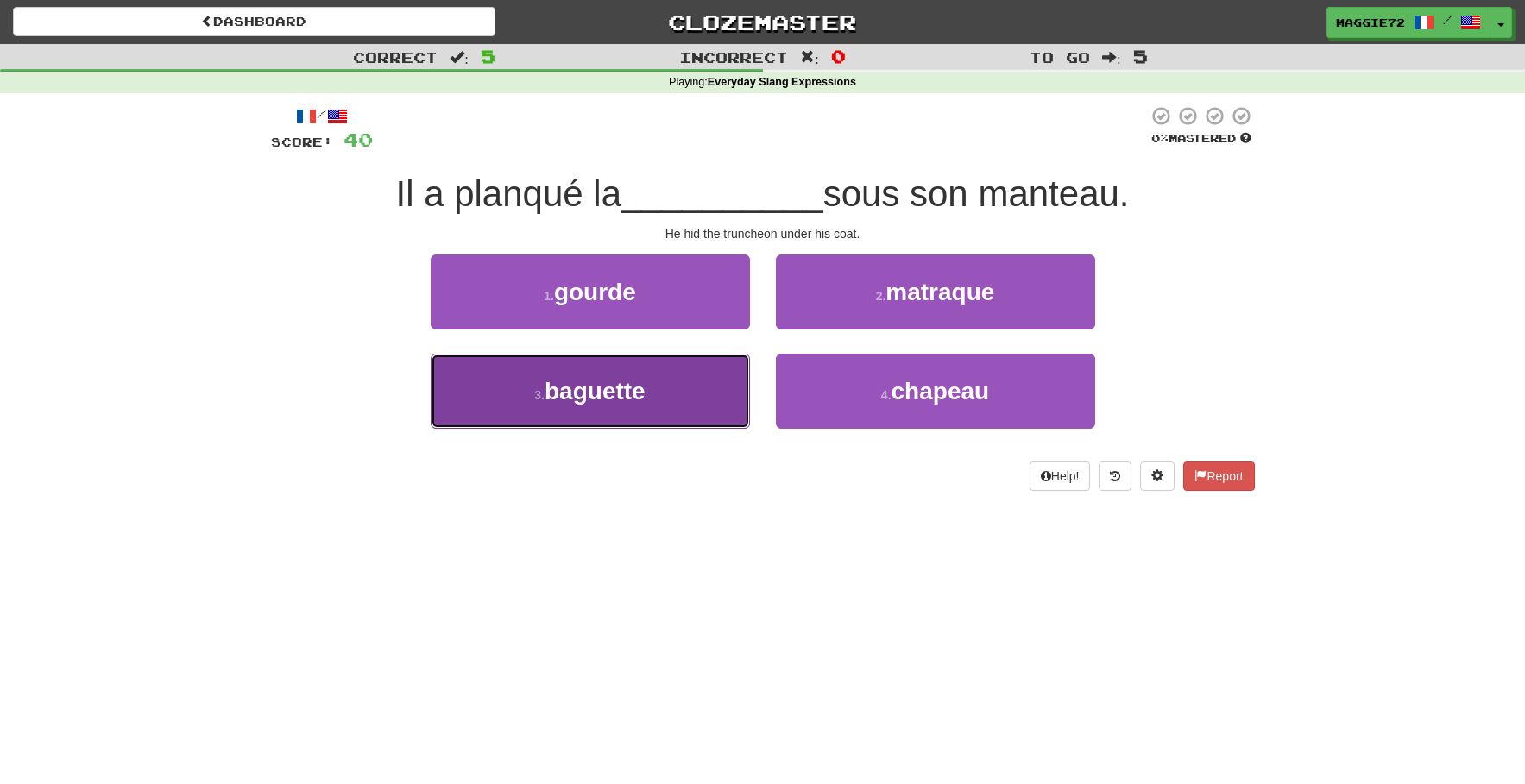
click at [599, 389] on span "baguette" at bounding box center [596, 390] width 101 height 26
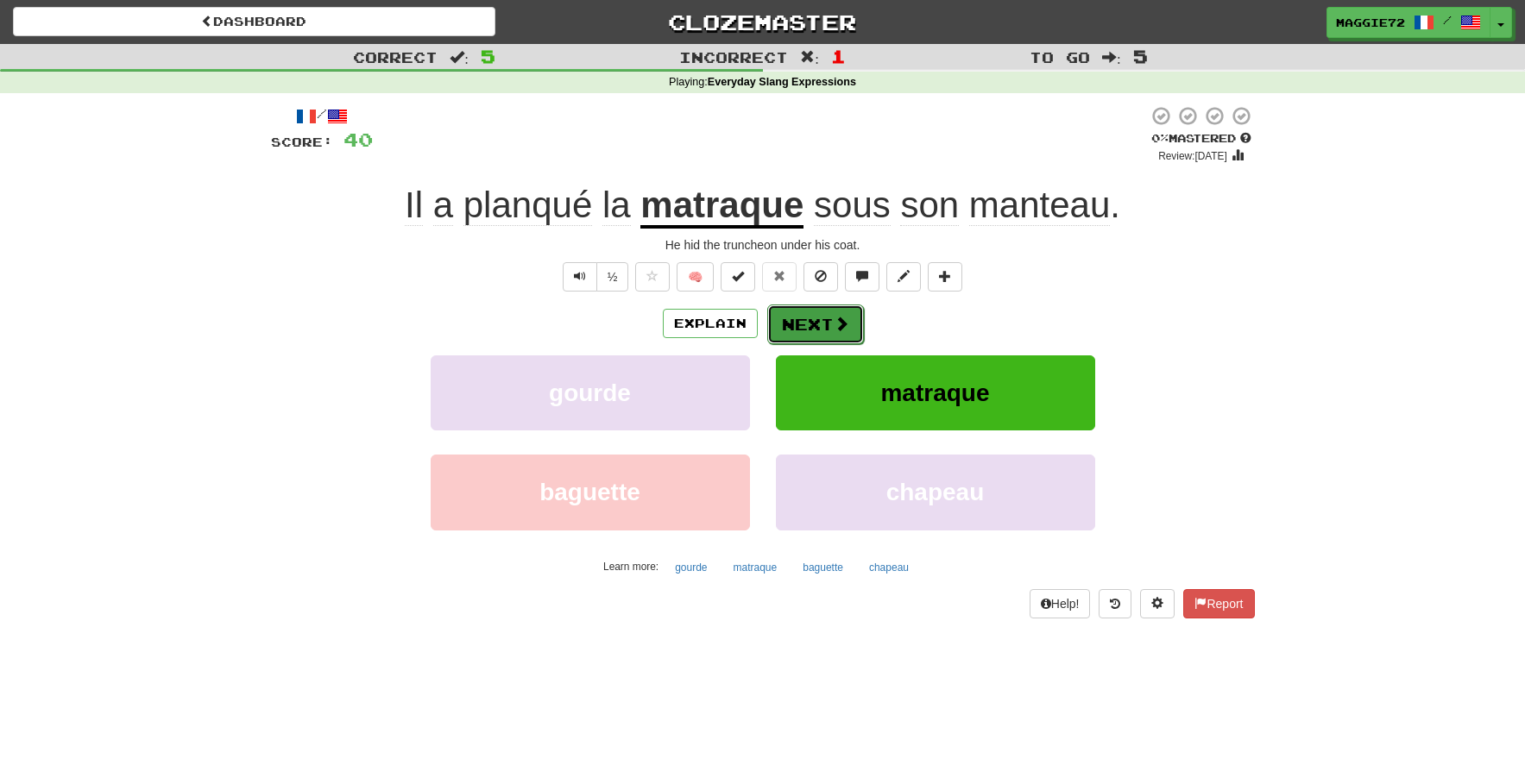
click at [814, 319] on button "Next" at bounding box center [815, 324] width 96 height 40
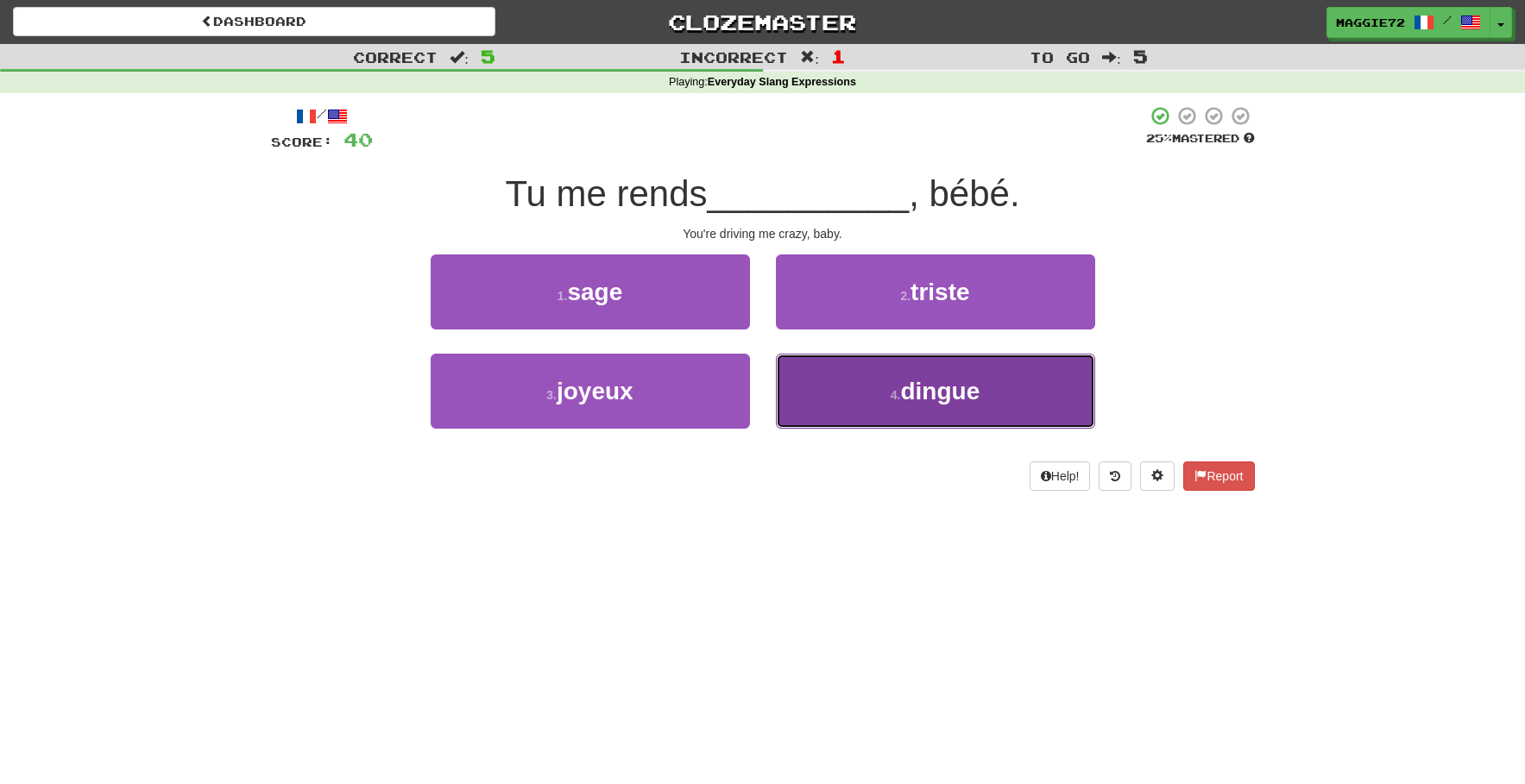
click at [850, 400] on button "4 . dingue" at bounding box center [935, 391] width 319 height 75
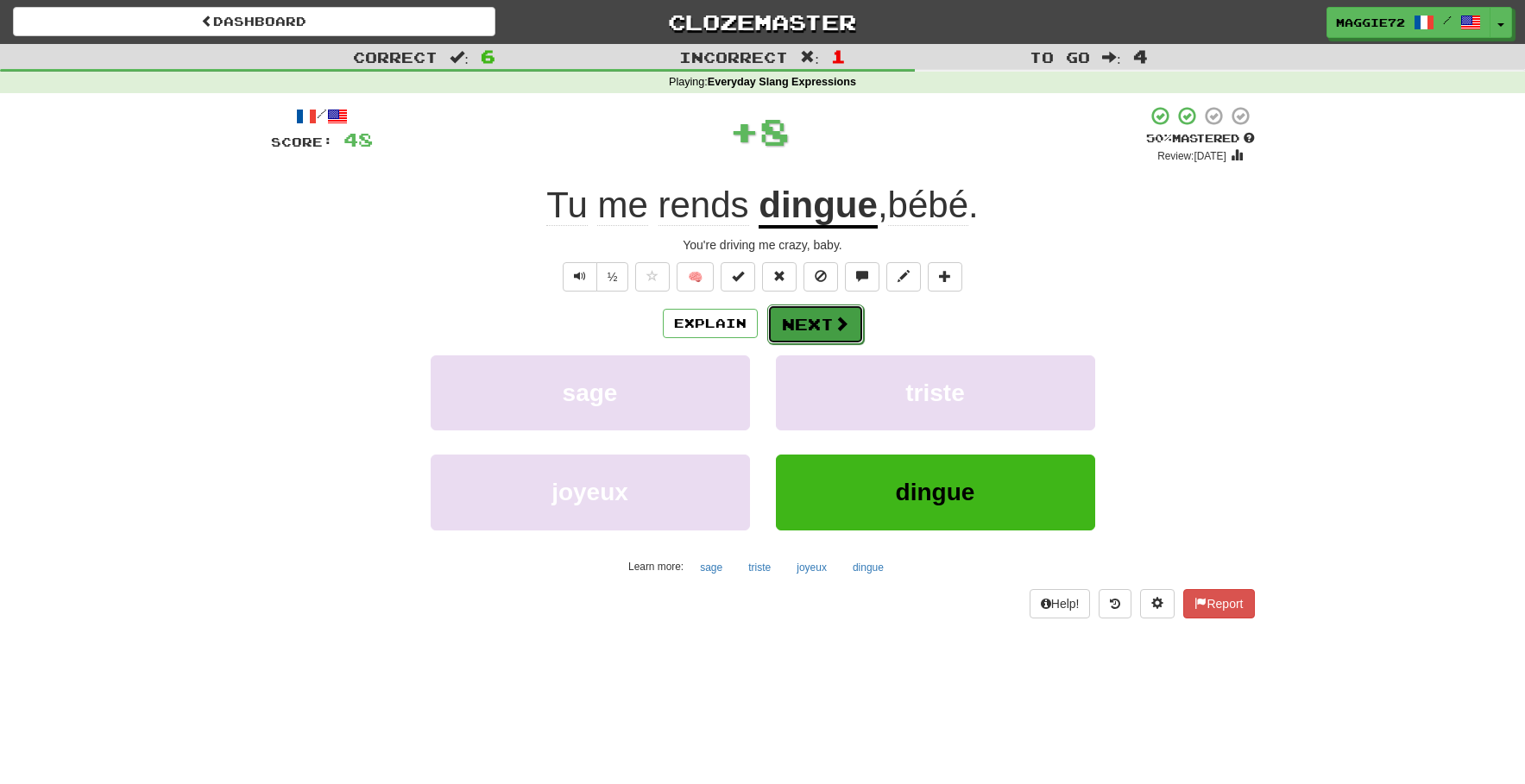
click at [805, 319] on button "Next" at bounding box center [815, 324] width 96 height 40
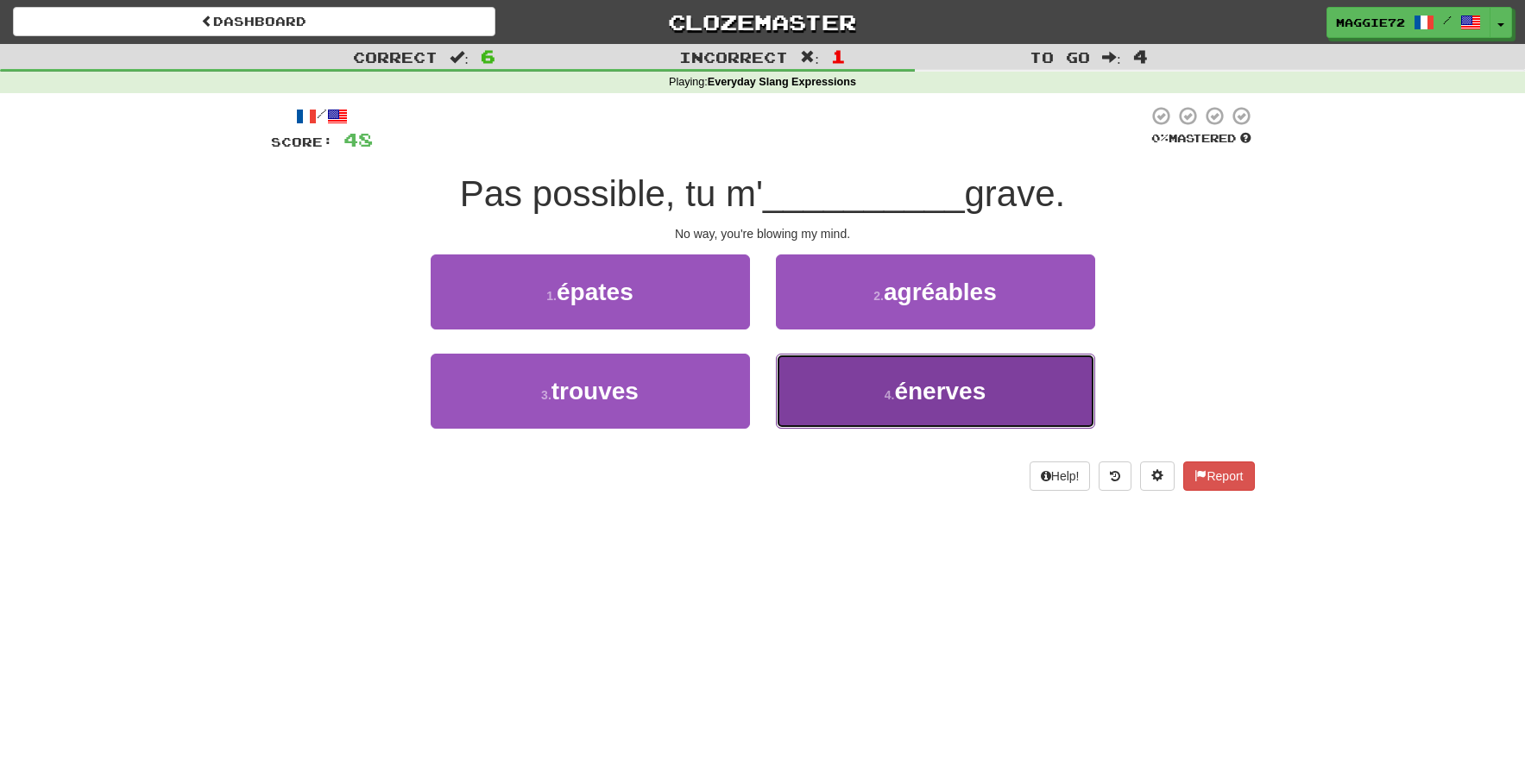
click at [878, 400] on button "4 . énerves" at bounding box center [935, 391] width 319 height 75
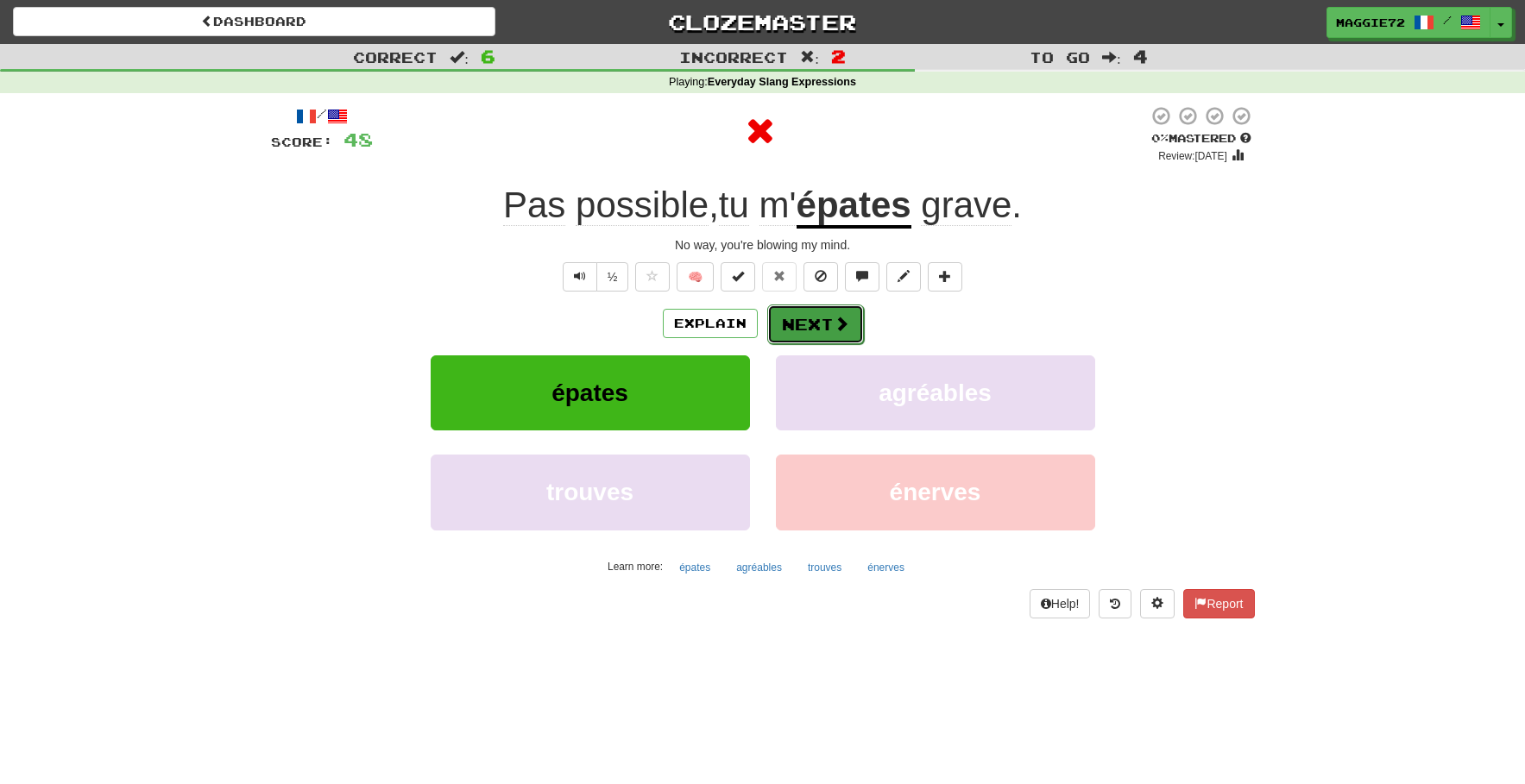
click at [789, 320] on button "Next" at bounding box center [815, 324] width 96 height 40
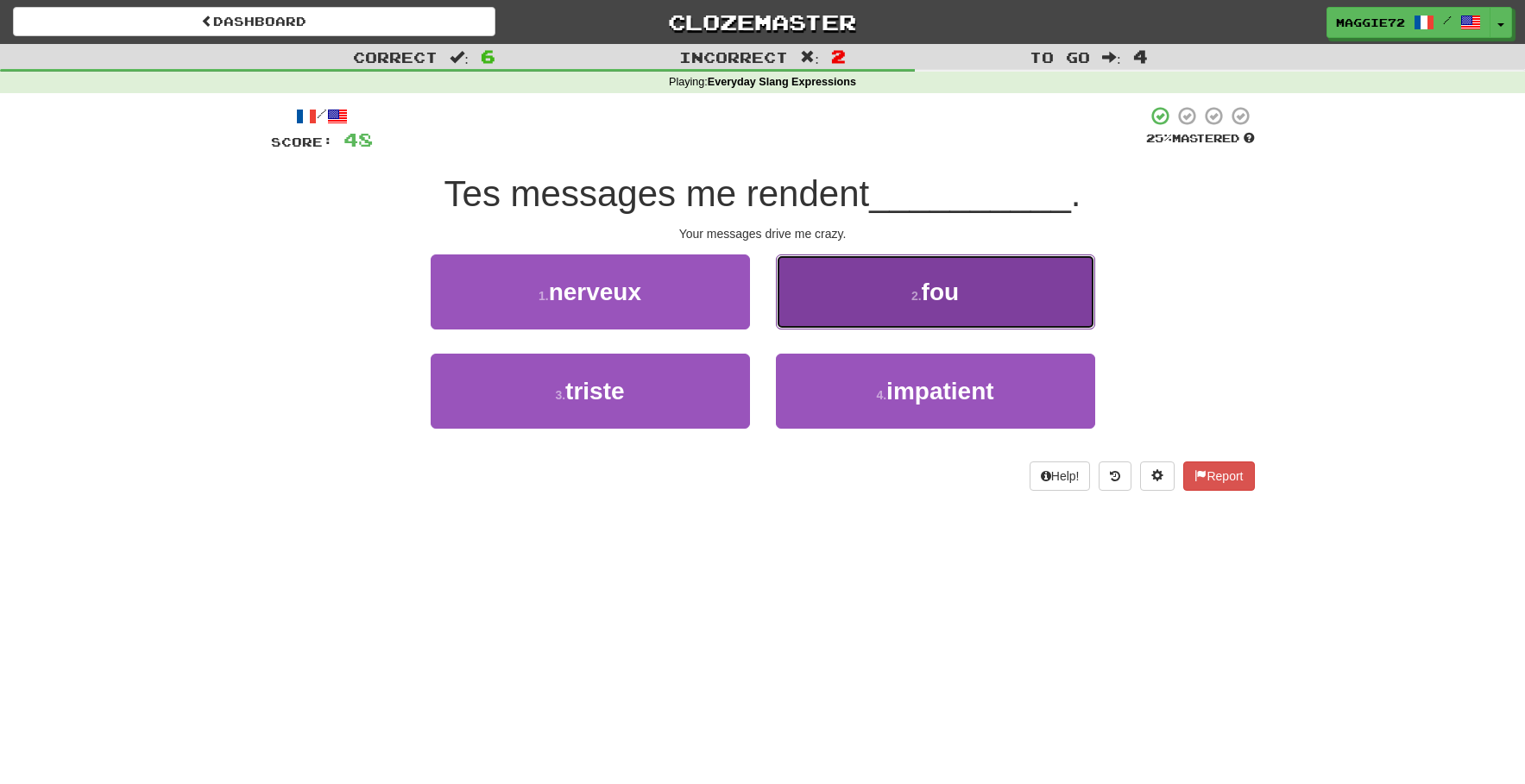
click at [945, 308] on button "2 . fou" at bounding box center [935, 292] width 319 height 75
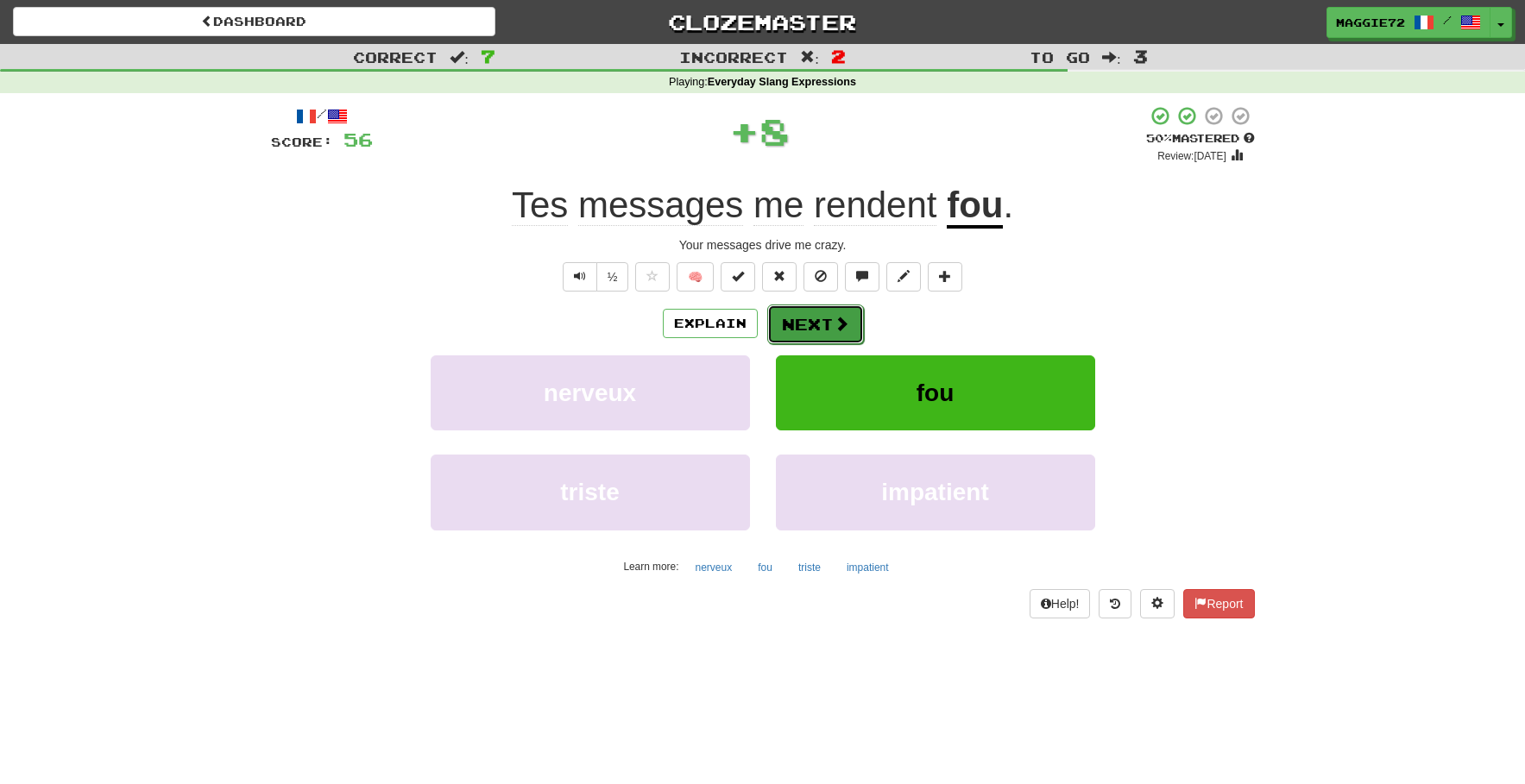
click at [795, 321] on button "Next" at bounding box center [815, 324] width 96 height 40
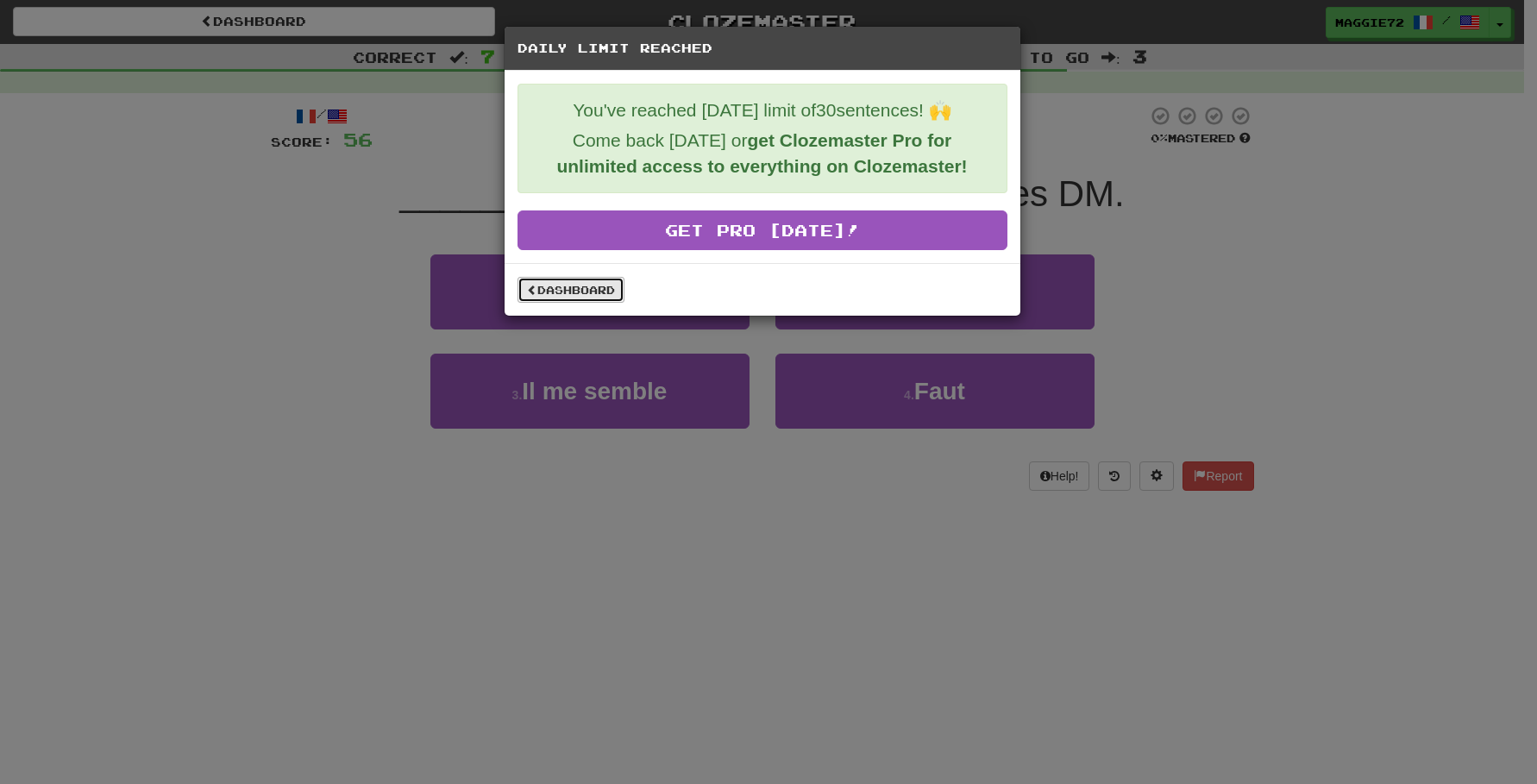
click at [545, 297] on link "Dashboard" at bounding box center [571, 290] width 107 height 26
